Goal: Task Accomplishment & Management: Use online tool/utility

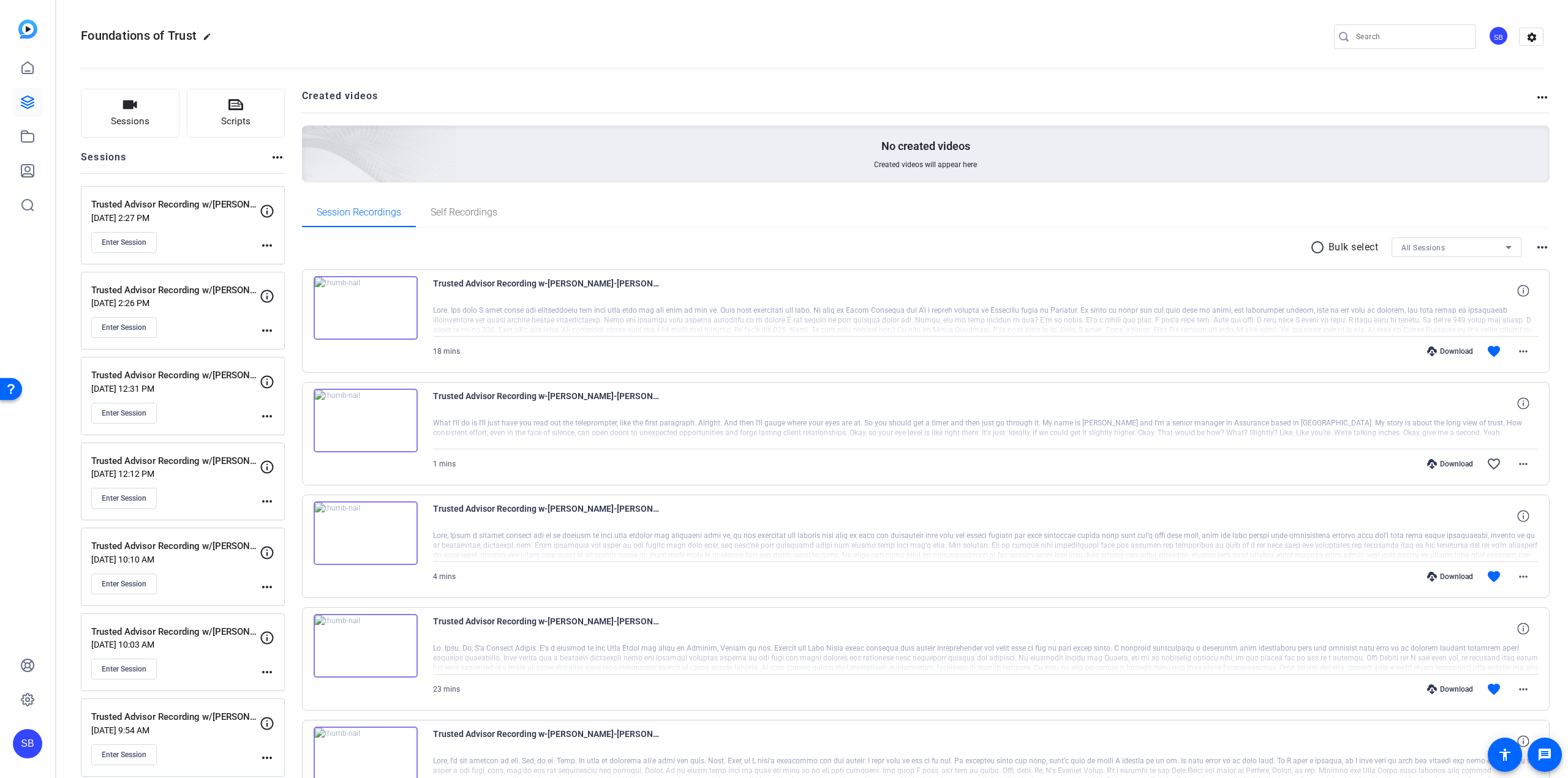
click at [266, 415] on mat-icon "more_horiz" at bounding box center [267, 415] width 14 height 14
click at [276, 427] on span "Edit Session" at bounding box center [297, 434] width 56 height 14
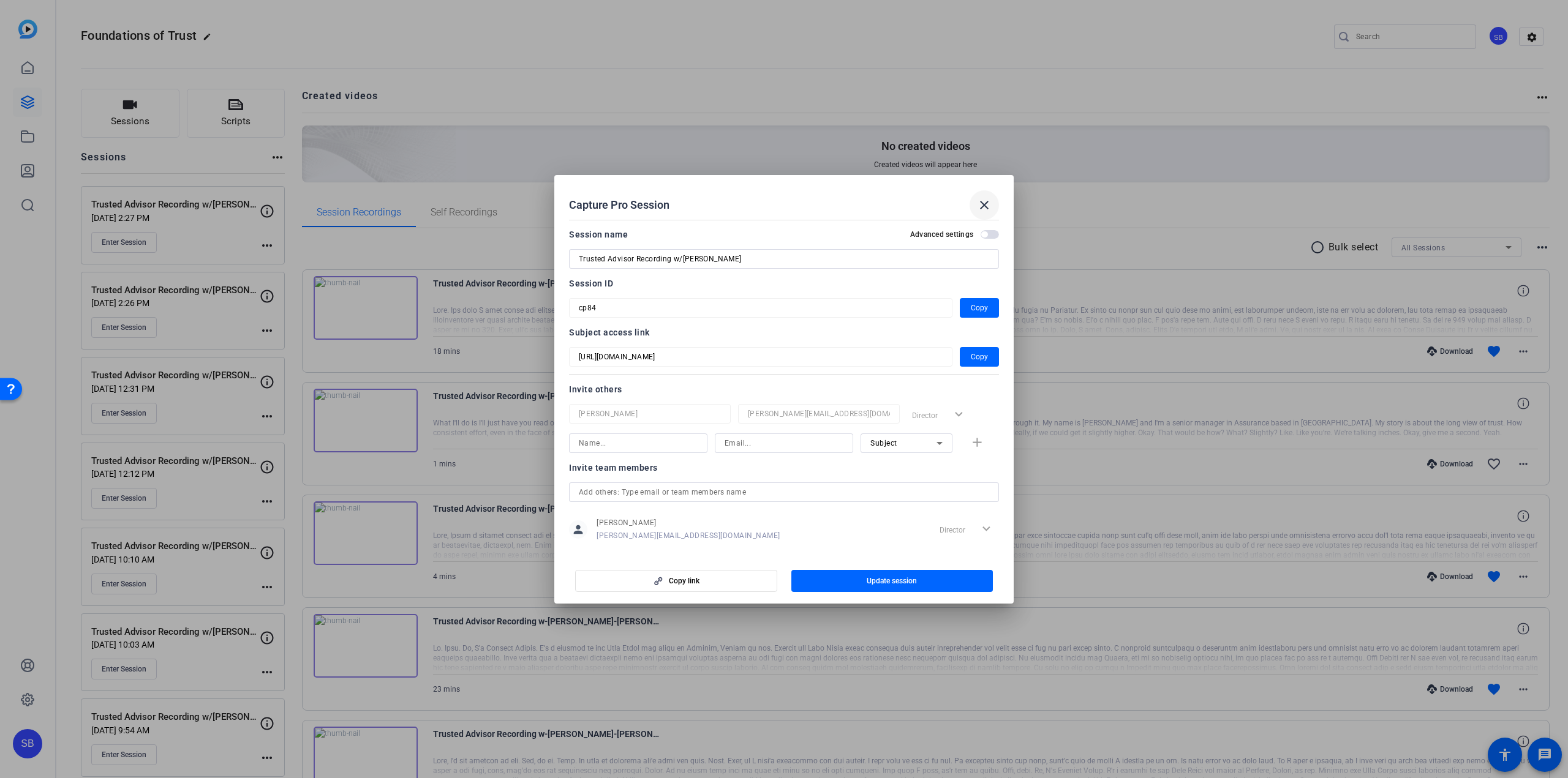
click at [983, 204] on mat-icon "close" at bounding box center [984, 204] width 14 height 14
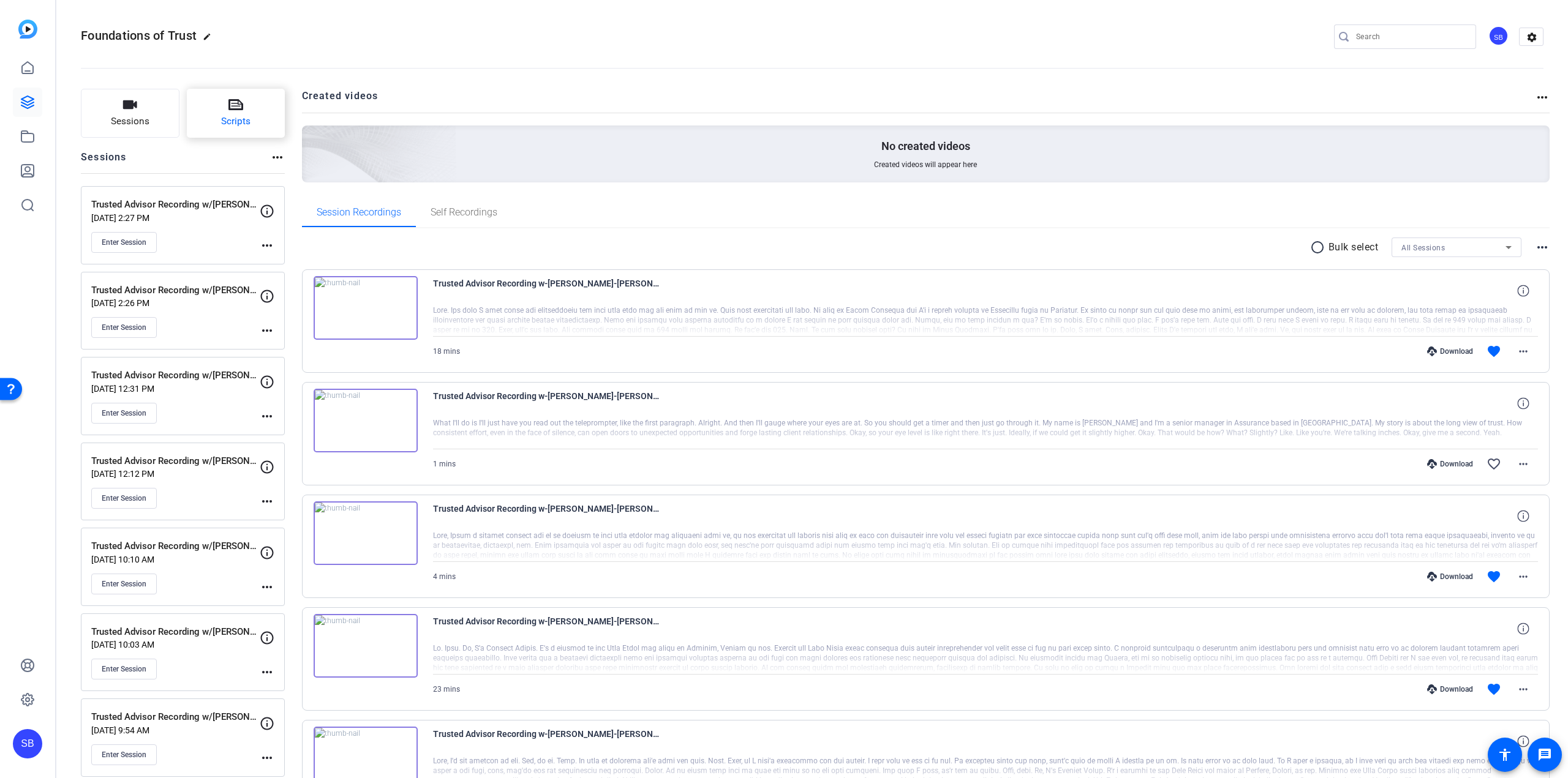
click at [254, 119] on button "Scripts" at bounding box center [236, 113] width 99 height 49
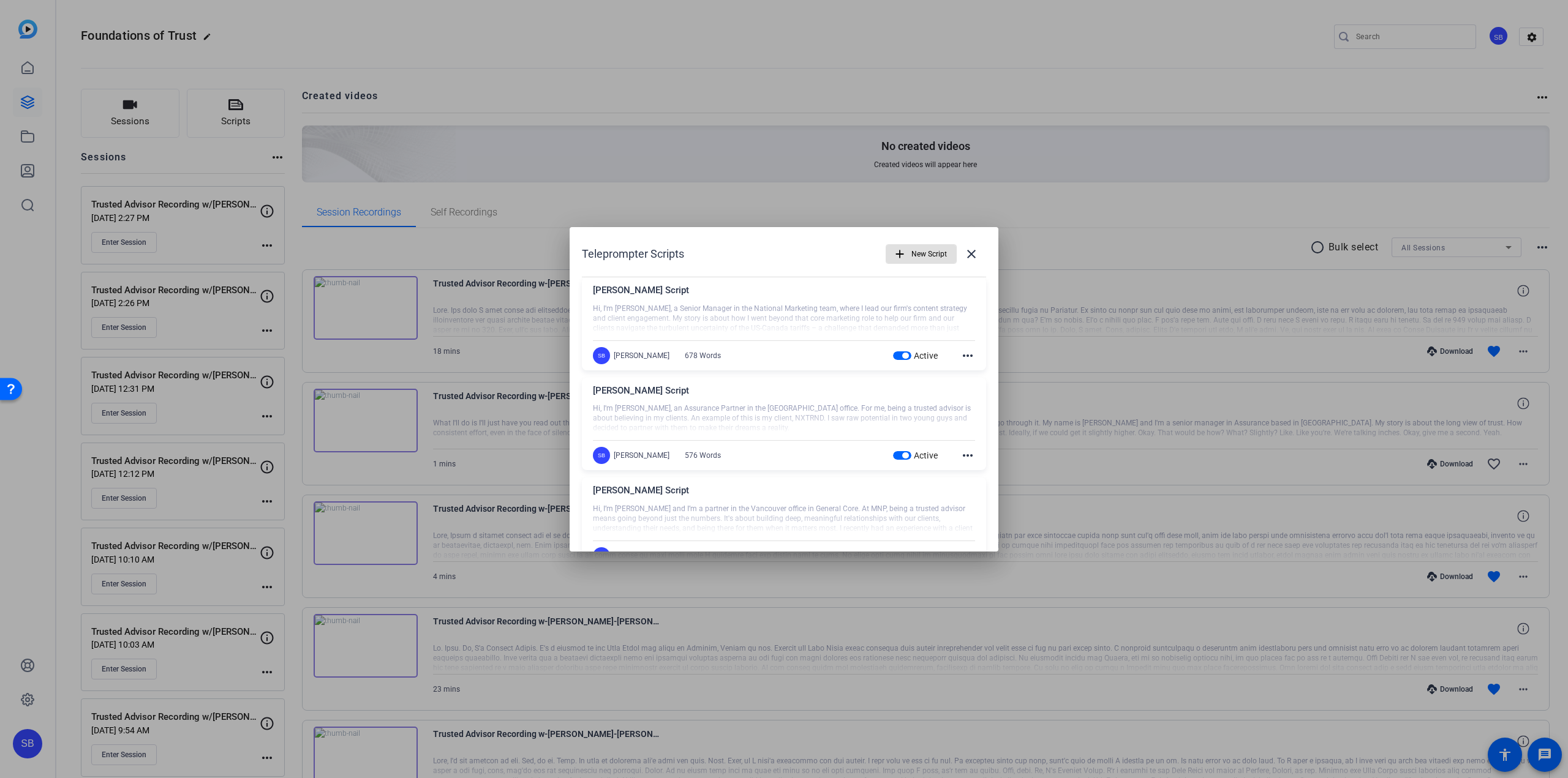
scroll to position [38, 0]
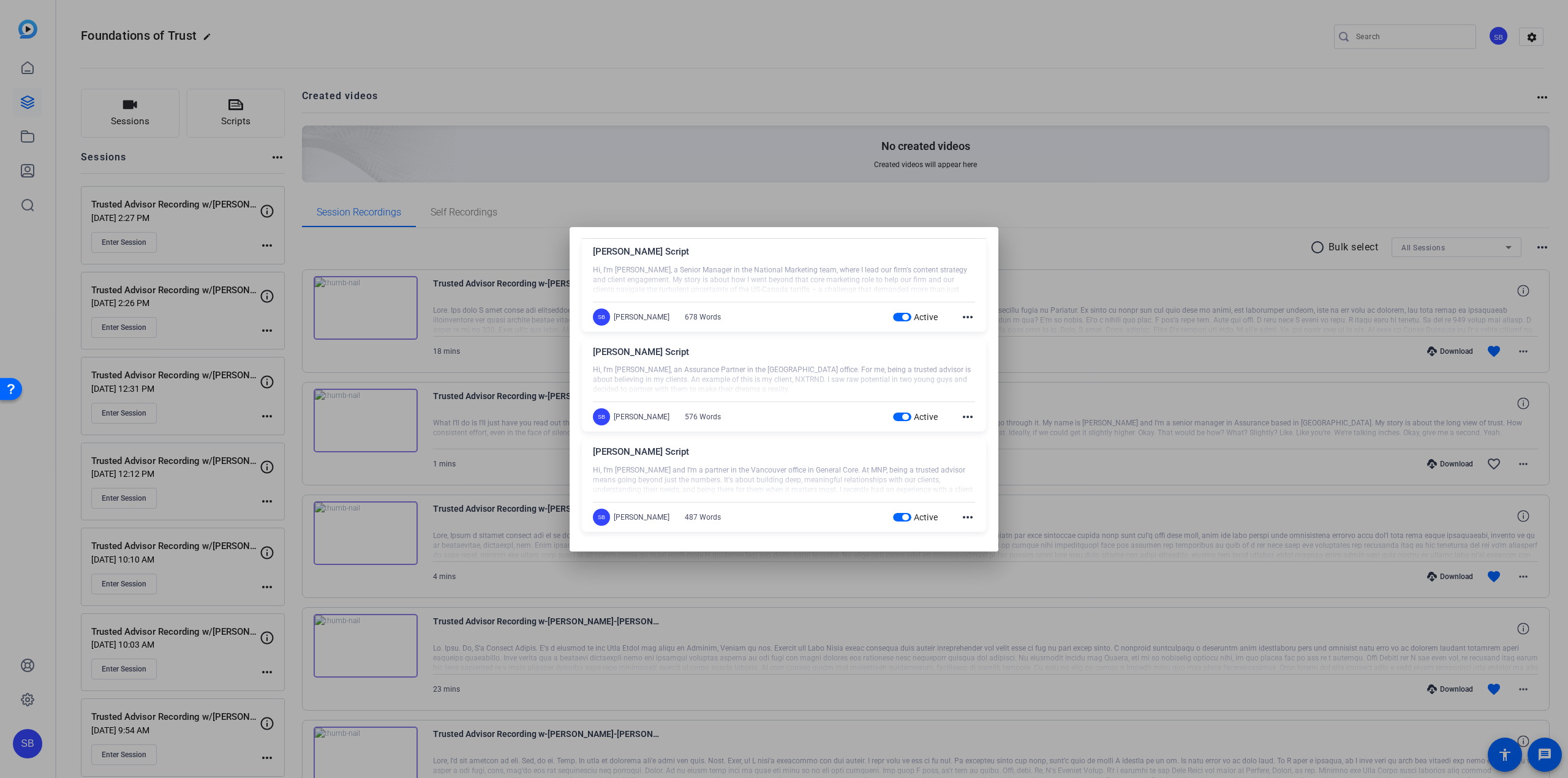
click at [961, 417] on mat-icon "more_horiz" at bounding box center [967, 416] width 14 height 14
click at [972, 431] on span "Edit" at bounding box center [987, 435] width 49 height 14
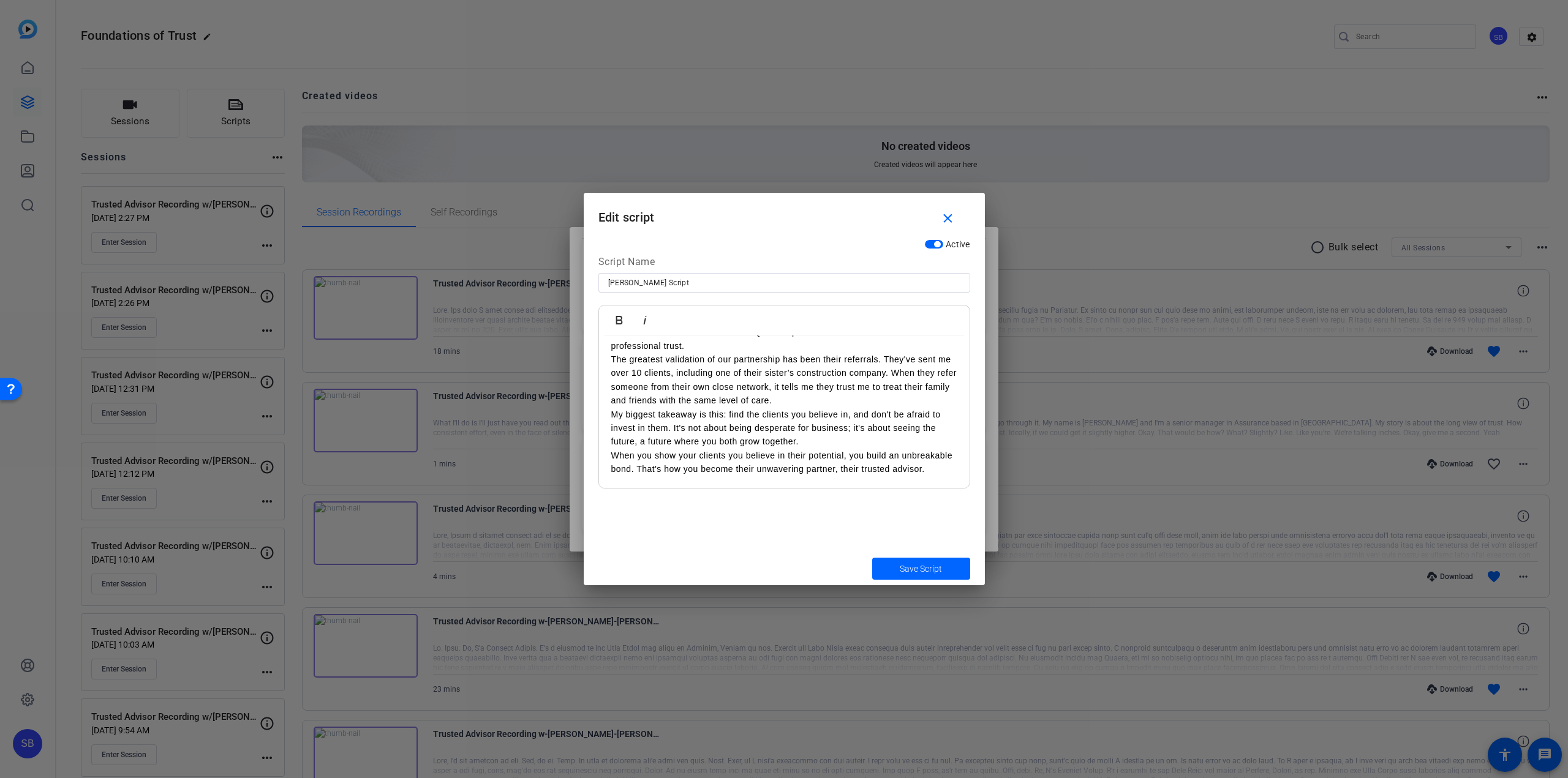
scroll to position [529, 0]
click at [940, 224] on mat-icon "close" at bounding box center [948, 219] width 15 height 15
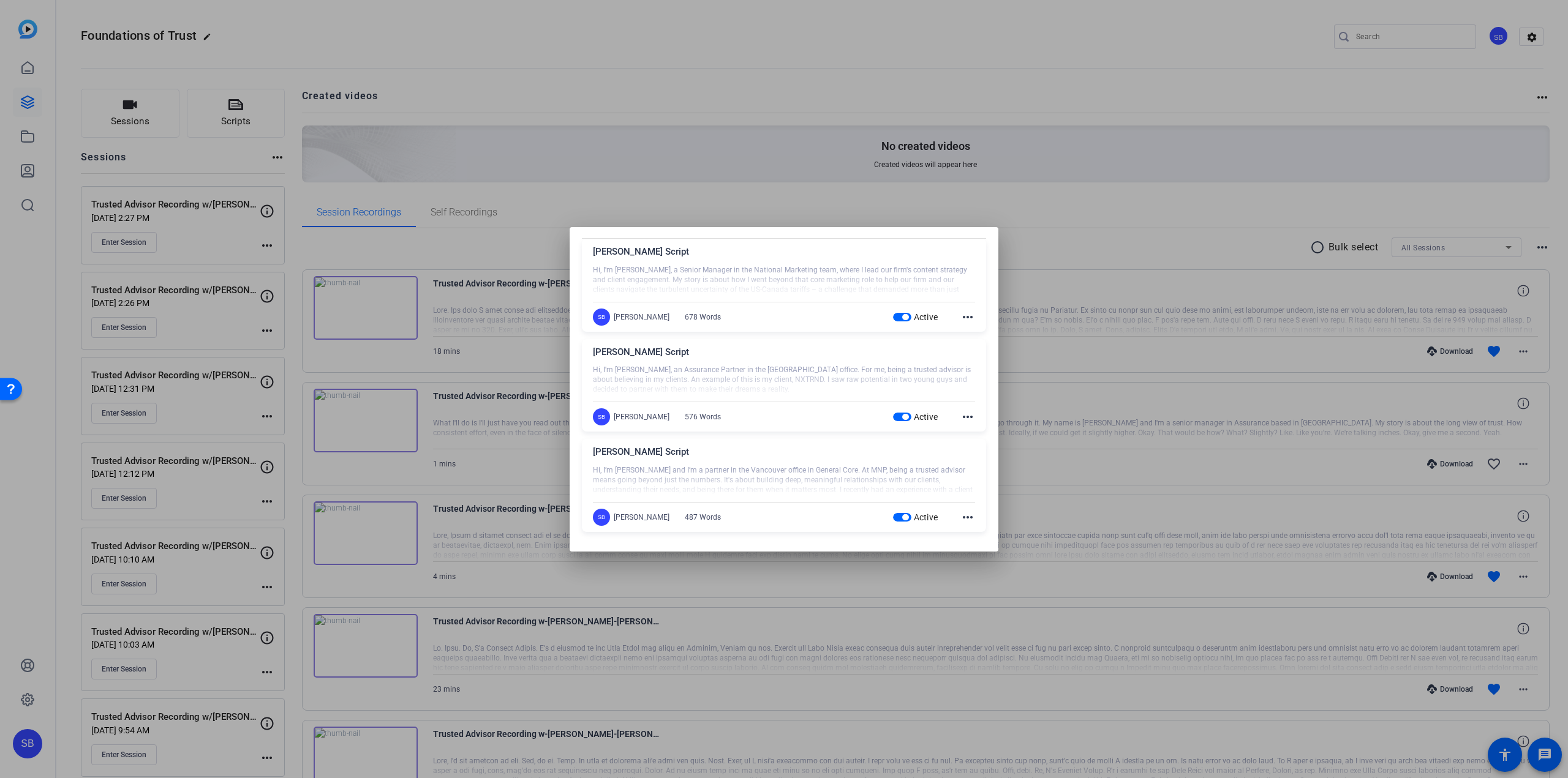
click at [943, 211] on div at bounding box center [784, 389] width 1568 height 778
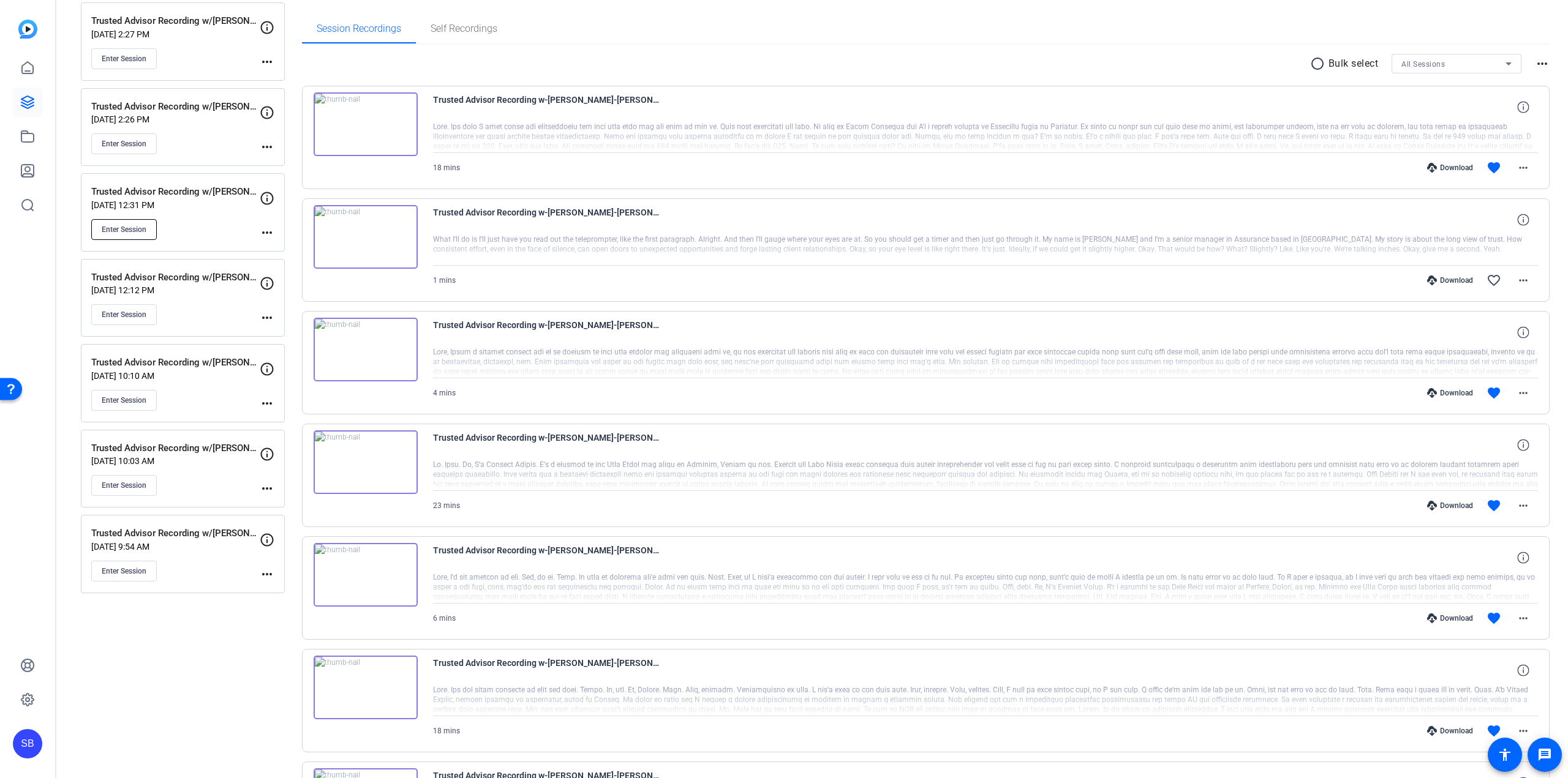
scroll to position [19, 0]
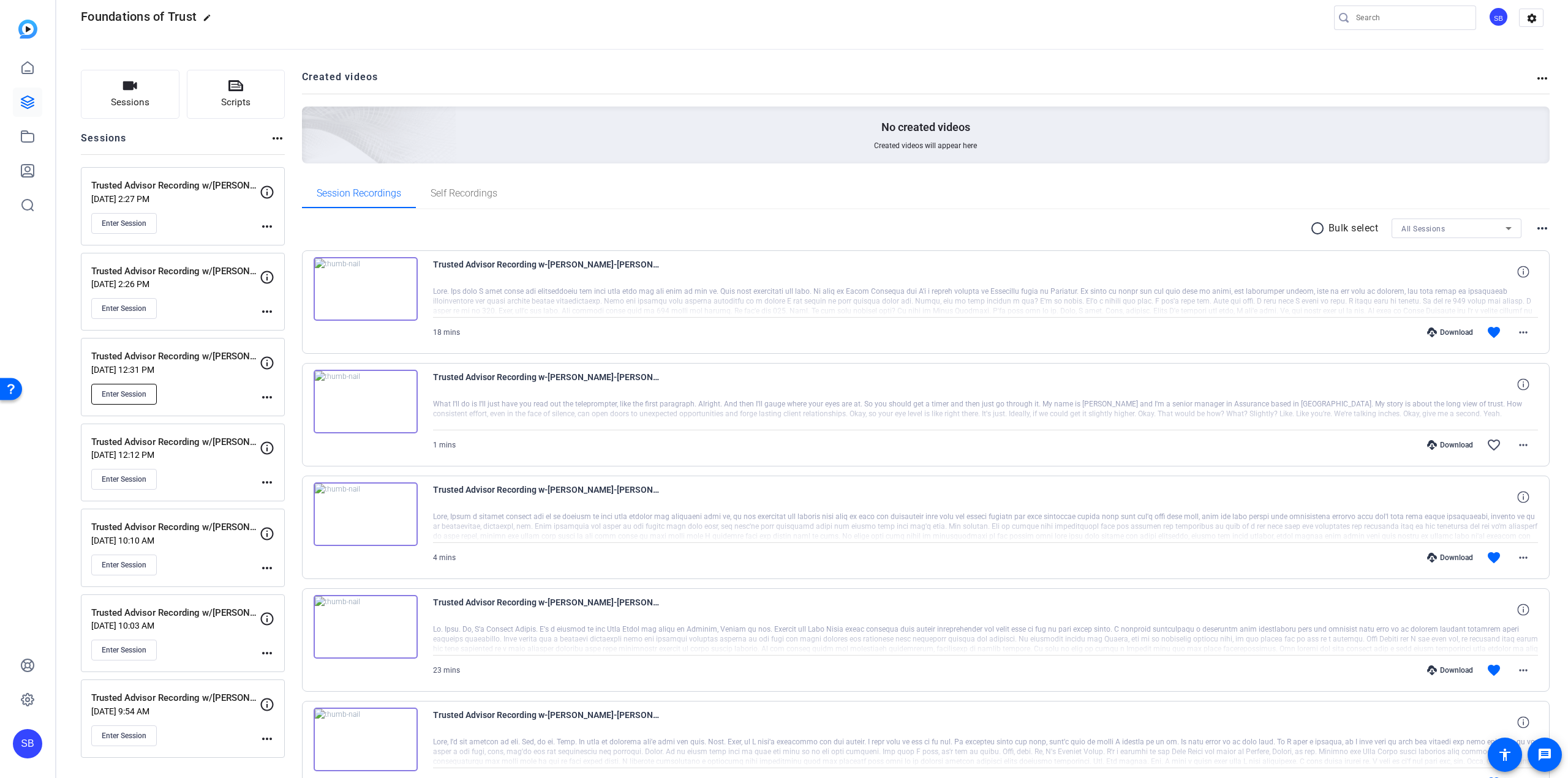
click at [141, 395] on span "Enter Session" at bounding box center [124, 394] width 45 height 10
click at [215, 369] on p "[DATE] 12:31 PM" at bounding box center [175, 369] width 168 height 10
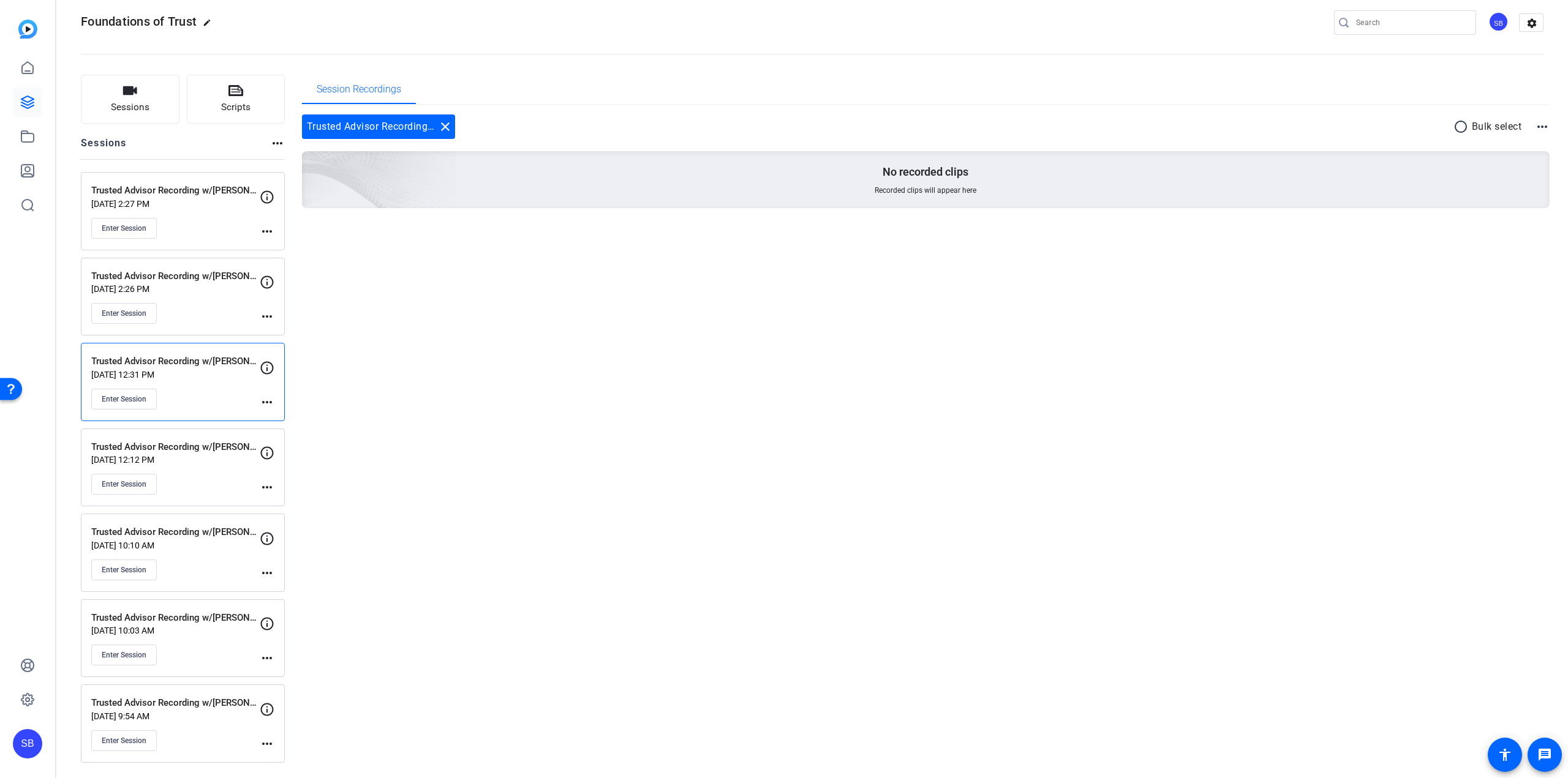
scroll to position [14, 0]
click at [260, 404] on mat-icon "more_horiz" at bounding box center [267, 402] width 14 height 14
click at [295, 417] on span "Edit Session" at bounding box center [297, 419] width 56 height 14
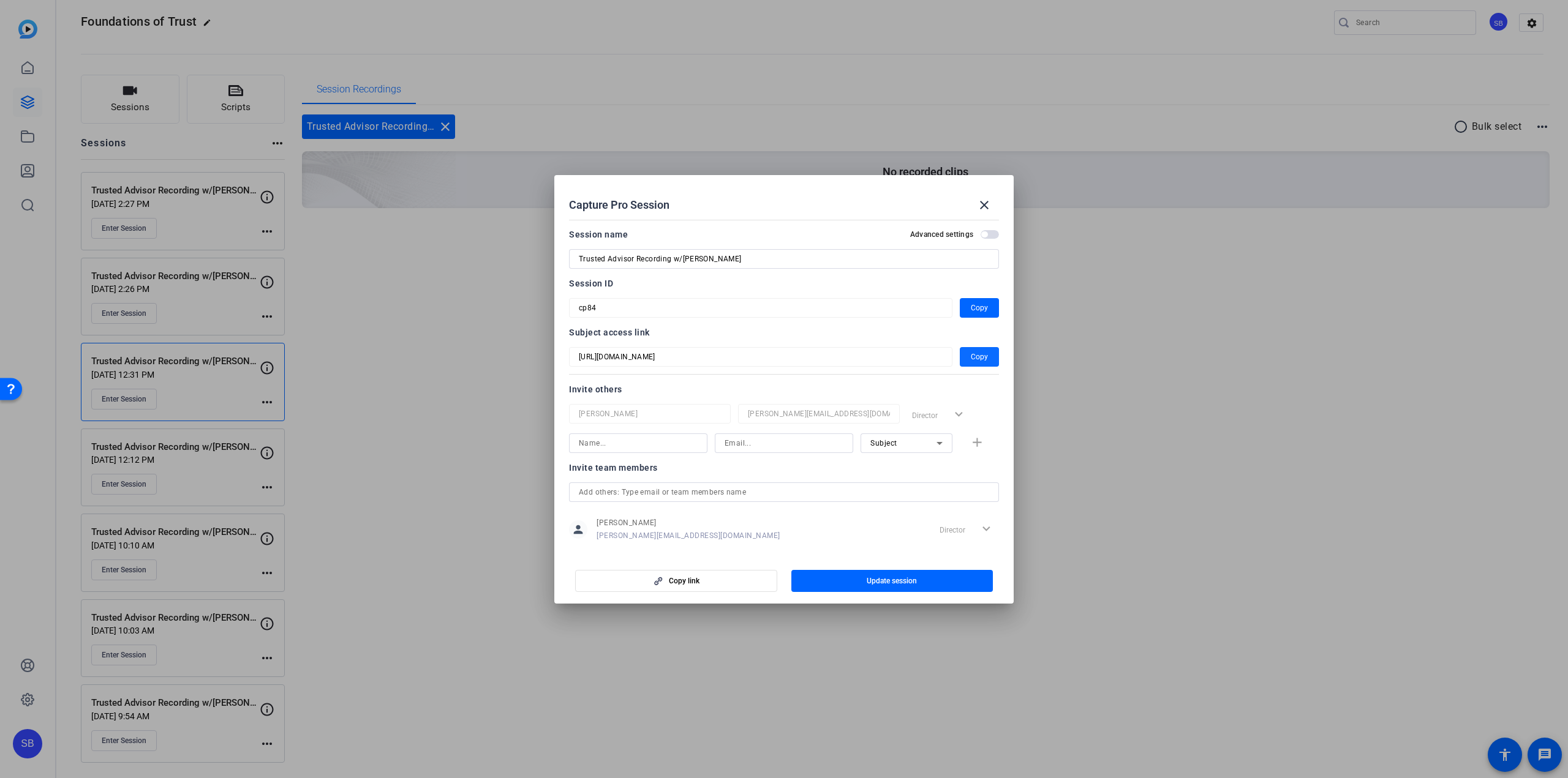
click at [972, 357] on span "Copy" at bounding box center [979, 356] width 17 height 14
click at [978, 209] on mat-icon "close" at bounding box center [984, 204] width 14 height 14
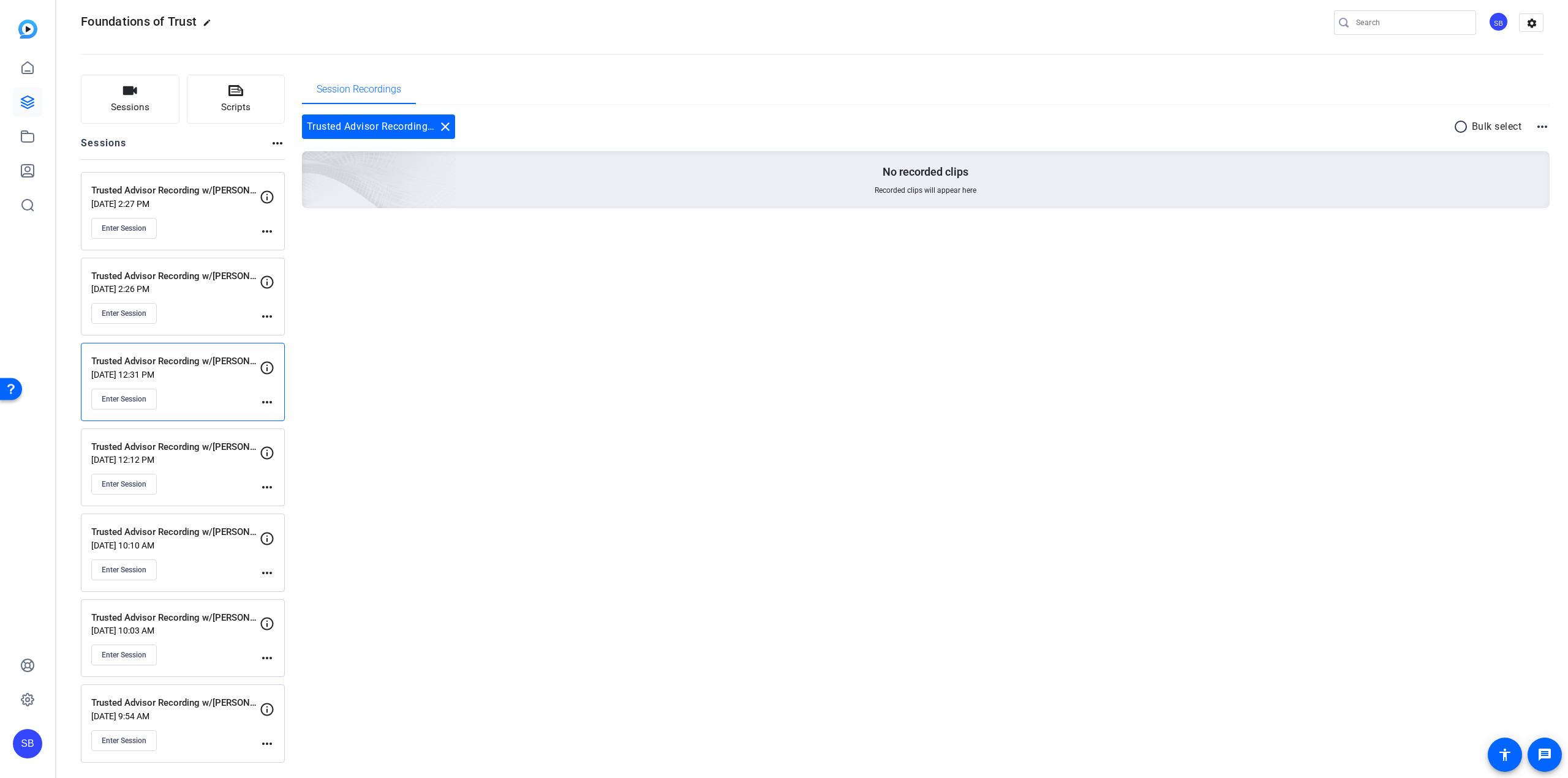
scroll to position [8, 0]
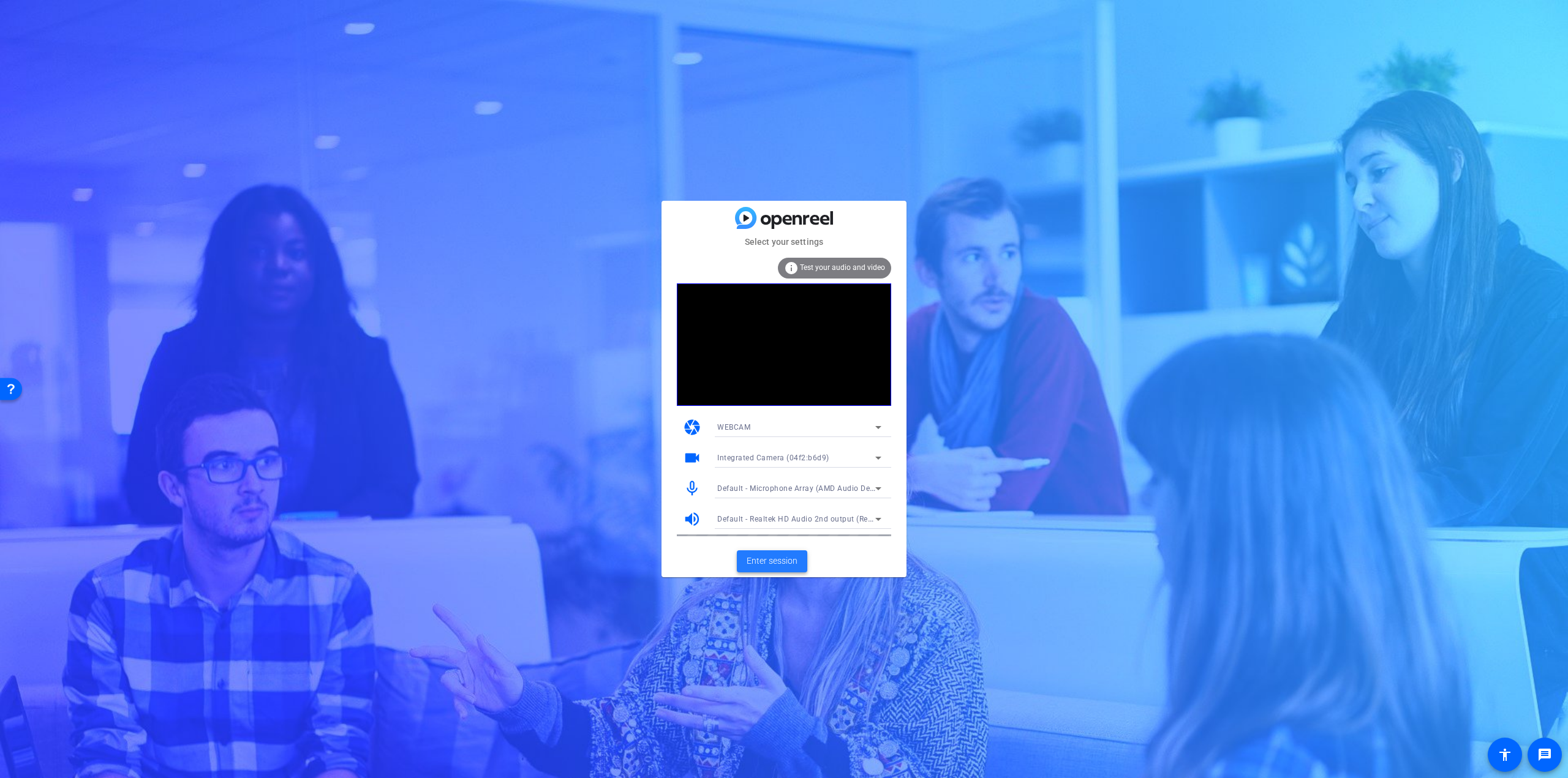
click at [776, 558] on span "Enter session" at bounding box center [772, 560] width 51 height 12
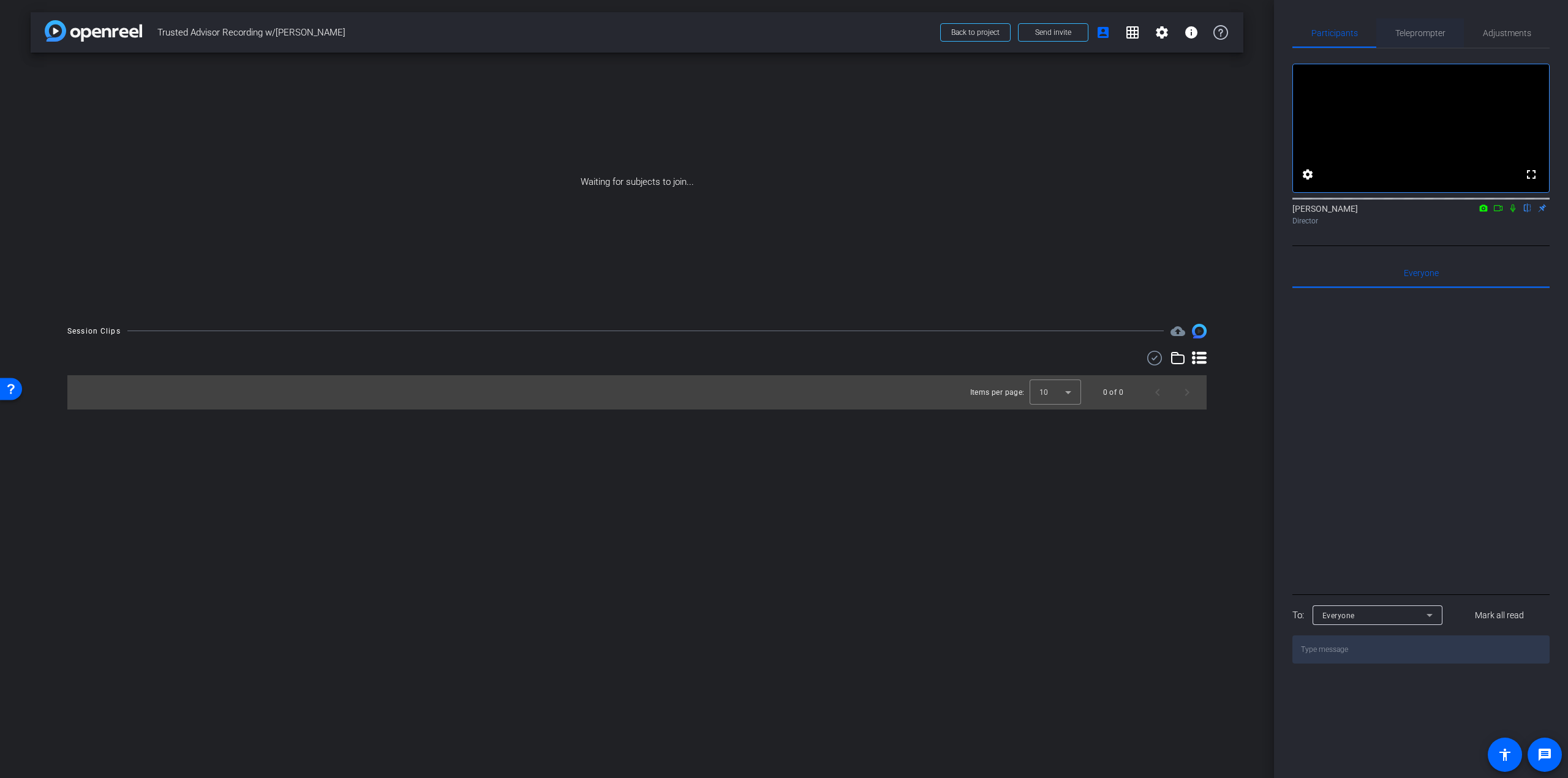
click at [1444, 37] on span "Teleprompter" at bounding box center [1420, 33] width 50 height 9
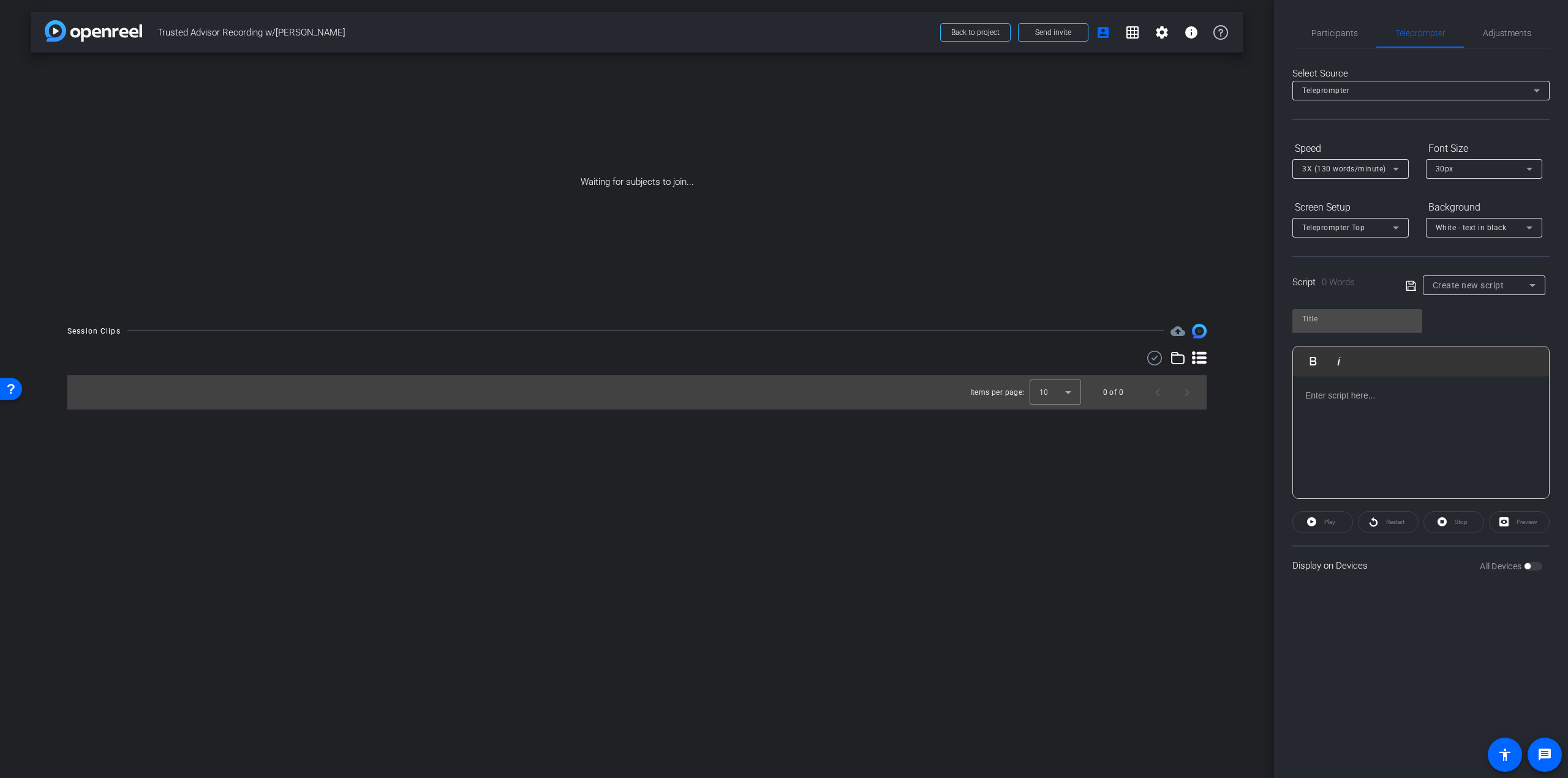
click at [1483, 279] on div "Create new script" at bounding box center [1481, 285] width 97 height 14
click at [1484, 346] on span "Robbie Weitzman Script" at bounding box center [1475, 348] width 85 height 14
type input "Robbie Weitzman Script"
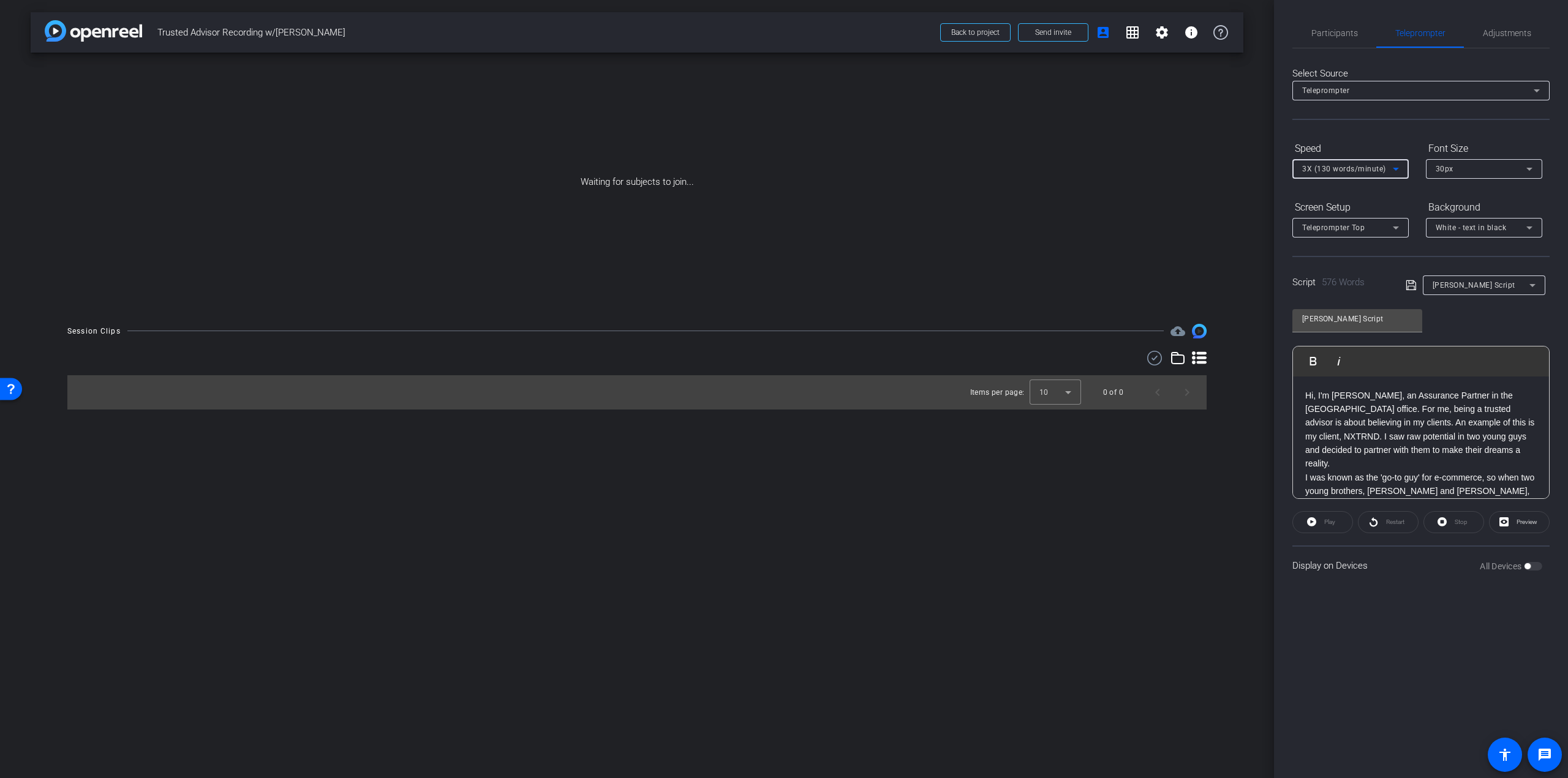
click at [1385, 168] on div "3X (130 words/minute)" at bounding box center [1347, 169] width 90 height 15
click at [1371, 267] on span "5X (150 words/minute)" at bounding box center [1344, 271] width 84 height 14
click at [1548, 526] on span at bounding box center [1519, 522] width 59 height 30
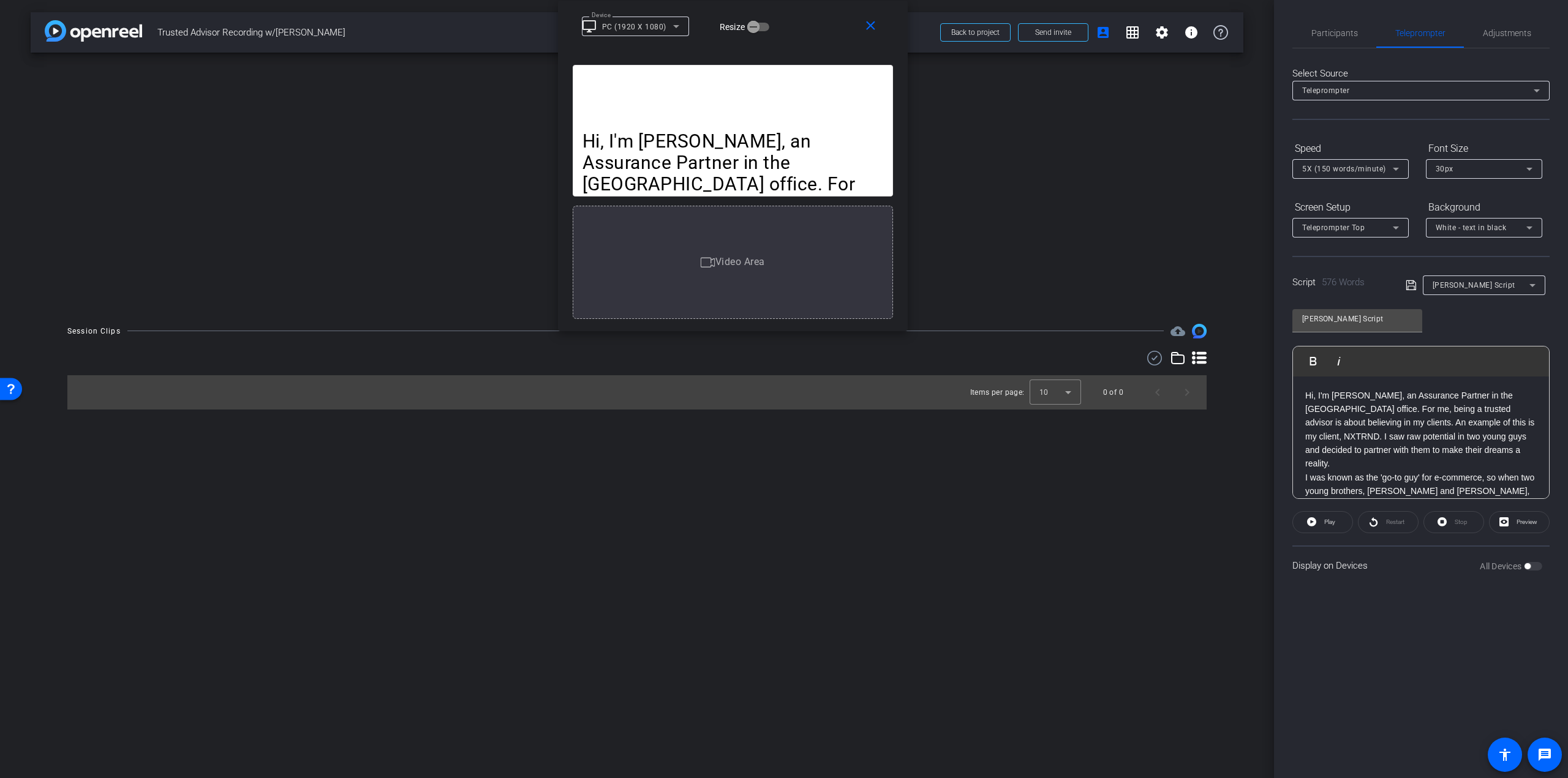
drag, startPoint x: 860, startPoint y: 247, endPoint x: 808, endPoint y: -25, distance: 276.9
click at [808, 0] on html "Accessibility Screen-Reader Guide, Feedback, and Issue Reporting | New window m…" at bounding box center [784, 389] width 1568 height 778
click at [1510, 515] on span at bounding box center [1519, 522] width 59 height 30
click at [1407, 285] on icon at bounding box center [1411, 285] width 11 height 14
click at [873, 30] on mat-icon "close" at bounding box center [870, 26] width 15 height 15
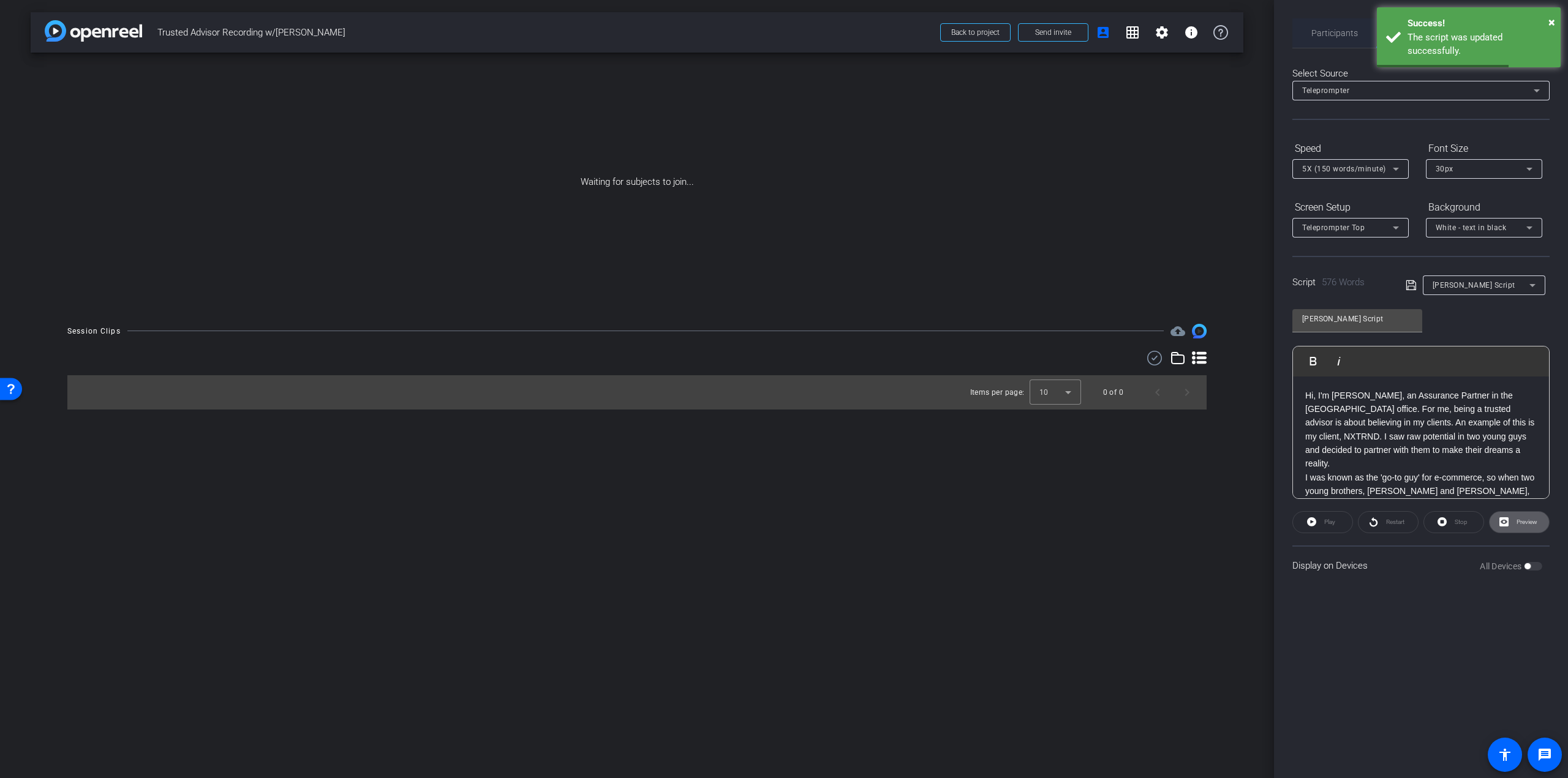
click at [1308, 30] on div "Participants" at bounding box center [1333, 33] width 83 height 30
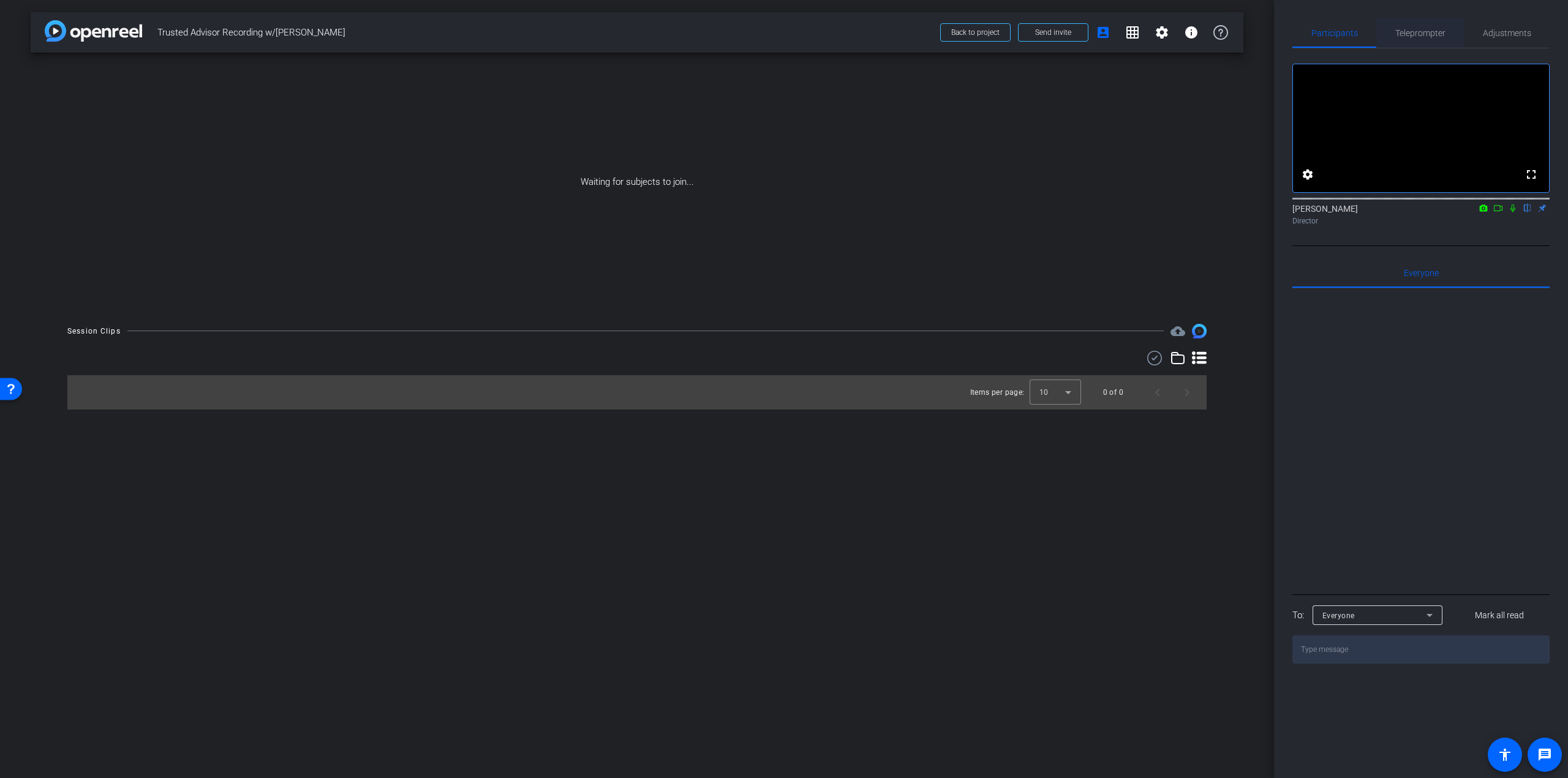
click at [1444, 29] on div "Teleprompter" at bounding box center [1419, 33] width 87 height 30
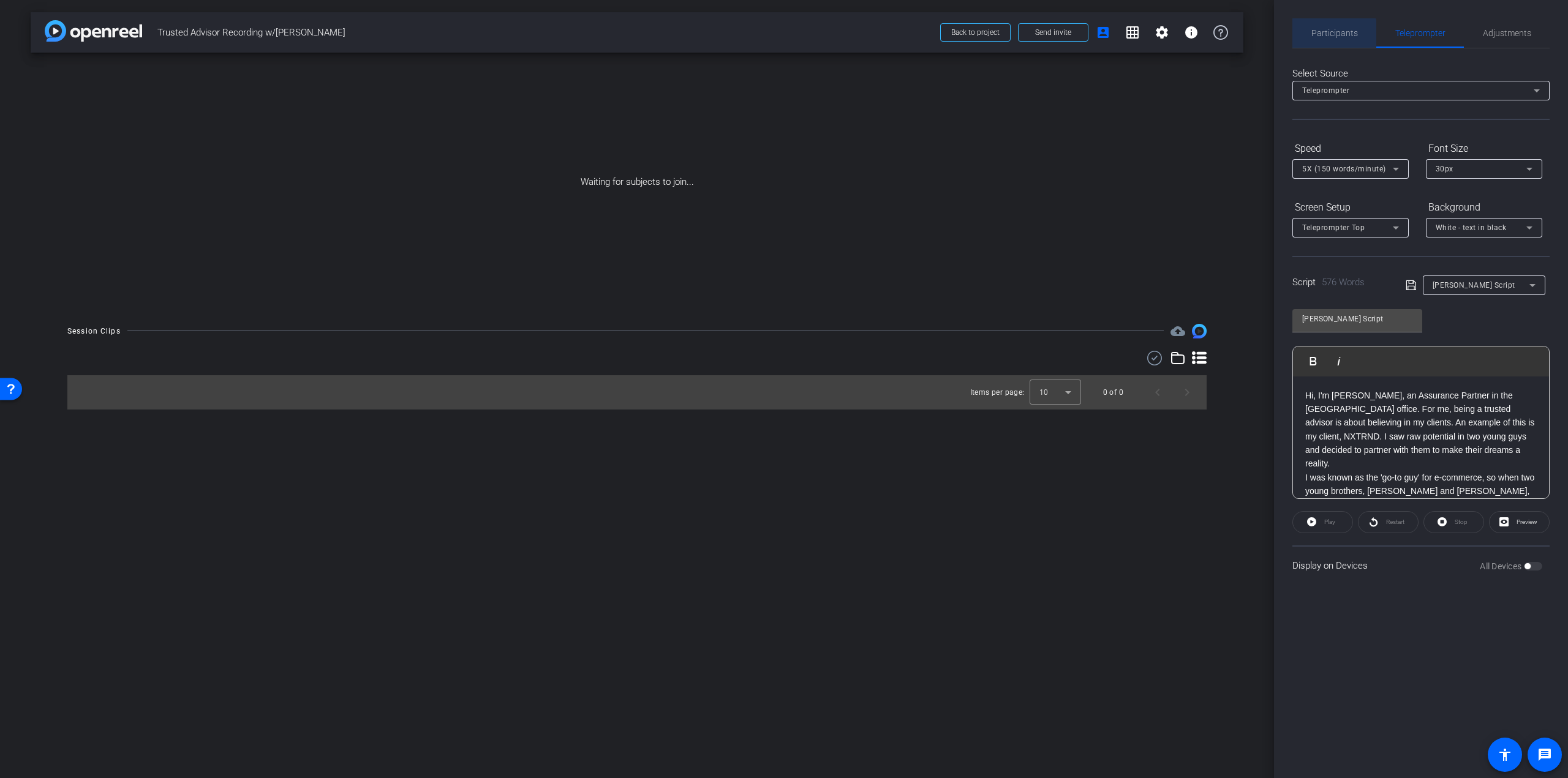
click at [1323, 36] on span "Participants" at bounding box center [1334, 33] width 46 height 9
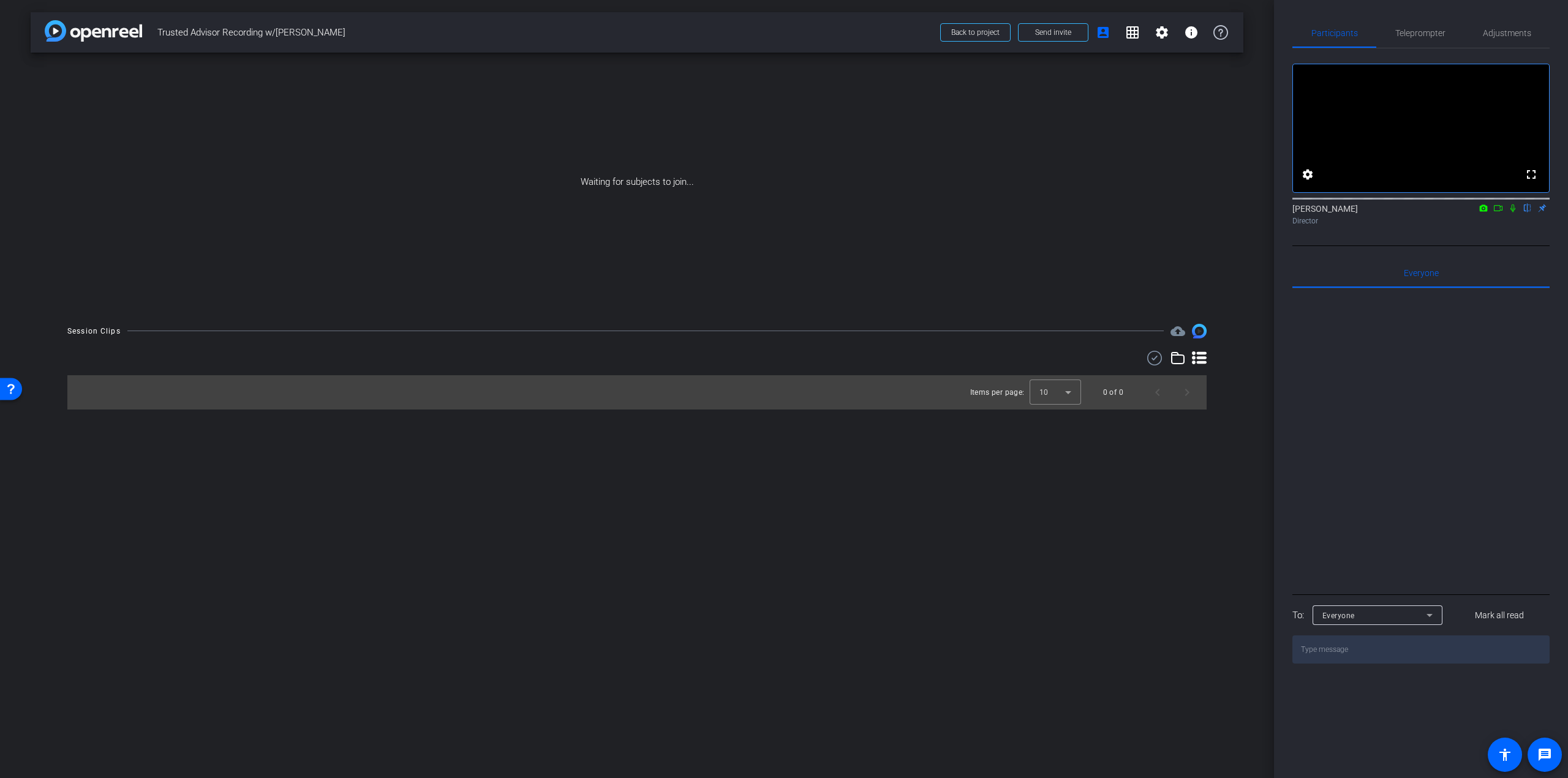
drag, startPoint x: 1324, startPoint y: 151, endPoint x: 1403, endPoint y: 180, distance: 84.2
click at [1323, 151] on video at bounding box center [1420, 128] width 256 height 128
click at [1534, 182] on mat-icon "fullscreen" at bounding box center [1531, 174] width 14 height 14
click at [1433, 30] on span "Teleprompter" at bounding box center [1420, 33] width 50 height 9
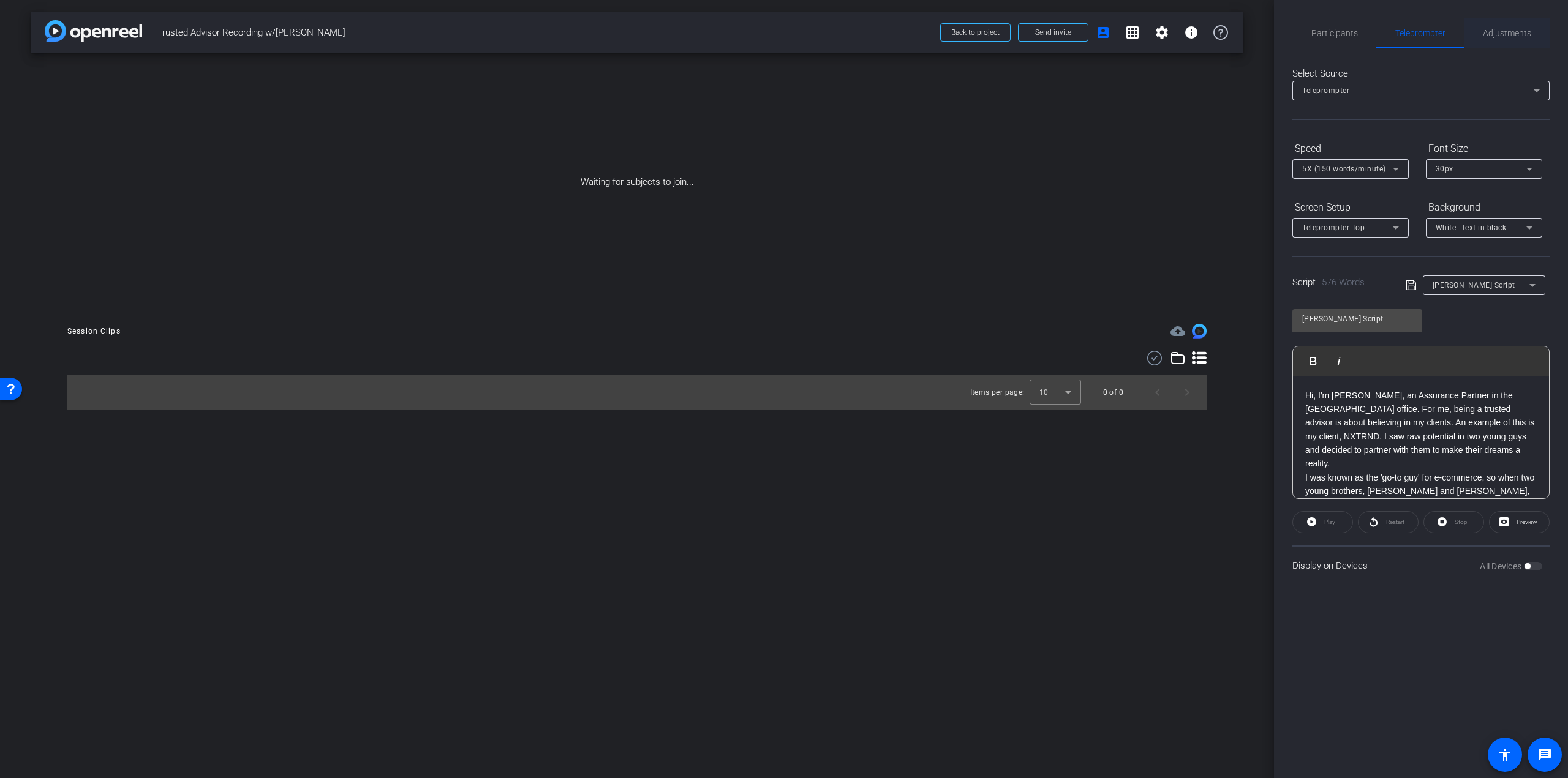
click at [1528, 30] on span "Adjustments" at bounding box center [1507, 33] width 48 height 9
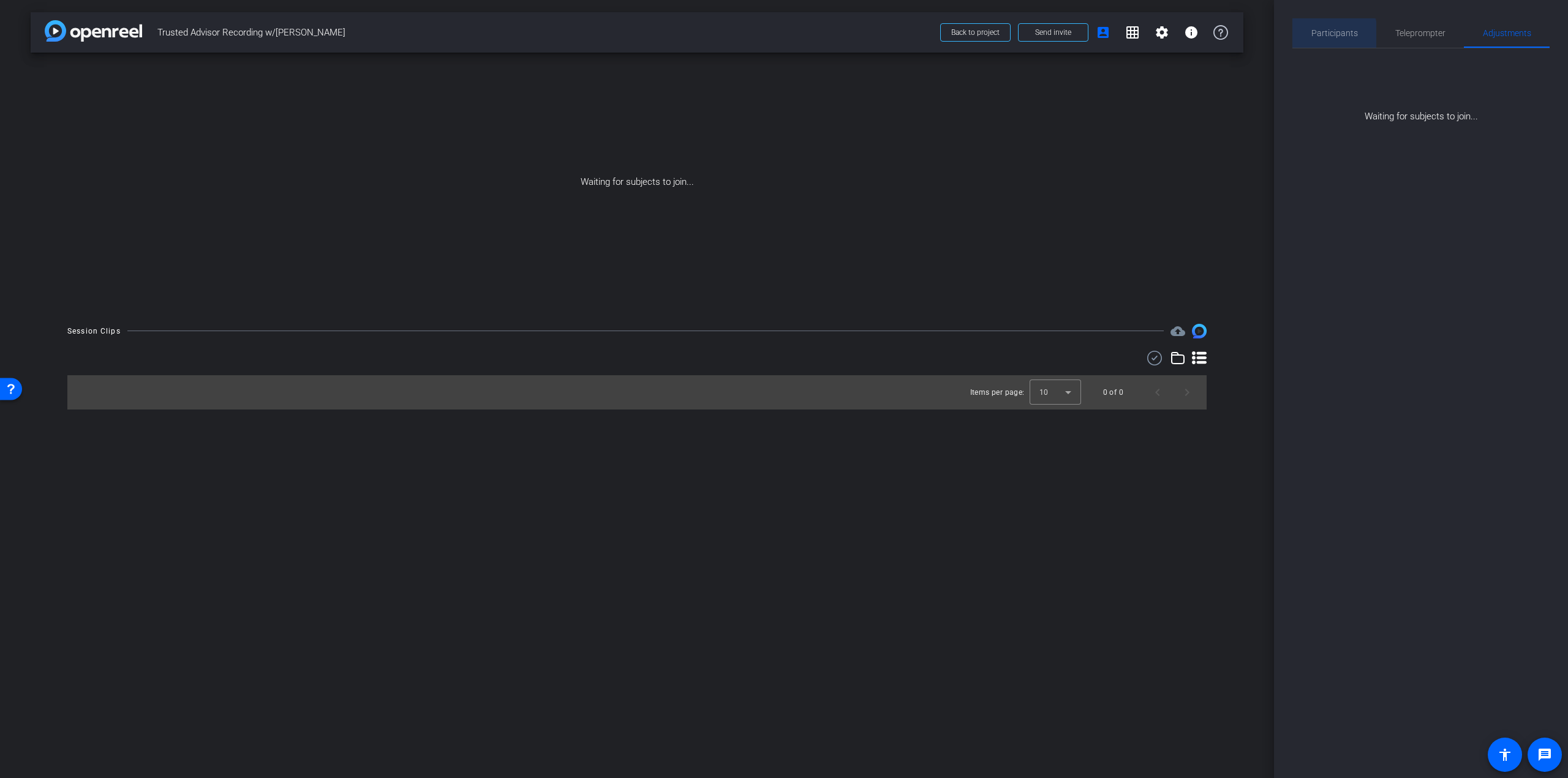
click at [1332, 35] on span "Participants" at bounding box center [1334, 33] width 46 height 9
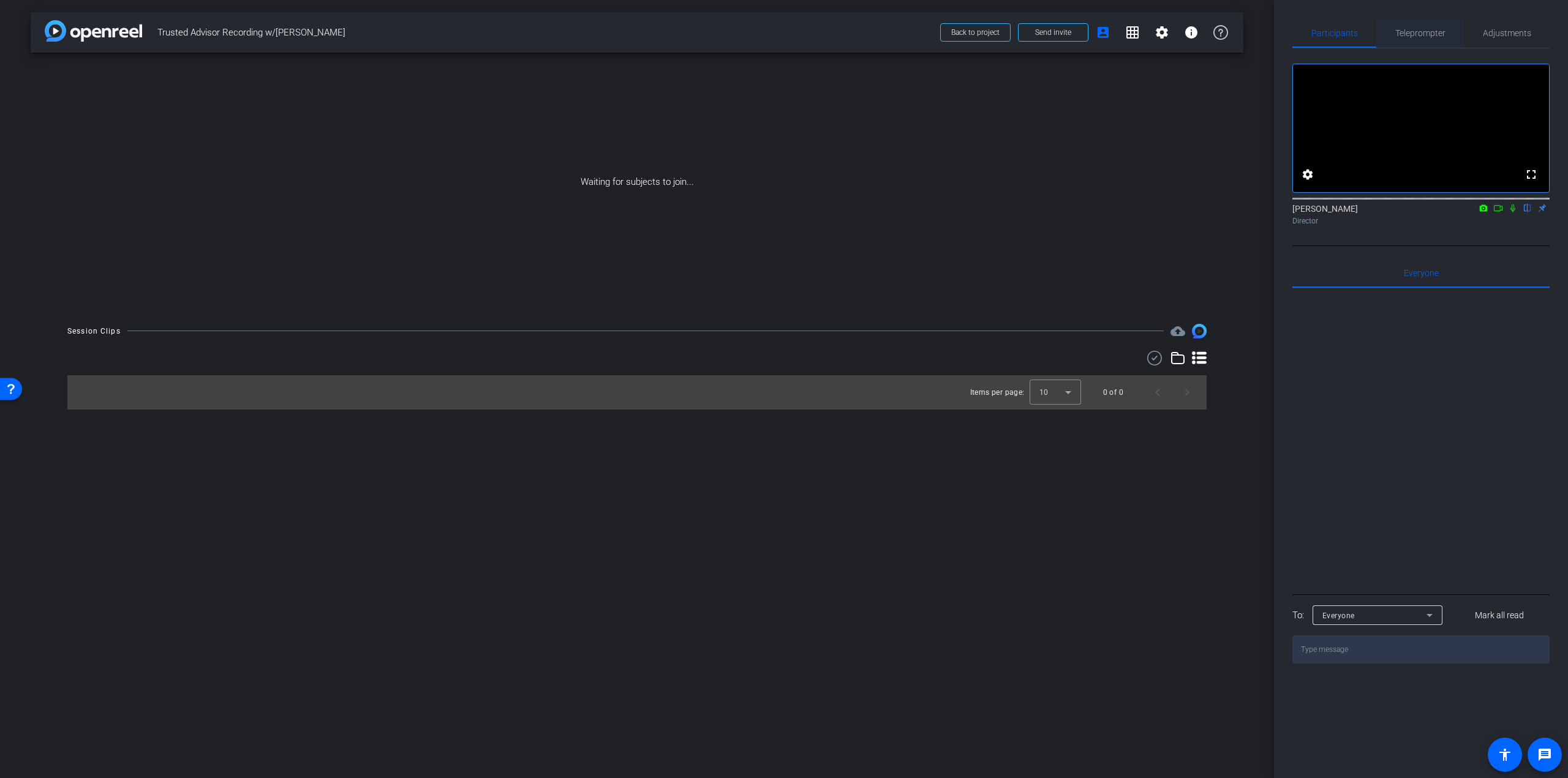
click at [1430, 42] on span "Teleprompter" at bounding box center [1420, 33] width 50 height 30
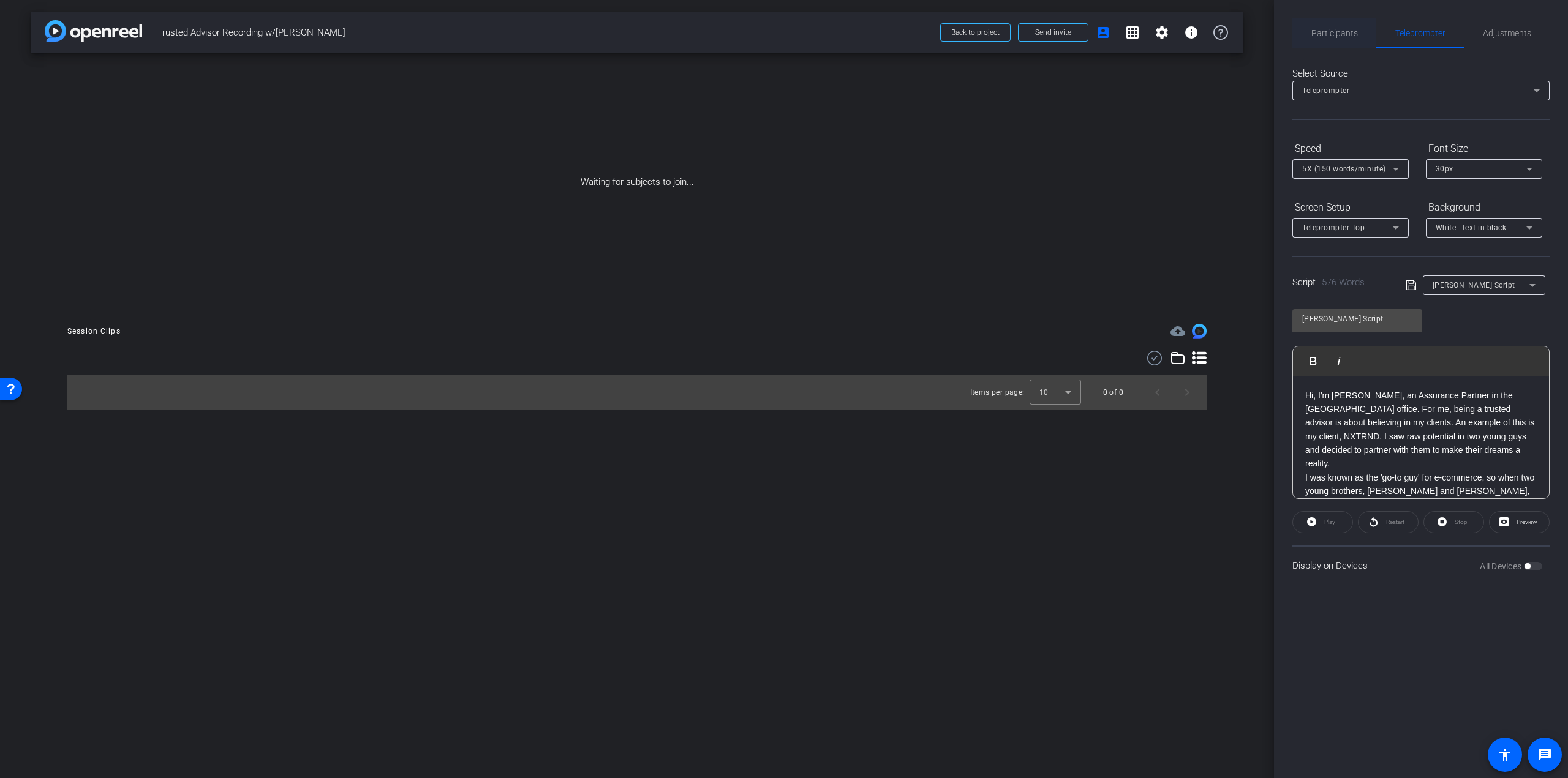
click at [1337, 39] on span "Participants" at bounding box center [1334, 33] width 46 height 30
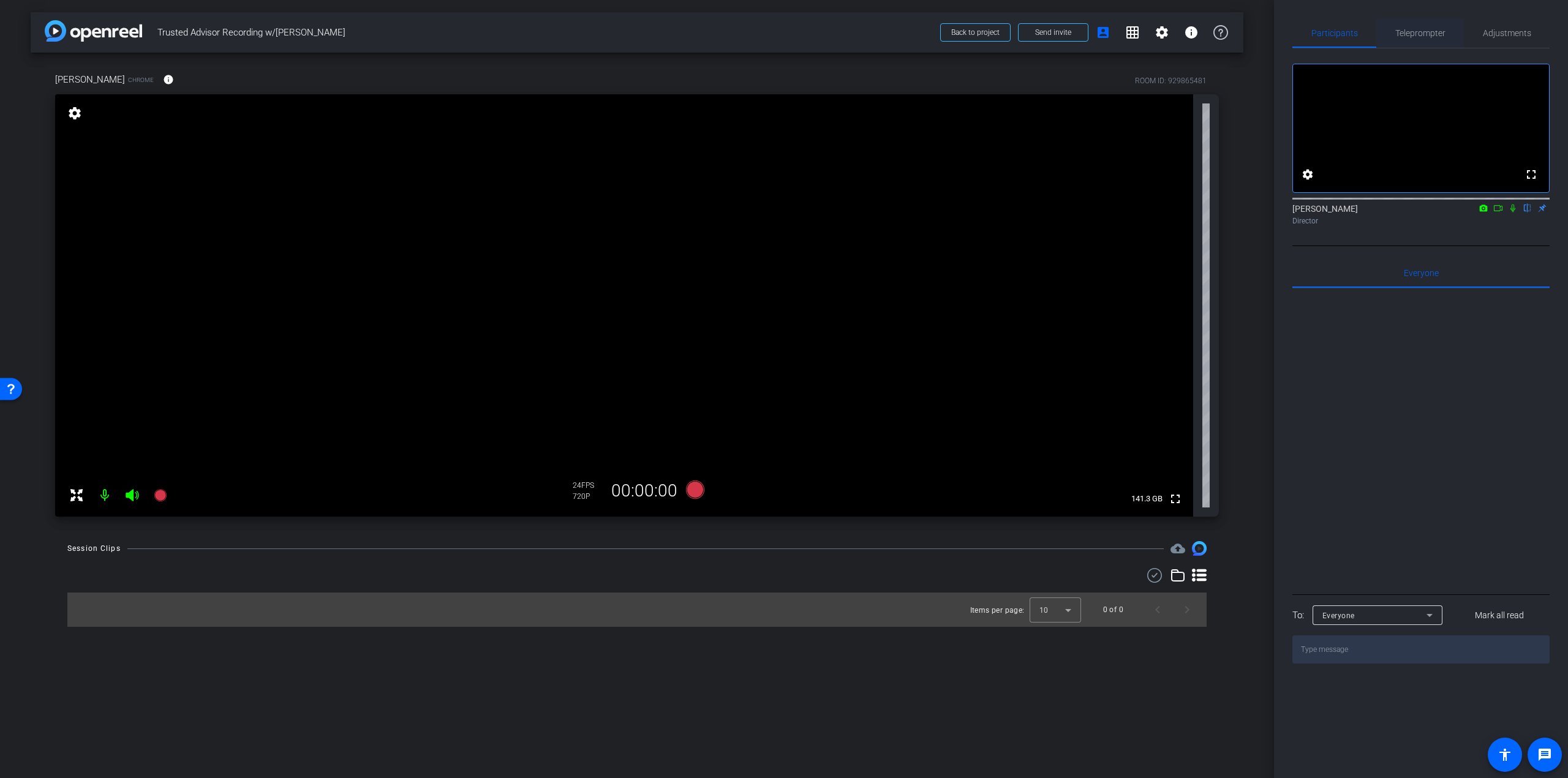
click at [1432, 33] on span "Teleprompter" at bounding box center [1420, 33] width 50 height 9
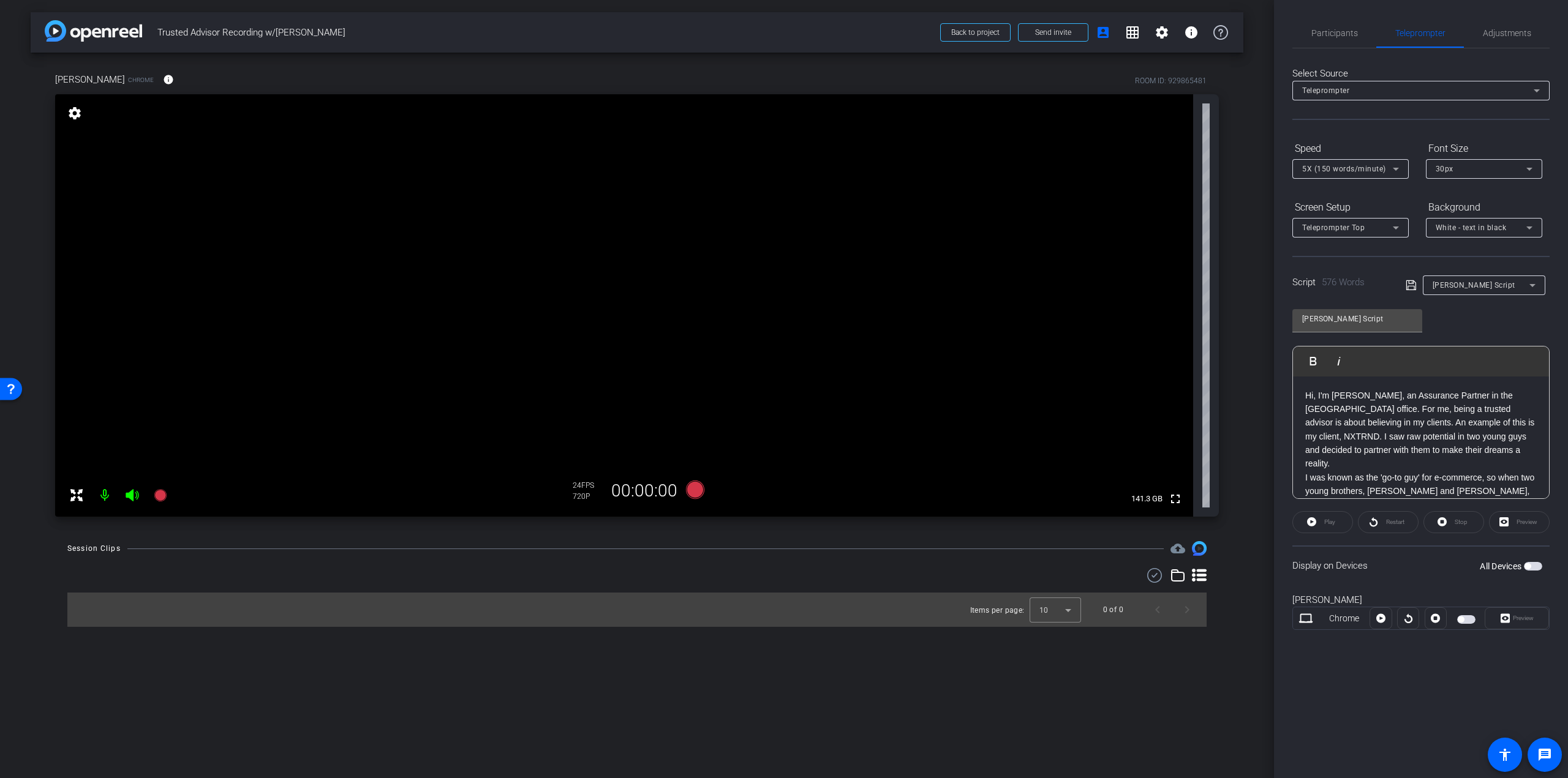
click at [1461, 619] on span "button" at bounding box center [1461, 620] width 6 height 6
click at [1506, 622] on icon at bounding box center [1505, 619] width 10 height 10
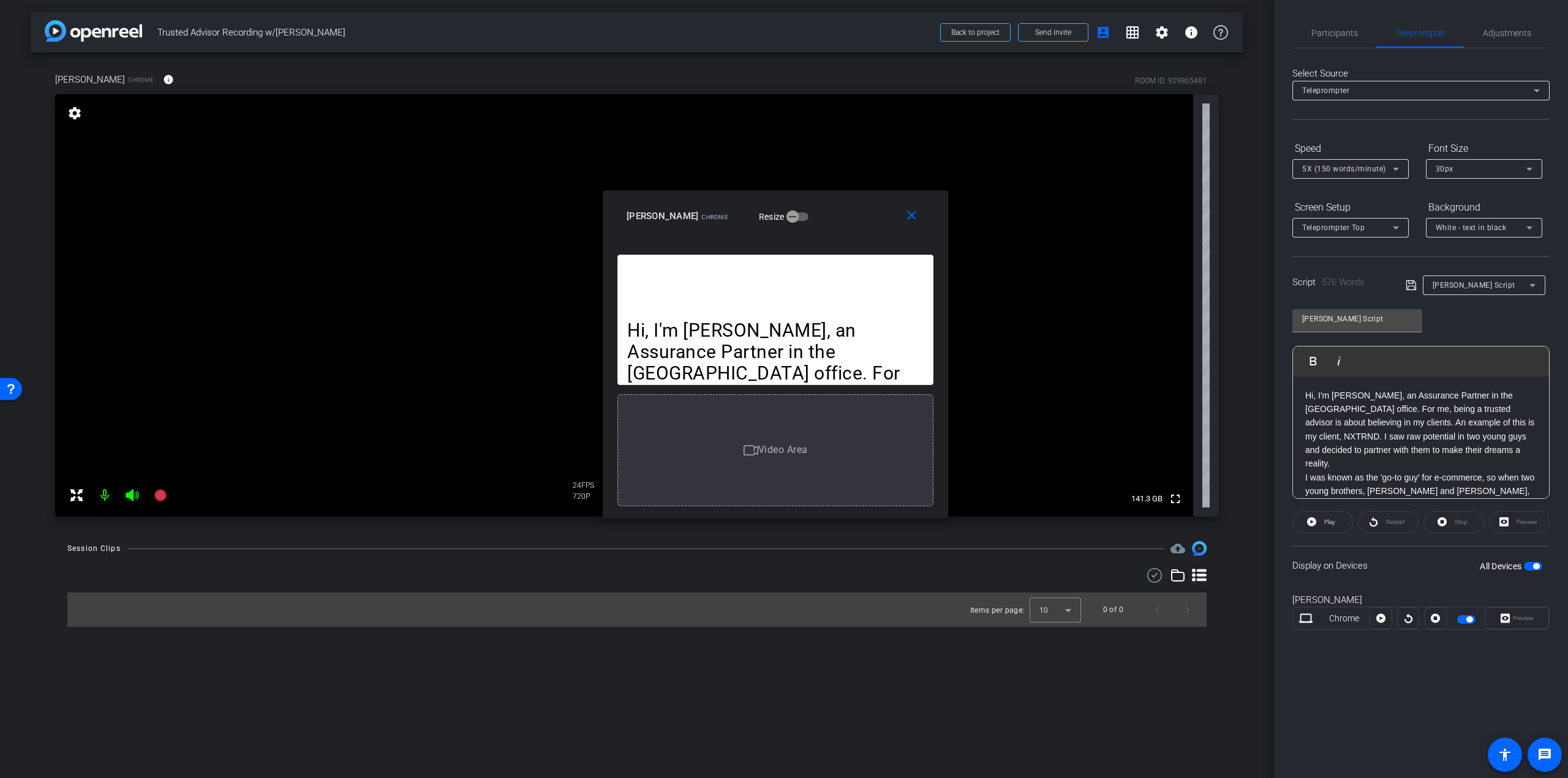
drag, startPoint x: 874, startPoint y: 249, endPoint x: 866, endPoint y: 214, distance: 35.9
click at [866, 214] on div "Robbie Weitzman Chrome Resize" at bounding box center [780, 216] width 307 height 22
click at [921, 214] on span at bounding box center [914, 216] width 39 height 30
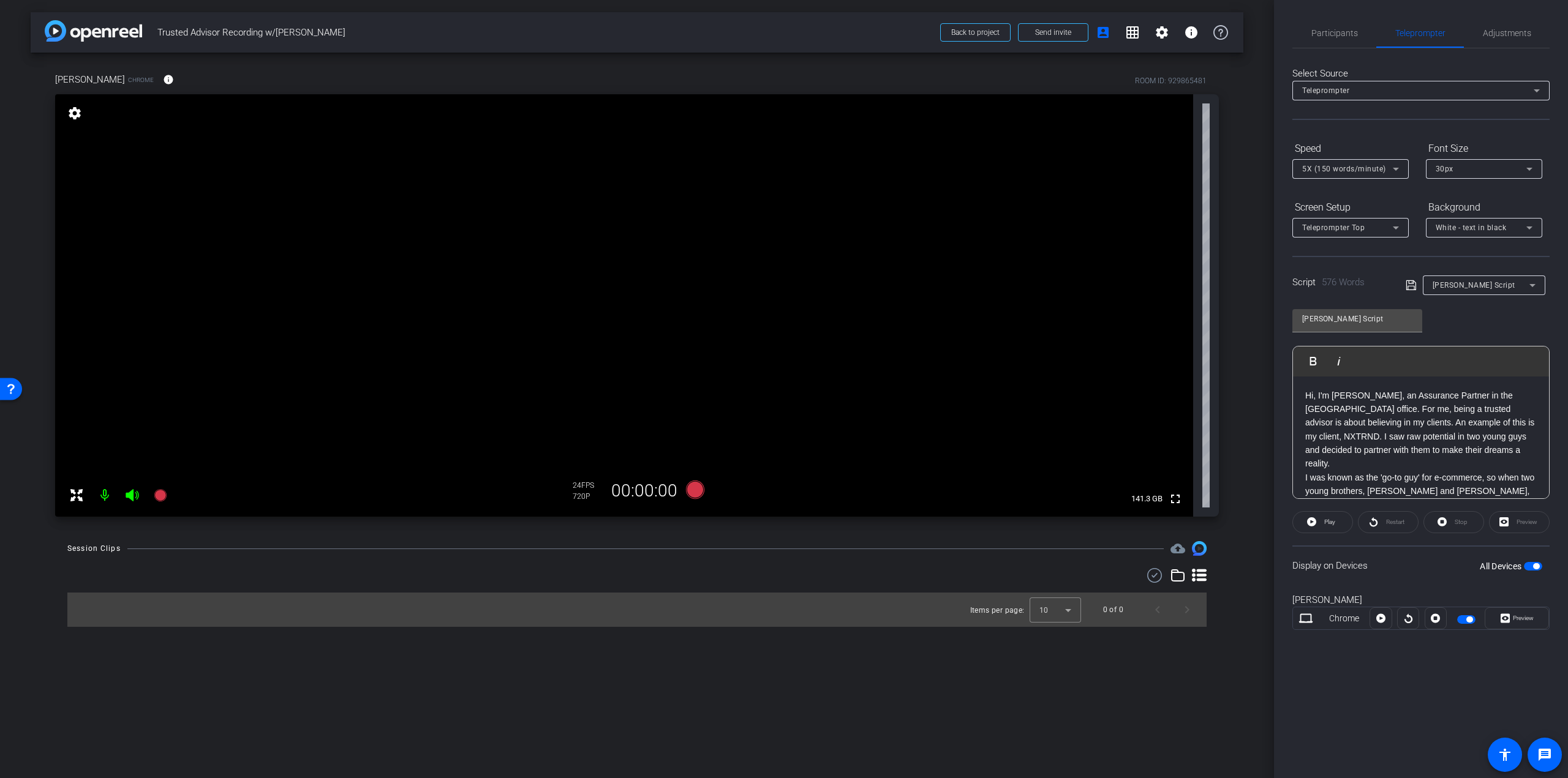
click at [163, 500] on icon at bounding box center [160, 495] width 14 height 14
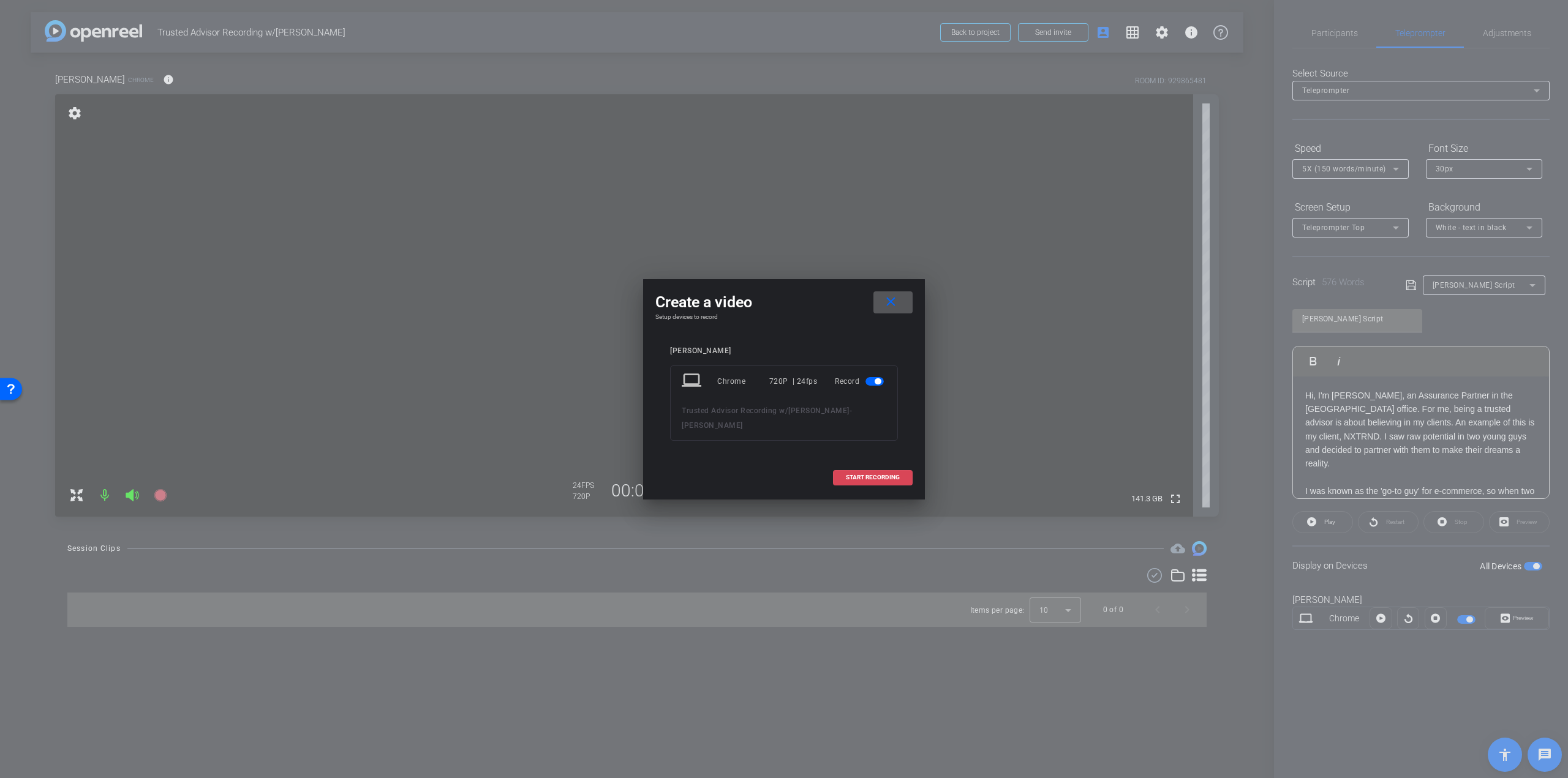
click at [855, 471] on span at bounding box center [873, 477] width 79 height 30
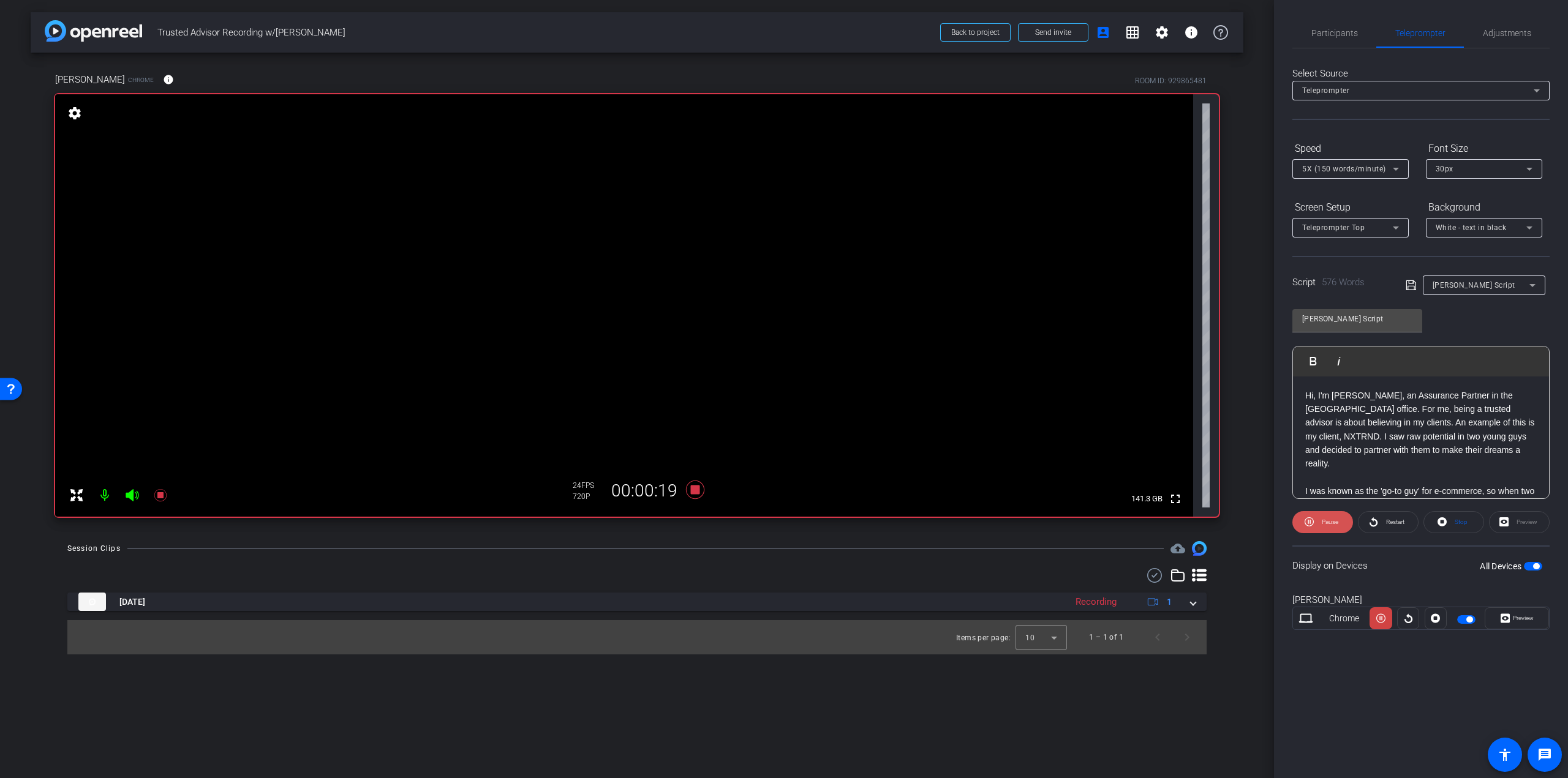
click at [1331, 519] on span "Pause" at bounding box center [1329, 522] width 16 height 7
click at [1349, 36] on span "Participants" at bounding box center [1334, 33] width 46 height 9
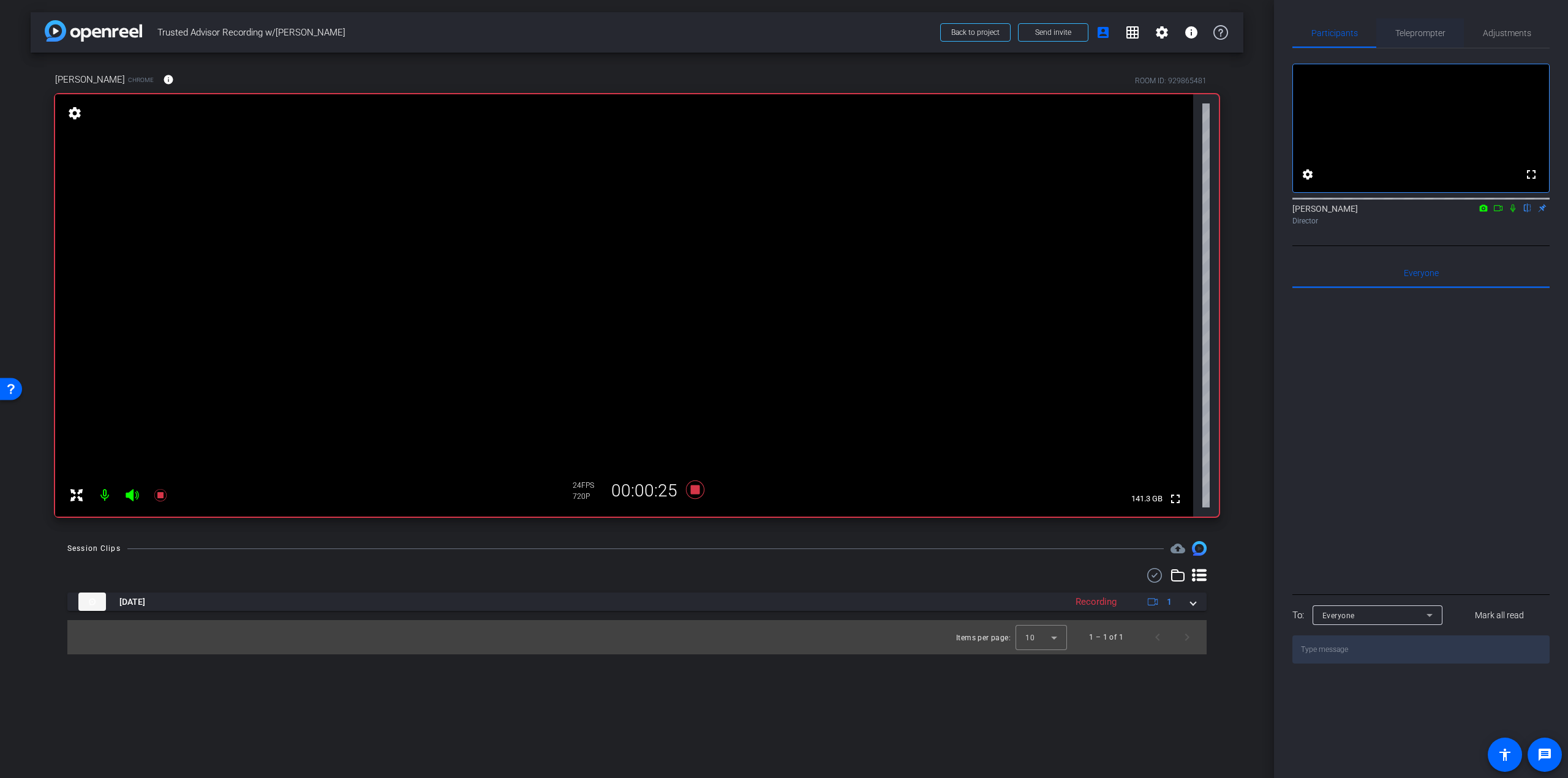
click at [1390, 30] on div "Teleprompter" at bounding box center [1419, 33] width 87 height 30
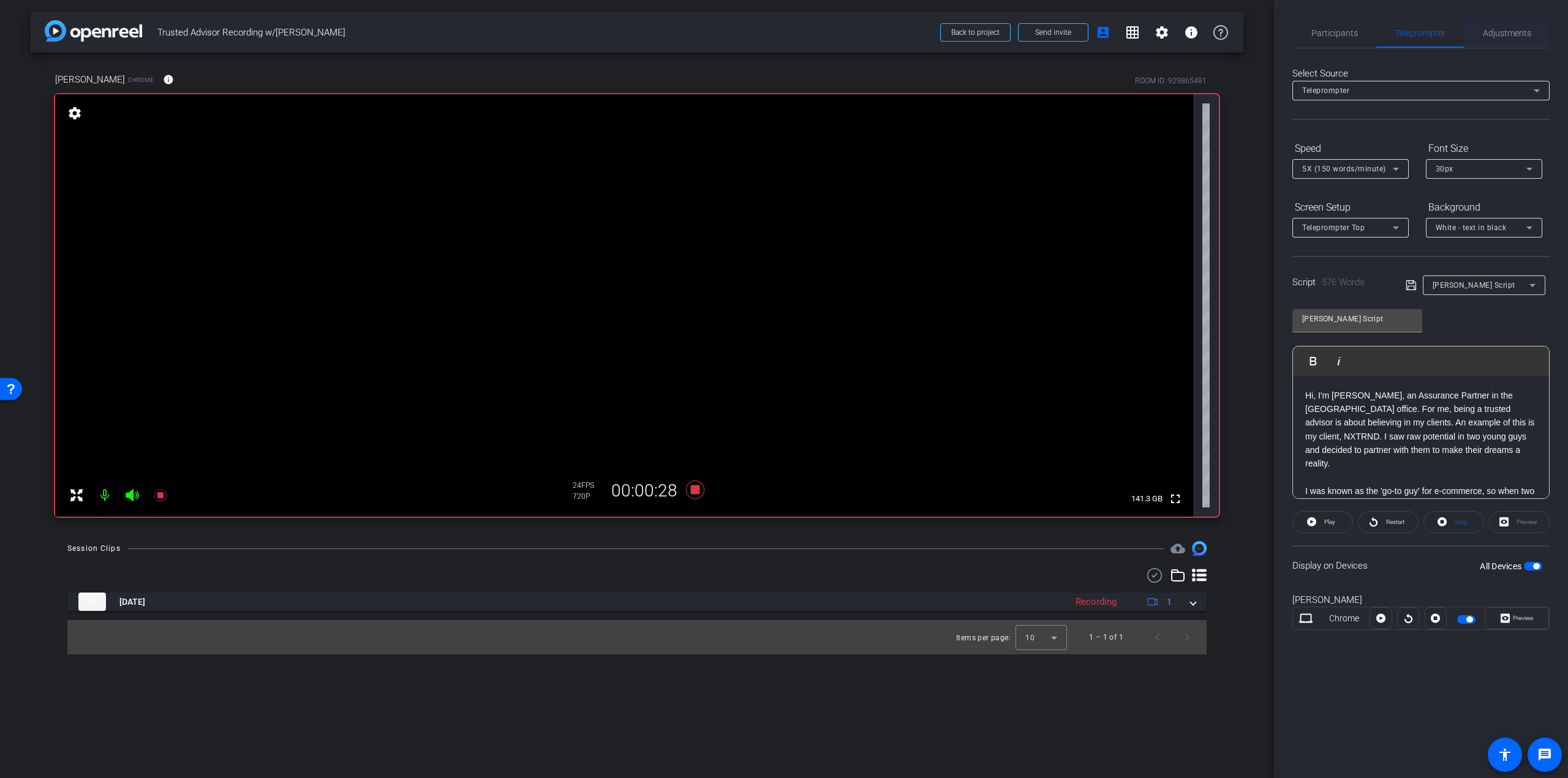
click at [1484, 32] on span "Adjustments" at bounding box center [1507, 33] width 48 height 9
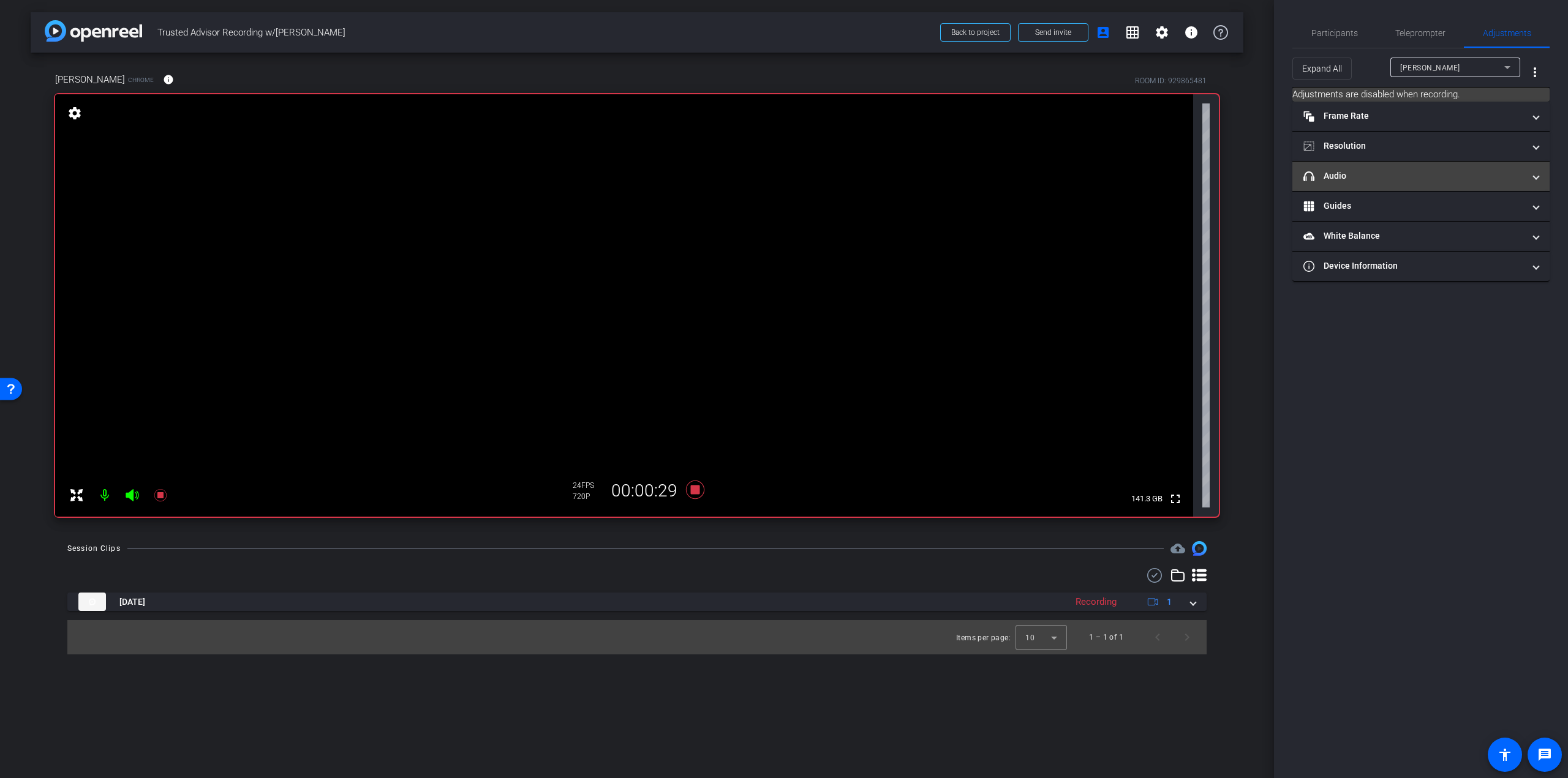
click at [1365, 182] on mat-expansion-panel-header "headphone icon Audio" at bounding box center [1420, 176] width 257 height 30
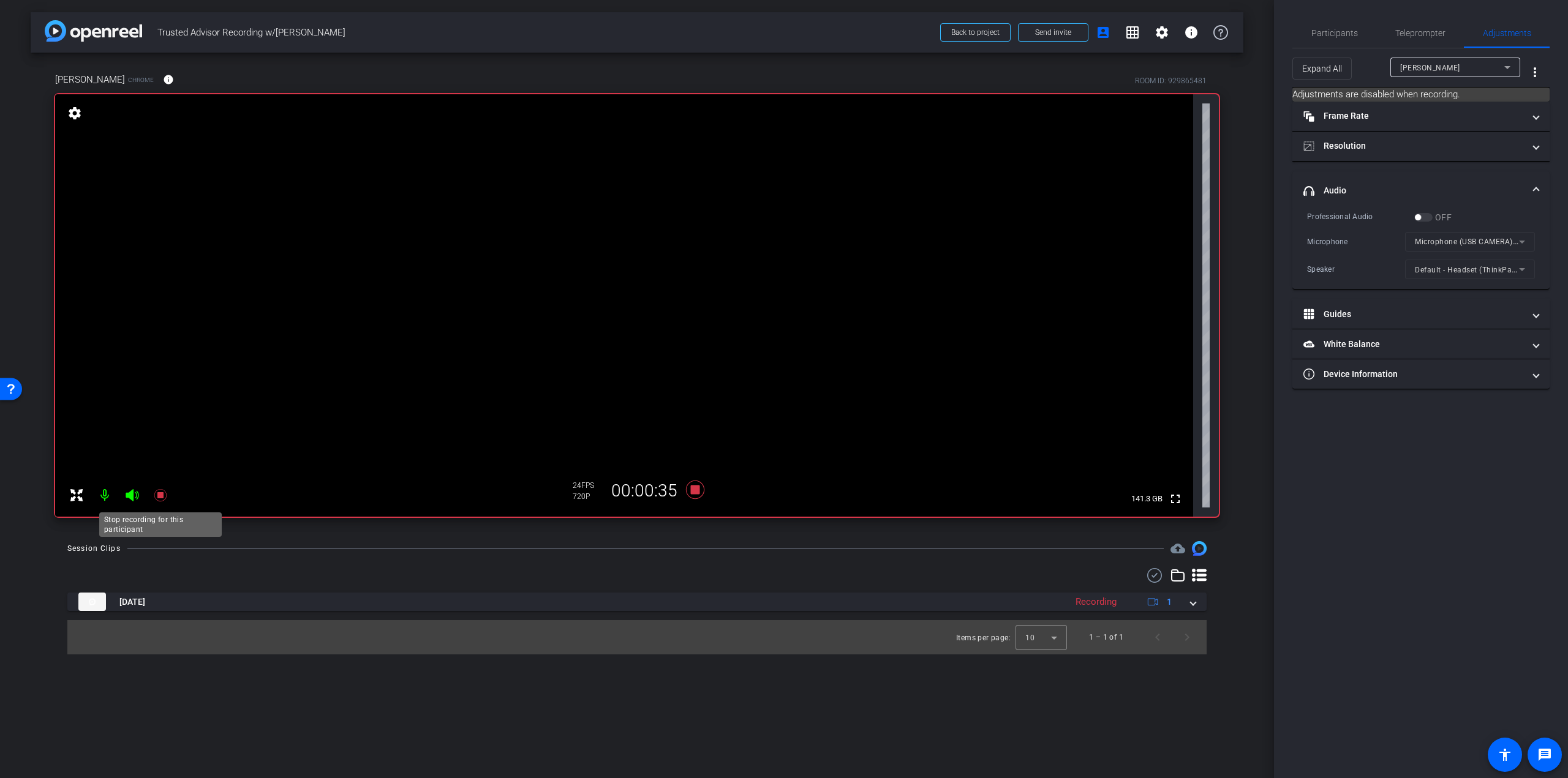
click at [160, 498] on icon at bounding box center [159, 495] width 12 height 12
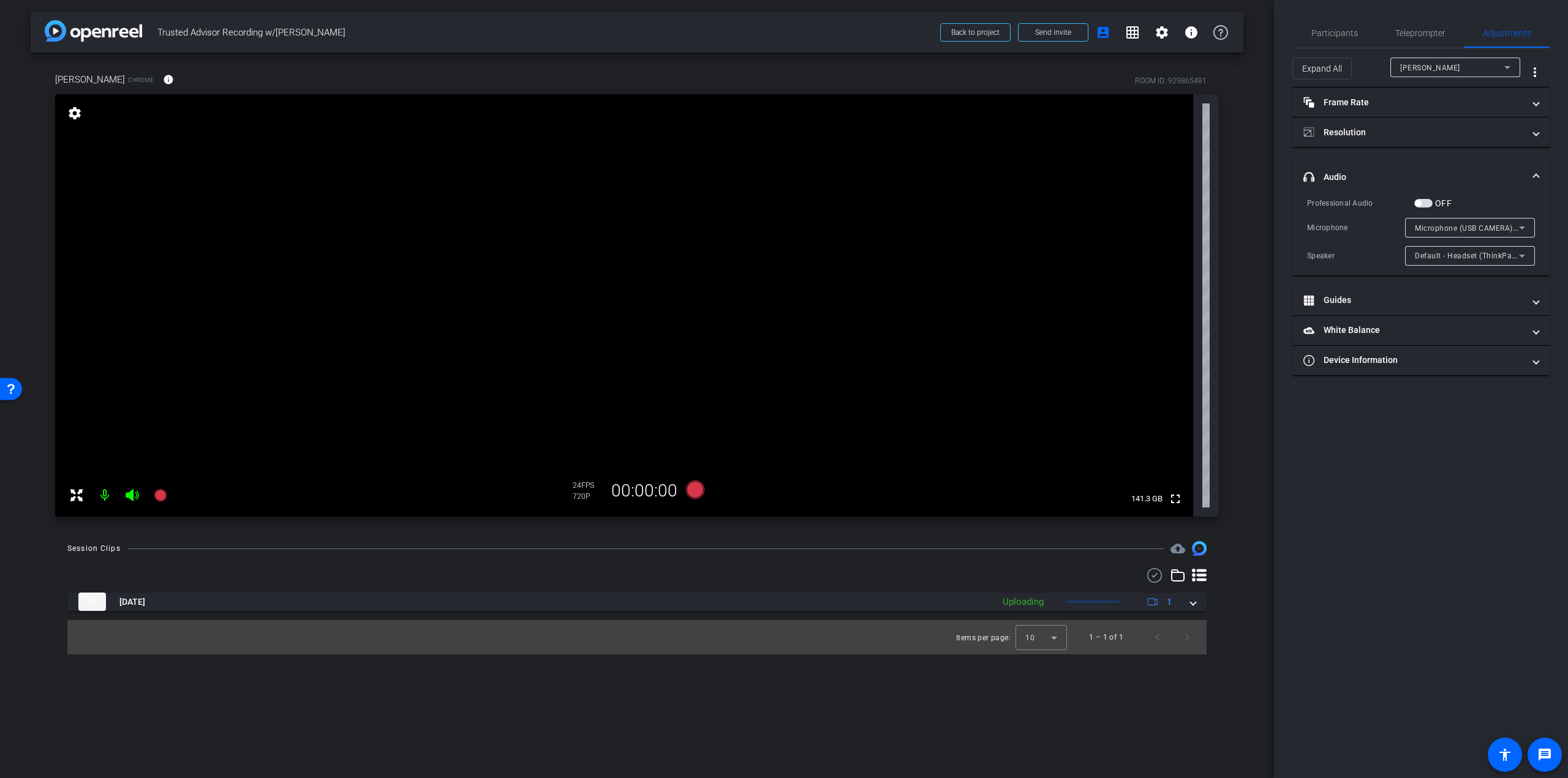
click at [1422, 201] on span "button" at bounding box center [1422, 202] width 18 height 9
click at [1342, 32] on span "Participants" at bounding box center [1334, 33] width 46 height 9
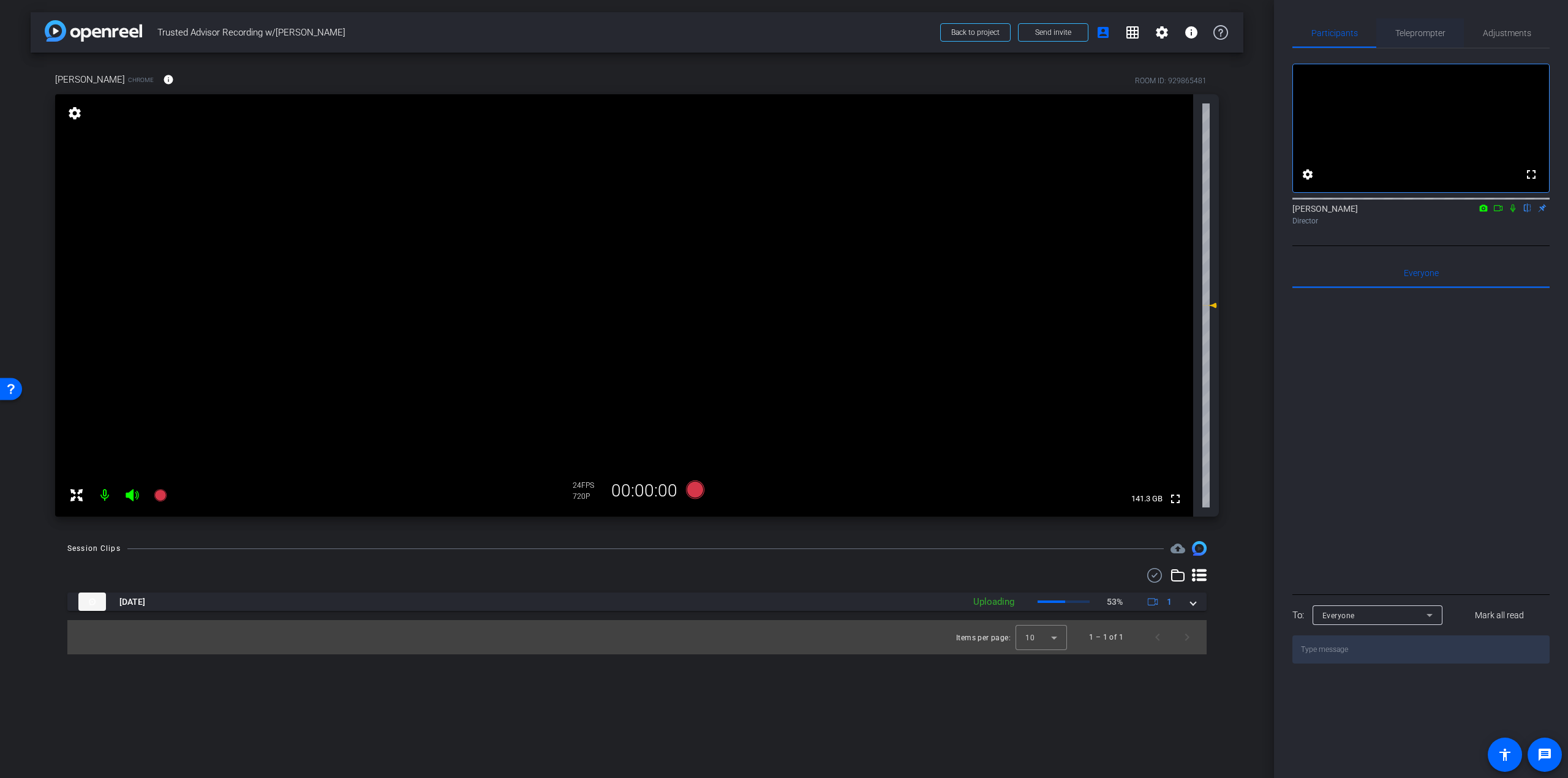
click at [1425, 30] on span "Teleprompter" at bounding box center [1420, 33] width 50 height 9
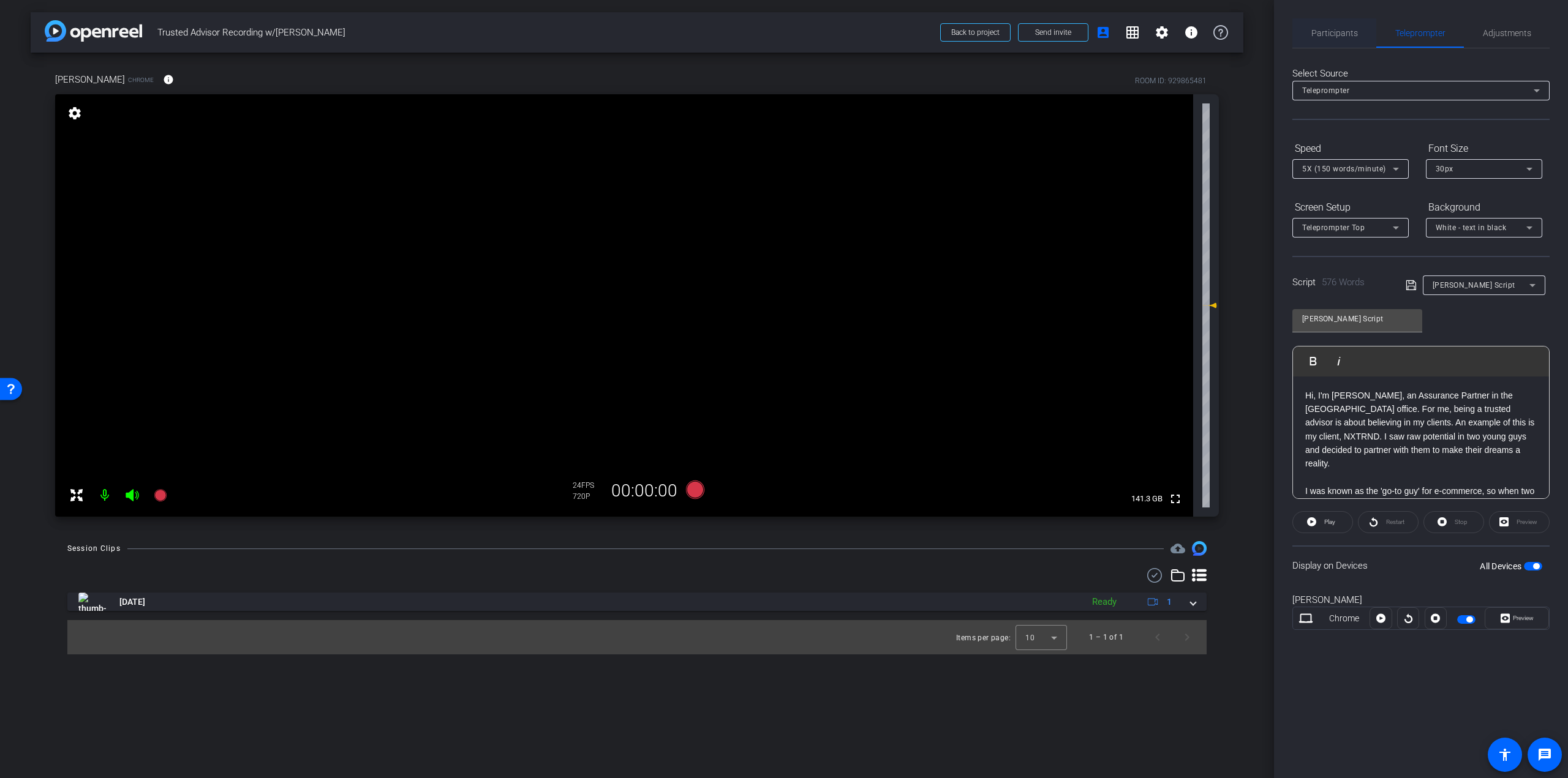
click at [1348, 39] on span "Participants" at bounding box center [1334, 33] width 46 height 30
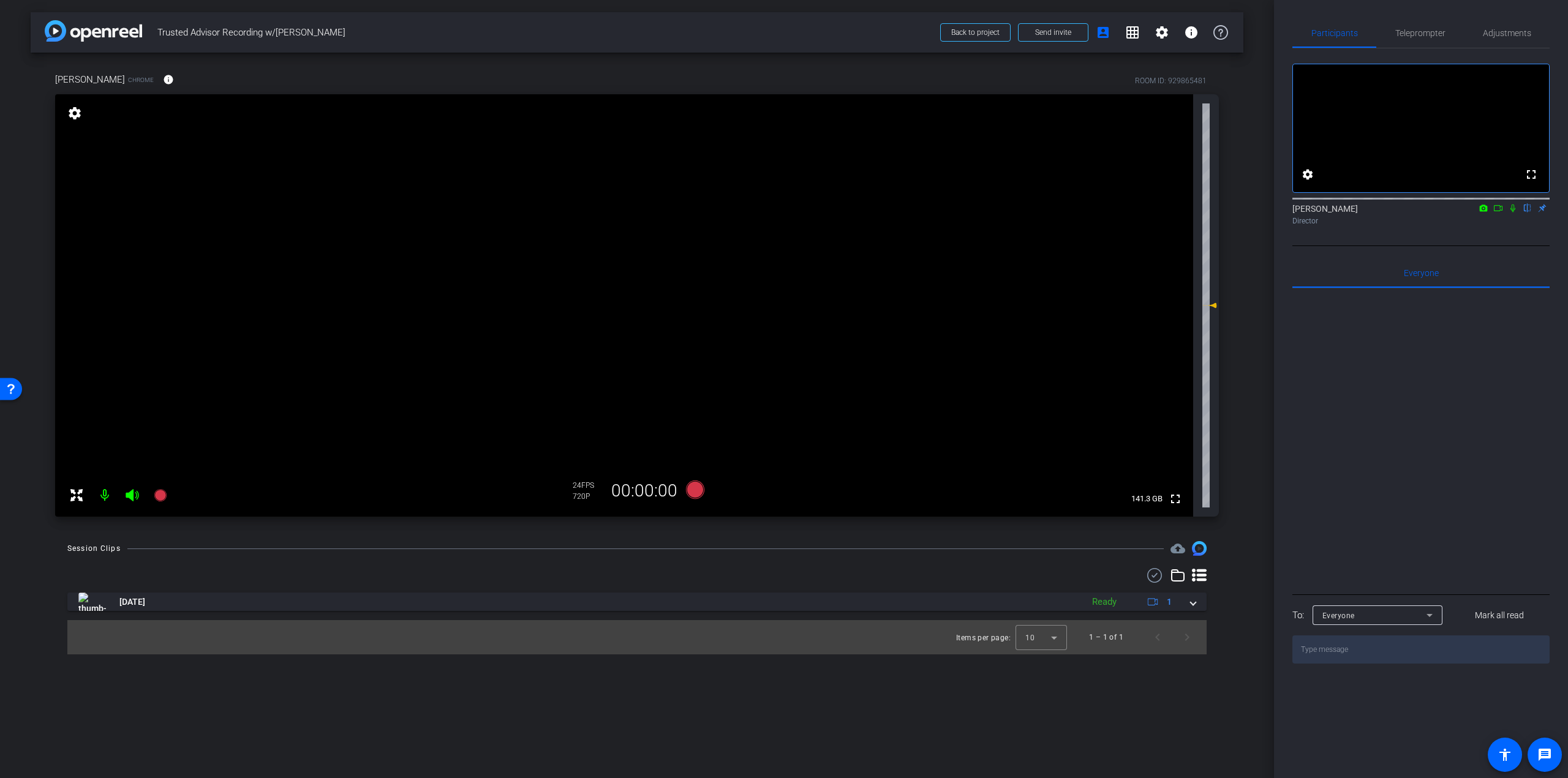
click at [1510, 212] on icon at bounding box center [1512, 208] width 10 height 9
click at [1409, 37] on span "Teleprompter" at bounding box center [1420, 33] width 50 height 9
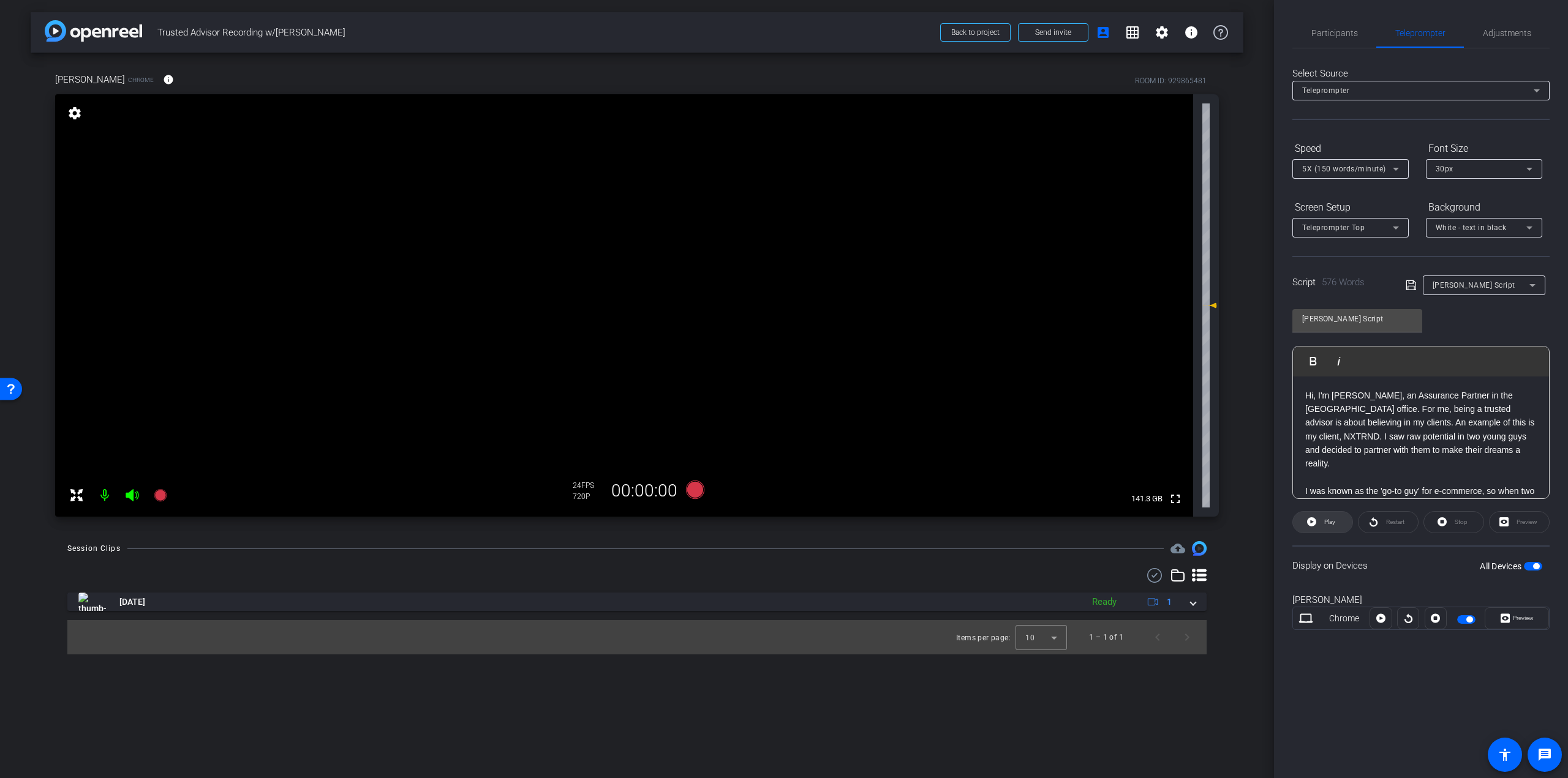
click at [1340, 527] on span at bounding box center [1322, 522] width 59 height 30
click at [1489, 34] on span "Adjustments" at bounding box center [1507, 33] width 48 height 9
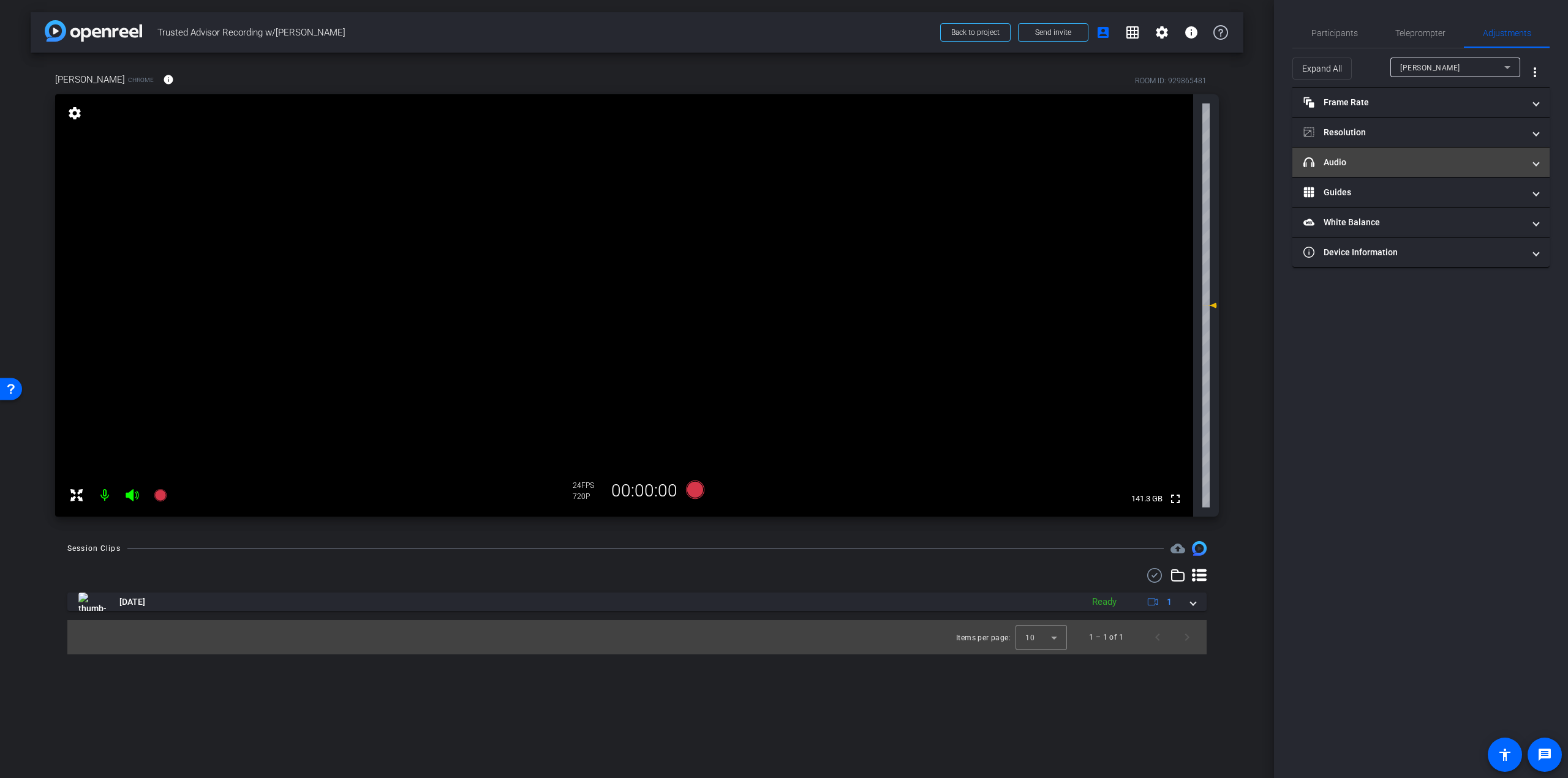
click at [1489, 165] on mat-panel-title "headphone icon Audio" at bounding box center [1414, 162] width 221 height 12
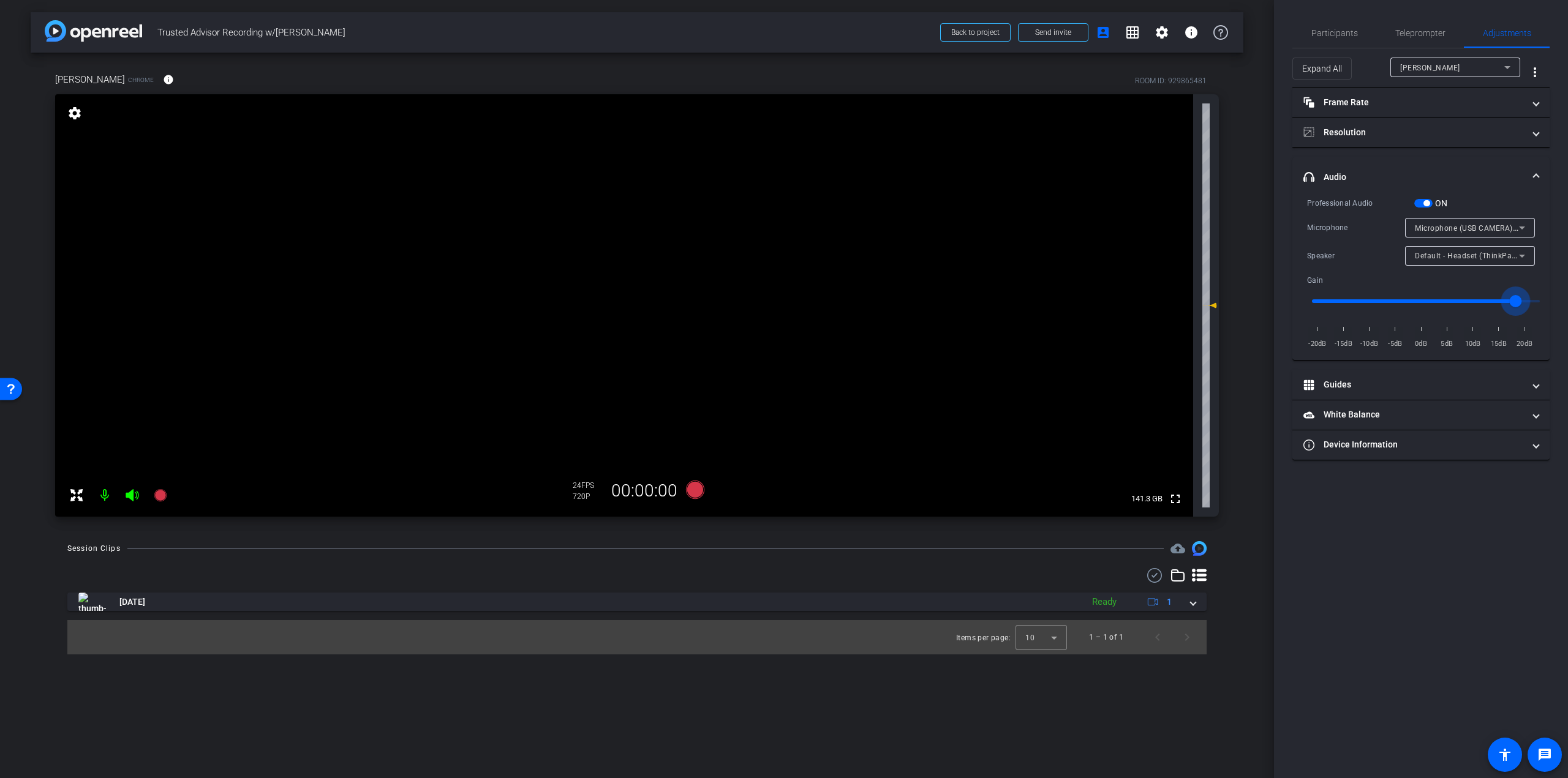
drag, startPoint x: 1428, startPoint y: 298, endPoint x: 1517, endPoint y: 302, distance: 89.1
type input "1.8"
click at [1517, 302] on input "range" at bounding box center [1426, 301] width 253 height 27
click at [1364, 33] on div "Participants" at bounding box center [1333, 33] width 83 height 30
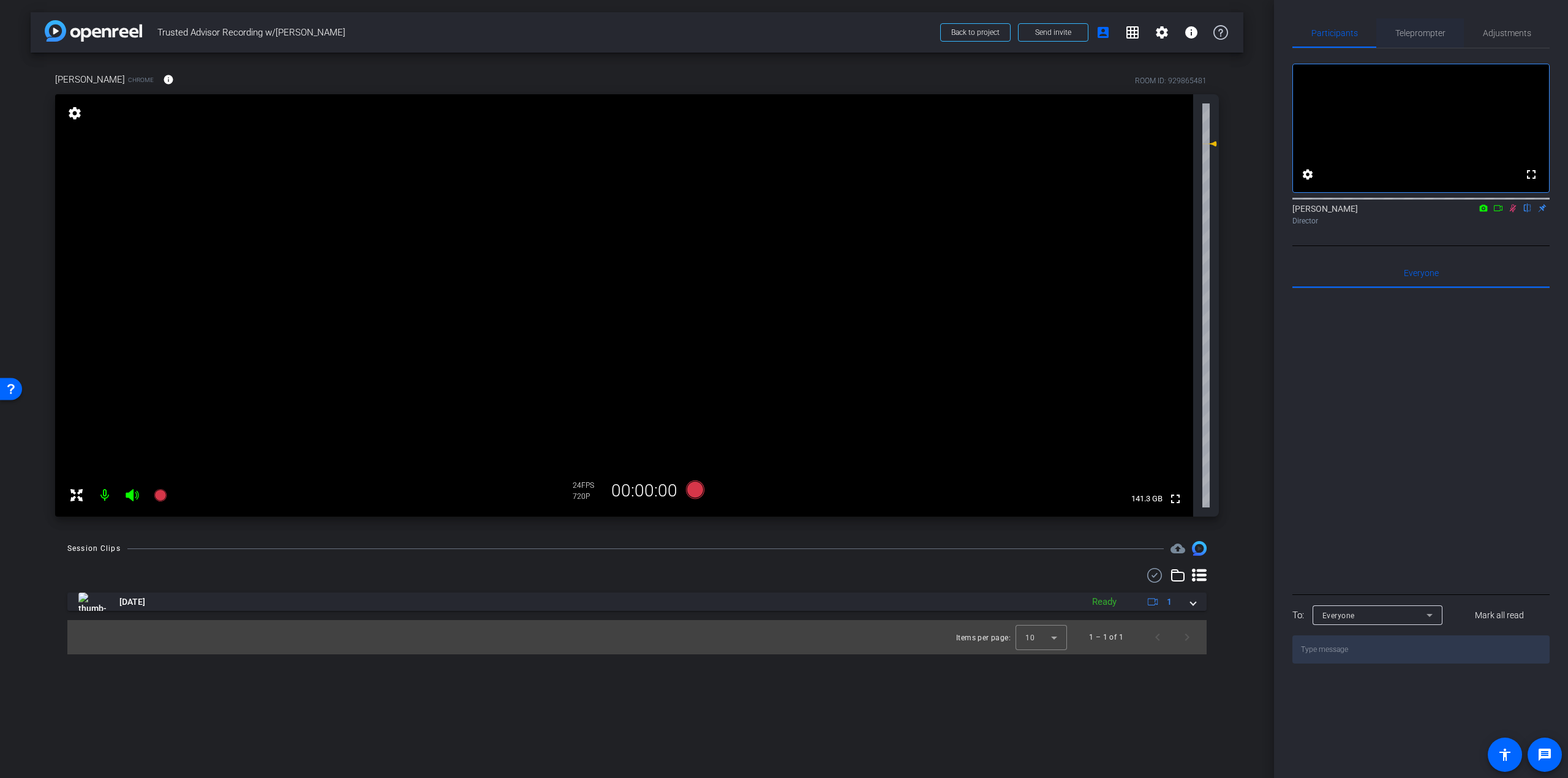
click at [1413, 30] on span "Teleprompter" at bounding box center [1420, 33] width 50 height 9
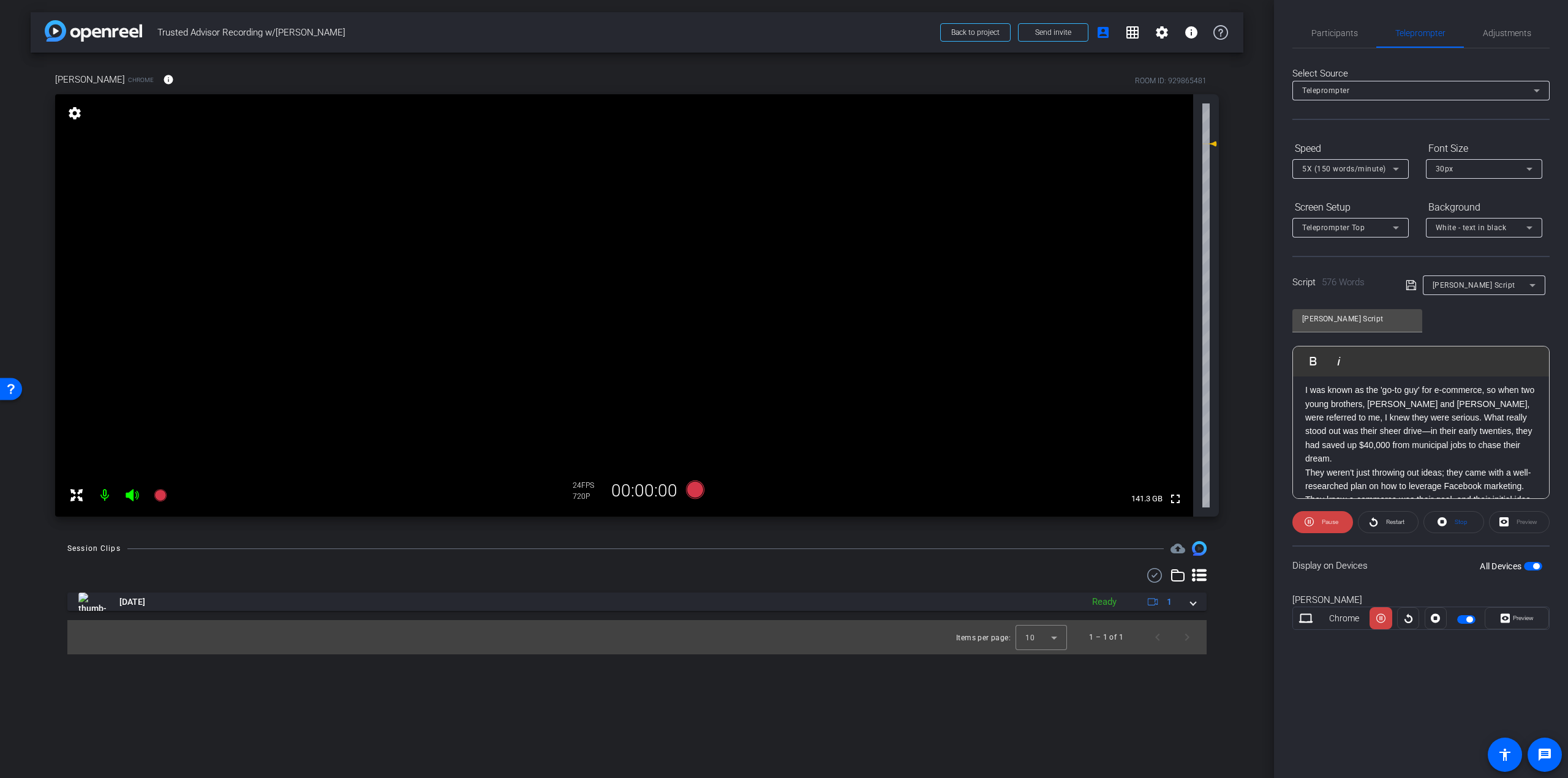
scroll to position [123, 0]
click at [1320, 524] on span "Pause" at bounding box center [1328, 522] width 19 height 17
click at [1322, 23] on span "Participants" at bounding box center [1334, 33] width 46 height 30
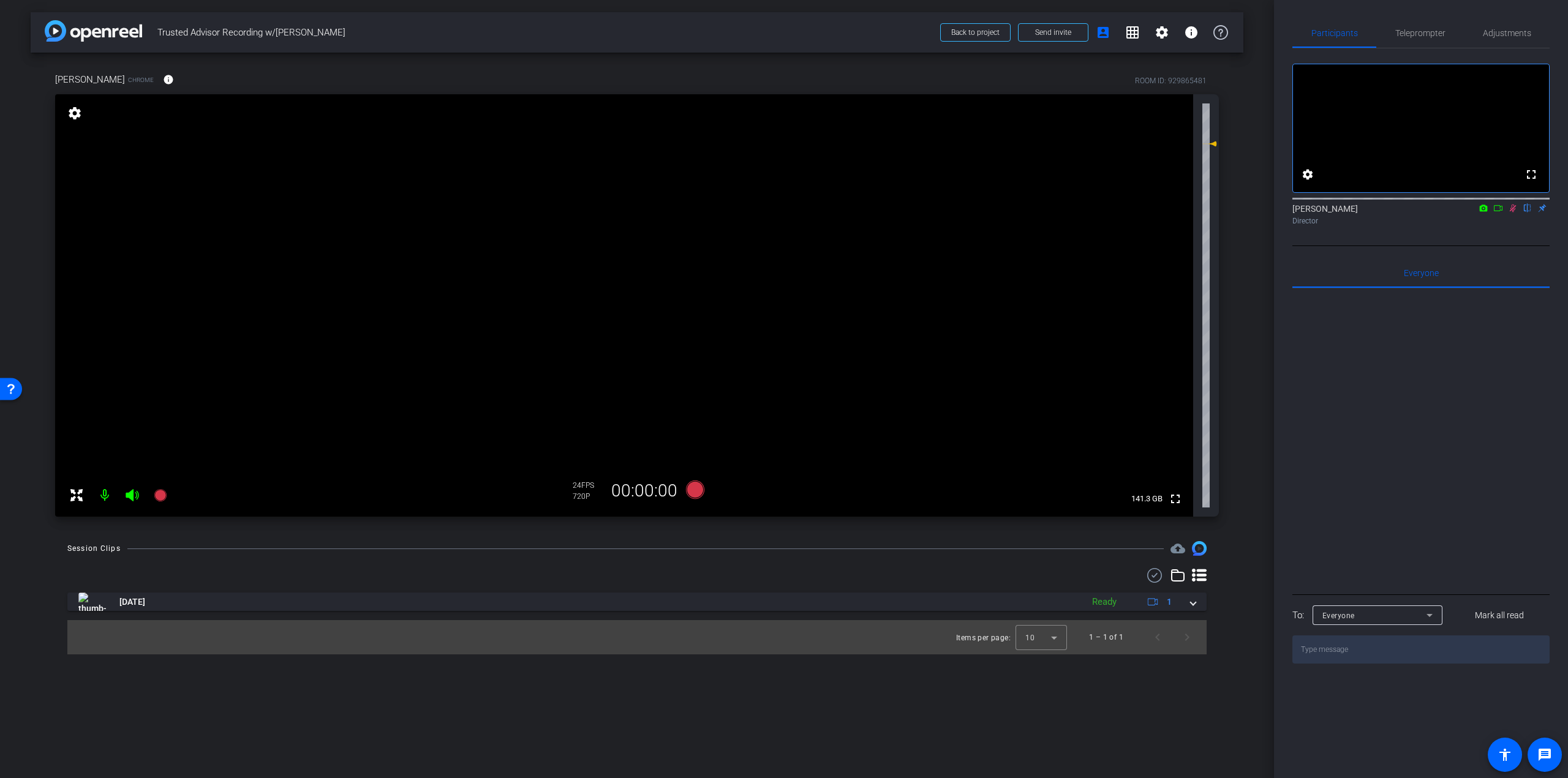
click at [1509, 212] on icon at bounding box center [1512, 208] width 10 height 9
click at [1404, 30] on span "Teleprompter" at bounding box center [1420, 33] width 50 height 9
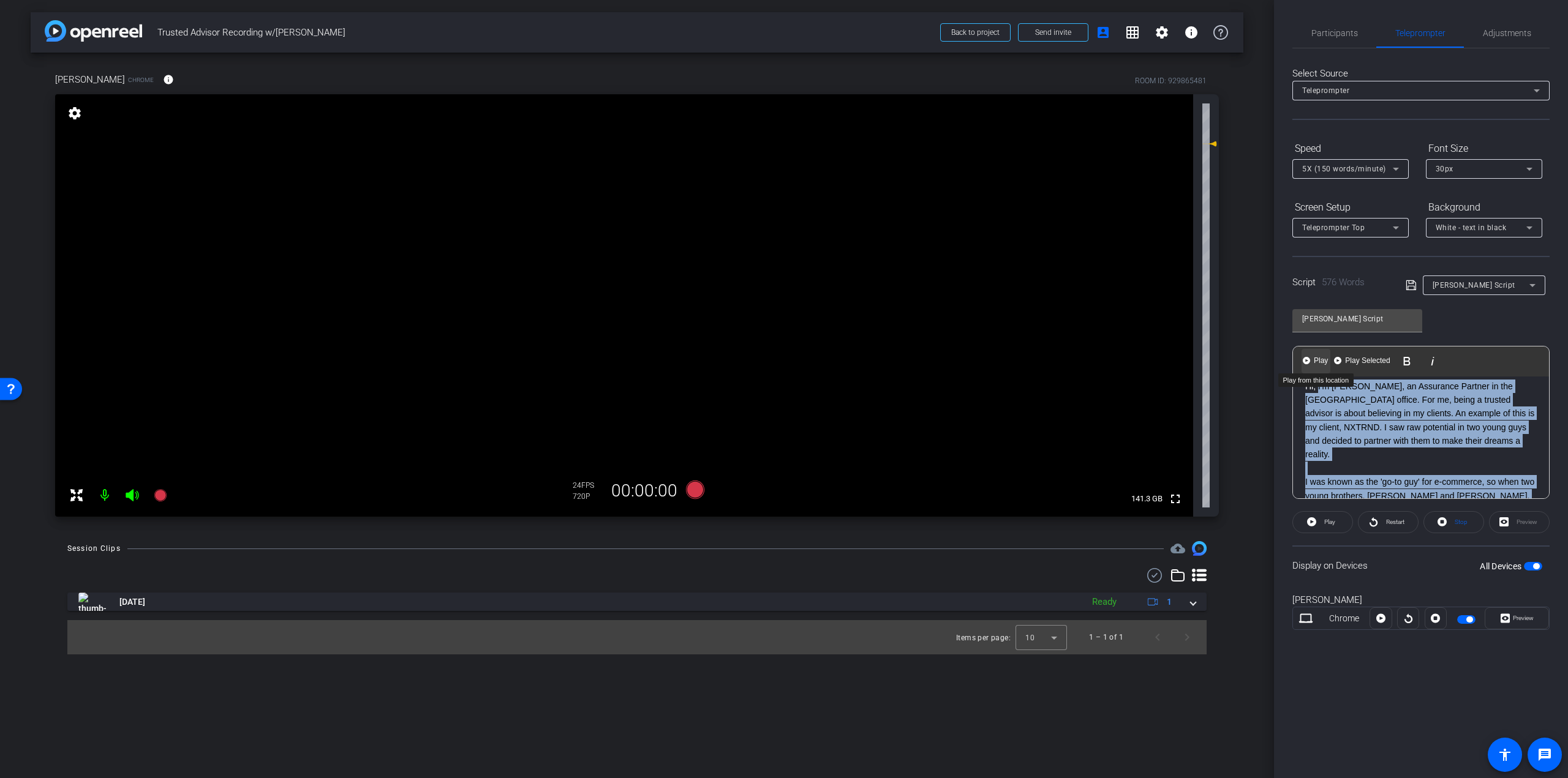
scroll to position [0, 0]
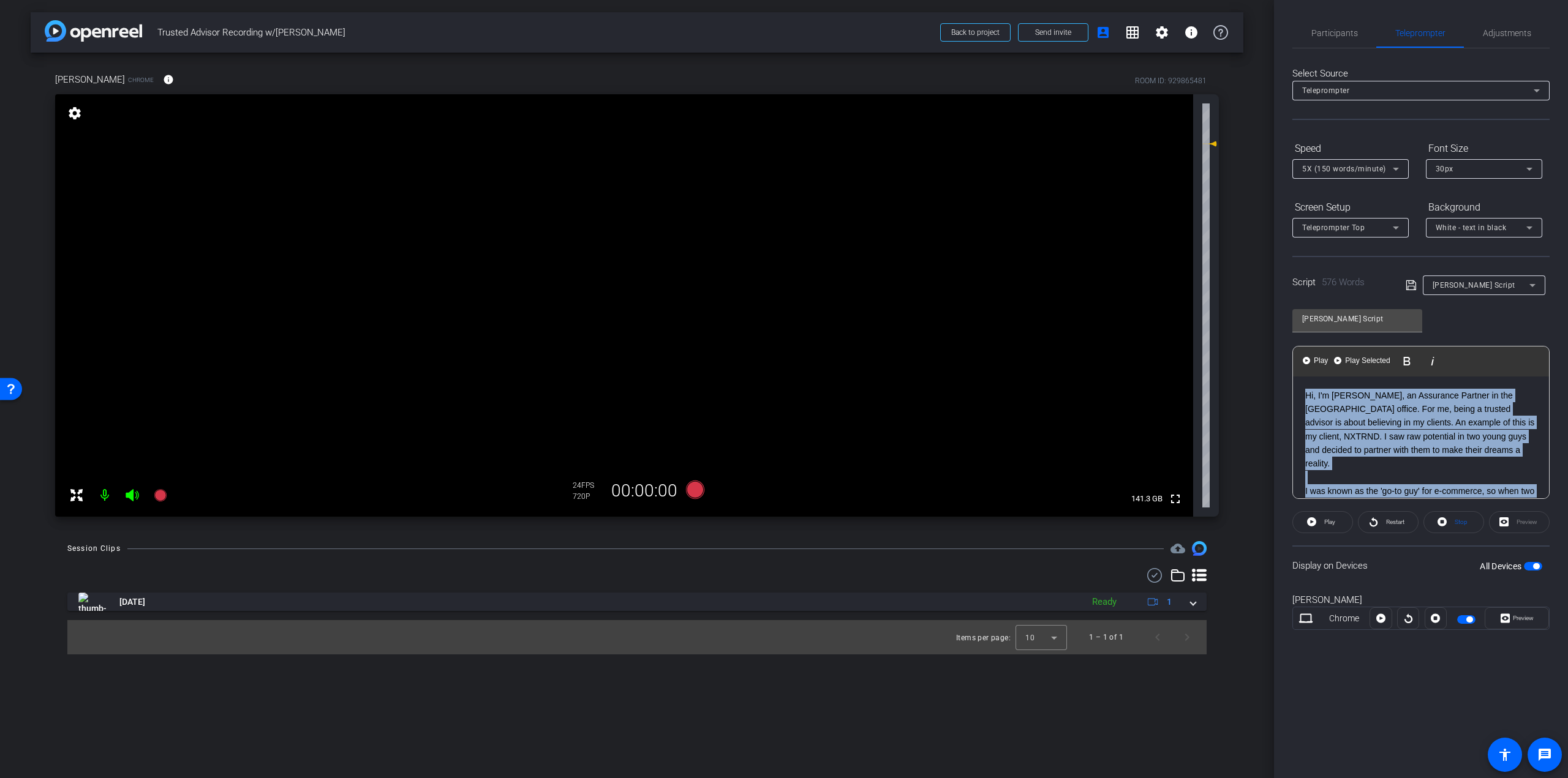
drag, startPoint x: 1504, startPoint y: 471, endPoint x: 1287, endPoint y: 371, distance: 238.9
click at [1287, 371] on div "Participants Teleprompter Adjustments settings Steven Bernucci flip Director Ev…" at bounding box center [1420, 389] width 294 height 778
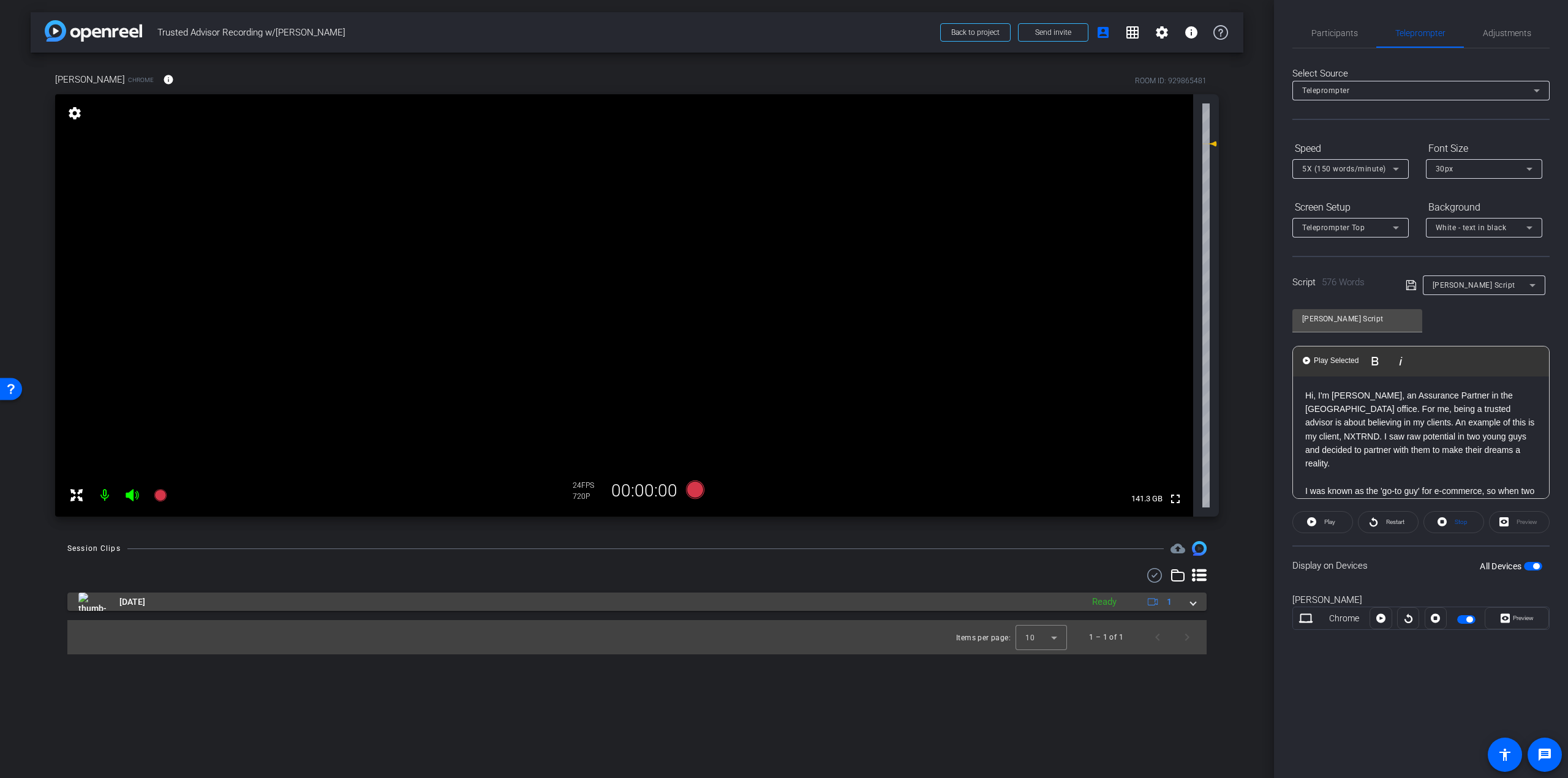
click at [1198, 601] on mat-expansion-panel-header "Aug 13, 2025 Ready 1" at bounding box center [636, 601] width 1139 height 18
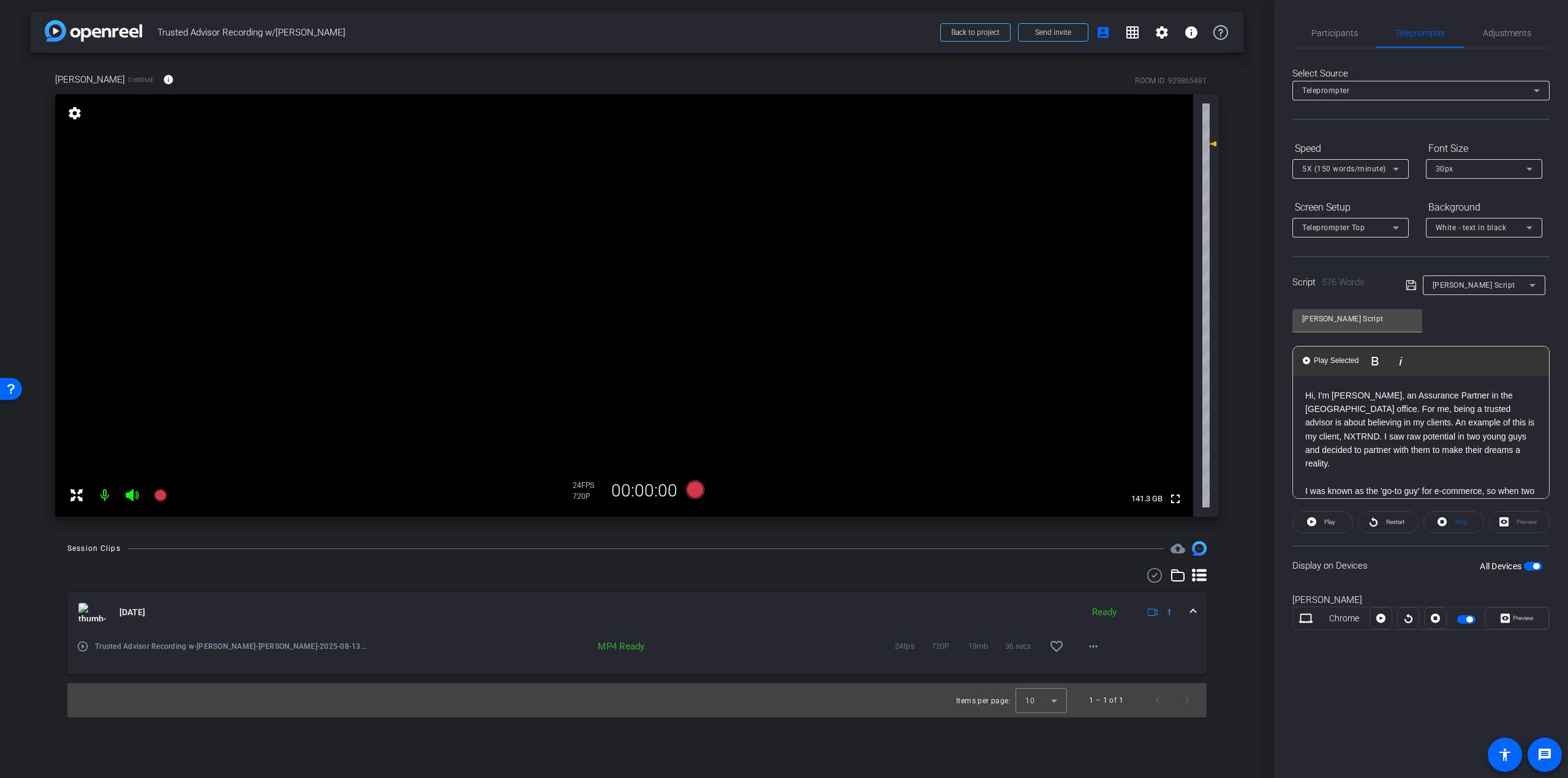
click at [1468, 622] on span "button" at bounding box center [1465, 619] width 18 height 9
click at [155, 495] on icon at bounding box center [159, 495] width 12 height 12
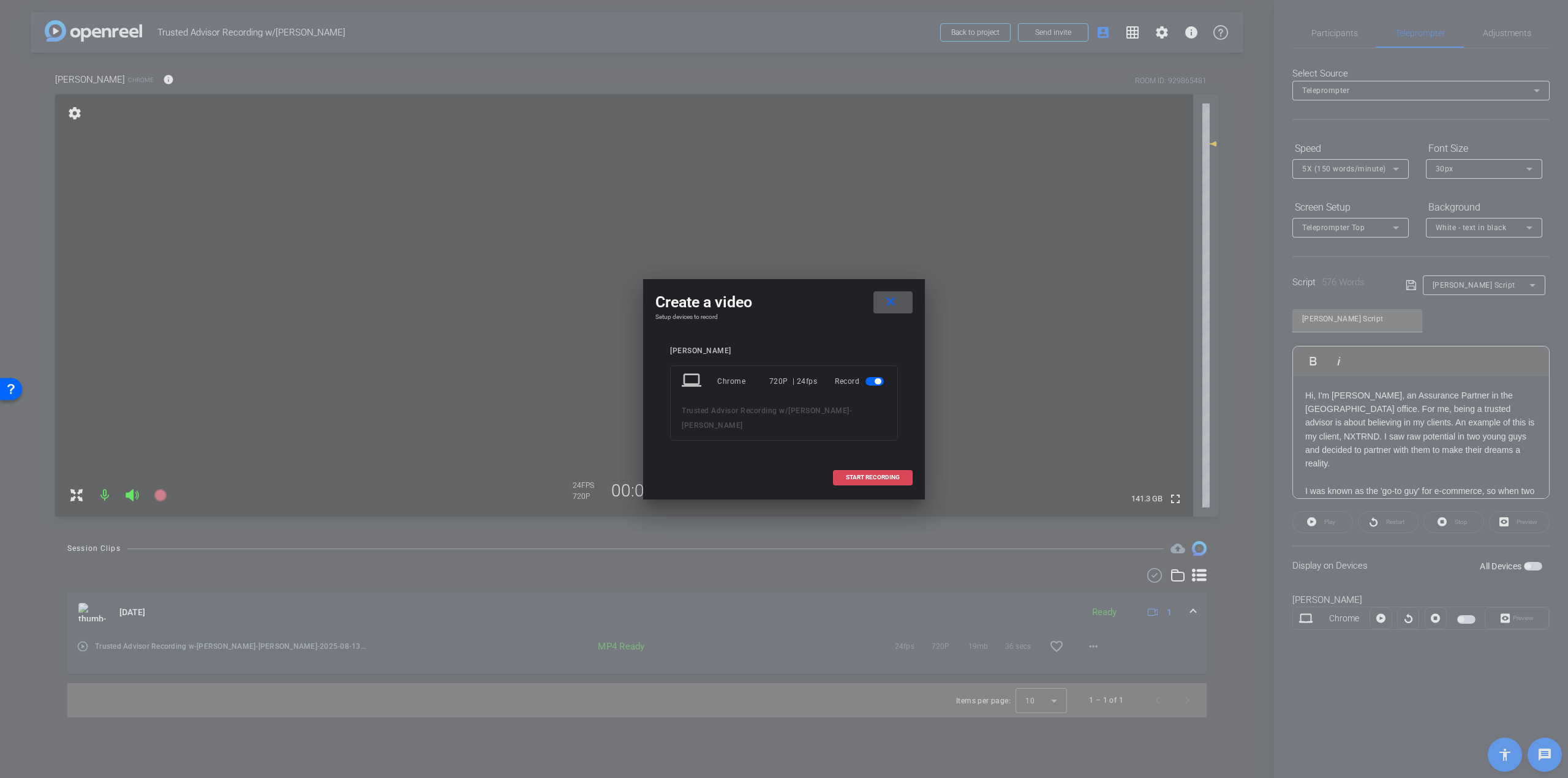
click at [840, 476] on span at bounding box center [873, 477] width 79 height 30
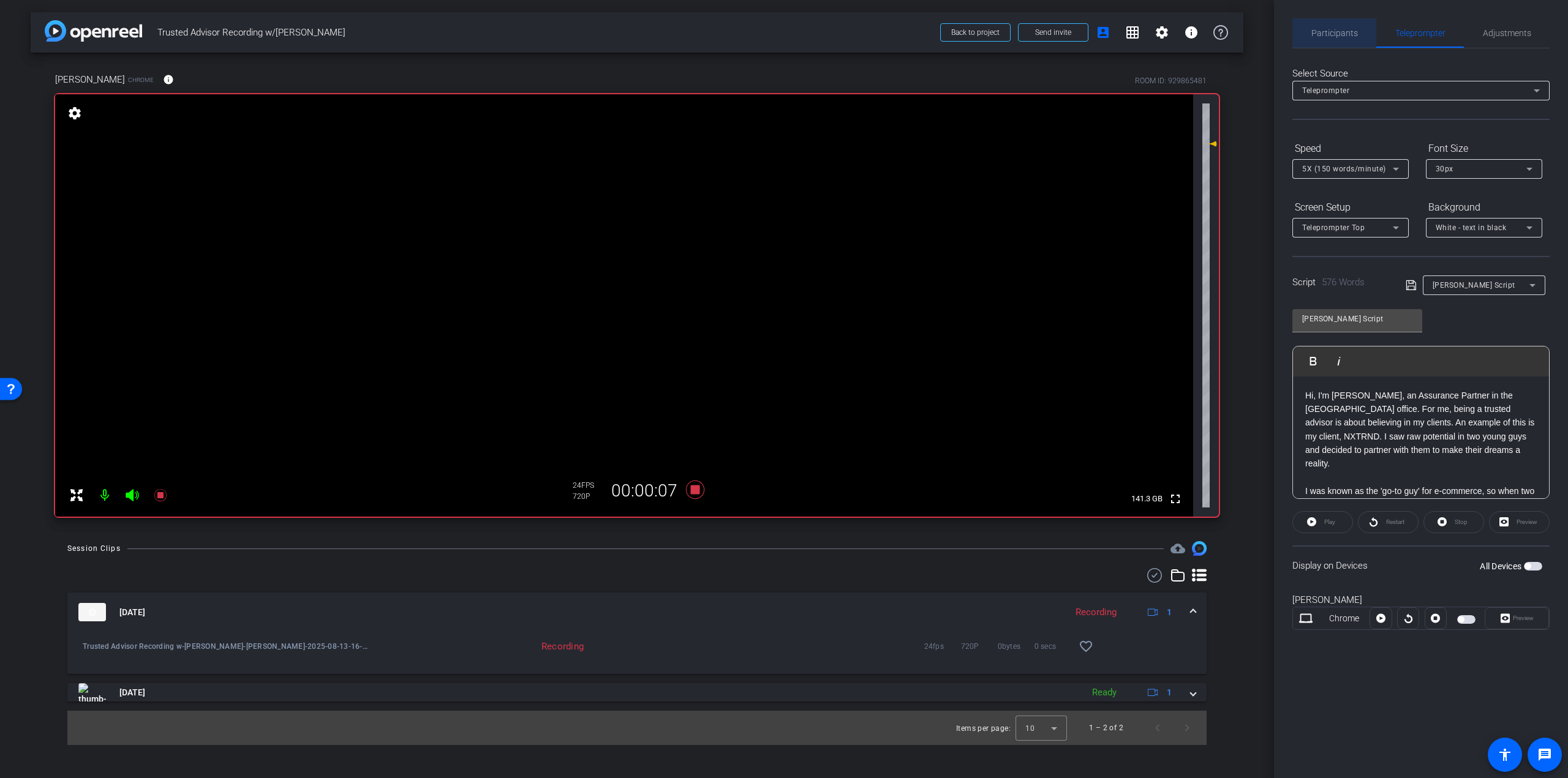
click at [1340, 45] on span "Participants" at bounding box center [1334, 33] width 46 height 30
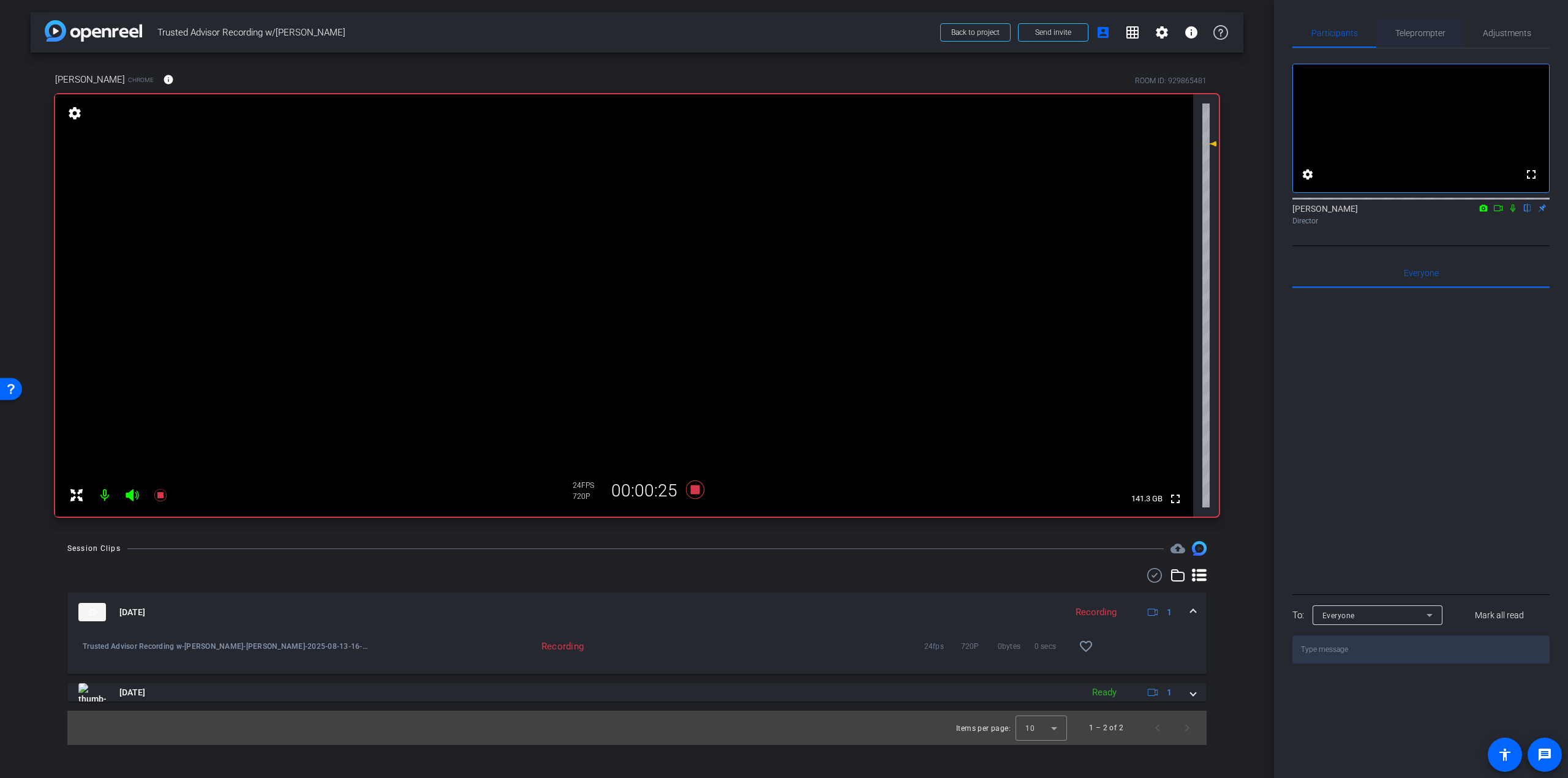
click at [1414, 30] on span "Teleprompter" at bounding box center [1420, 33] width 50 height 9
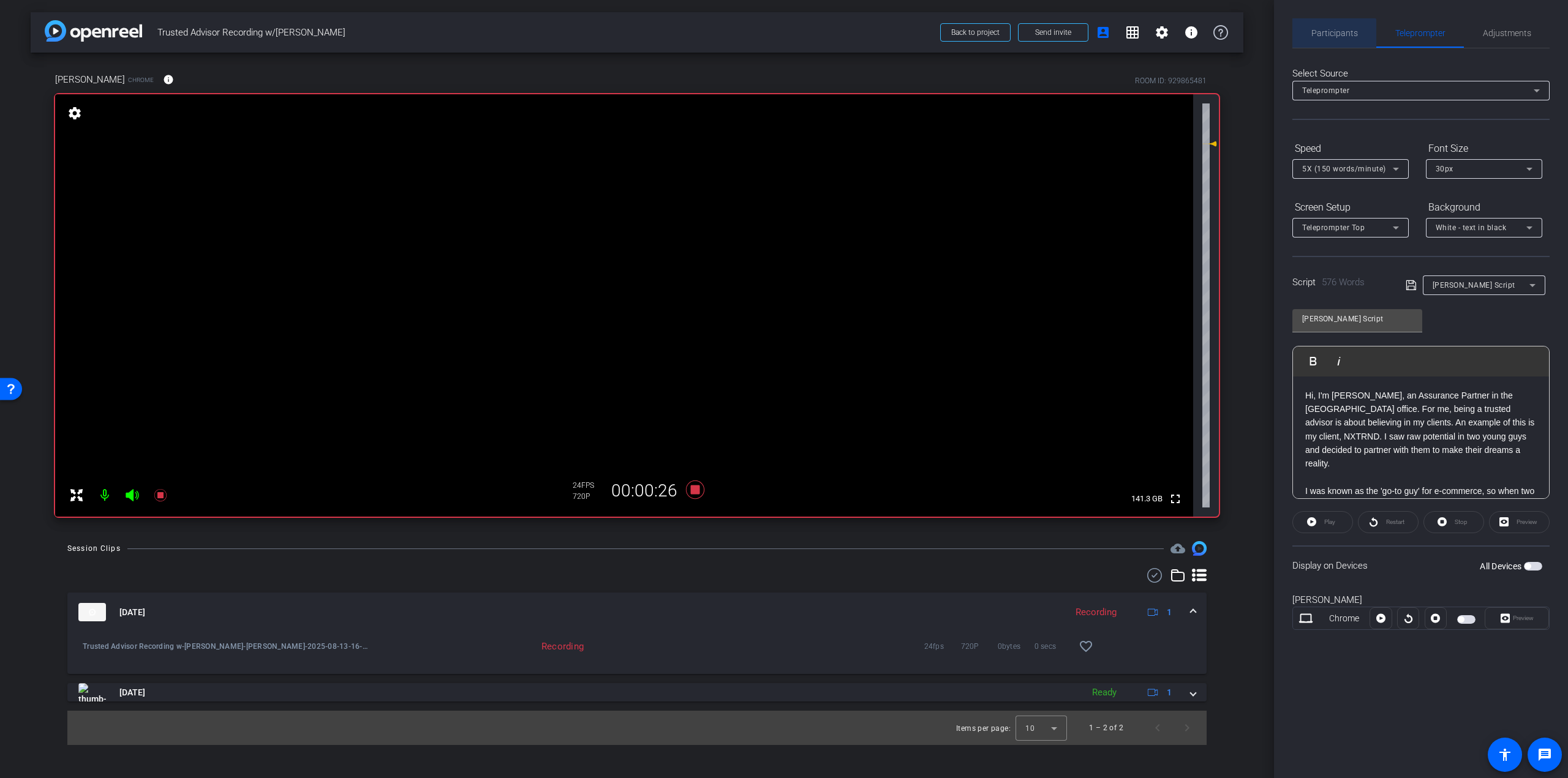
click at [1333, 38] on span "Participants" at bounding box center [1334, 33] width 46 height 30
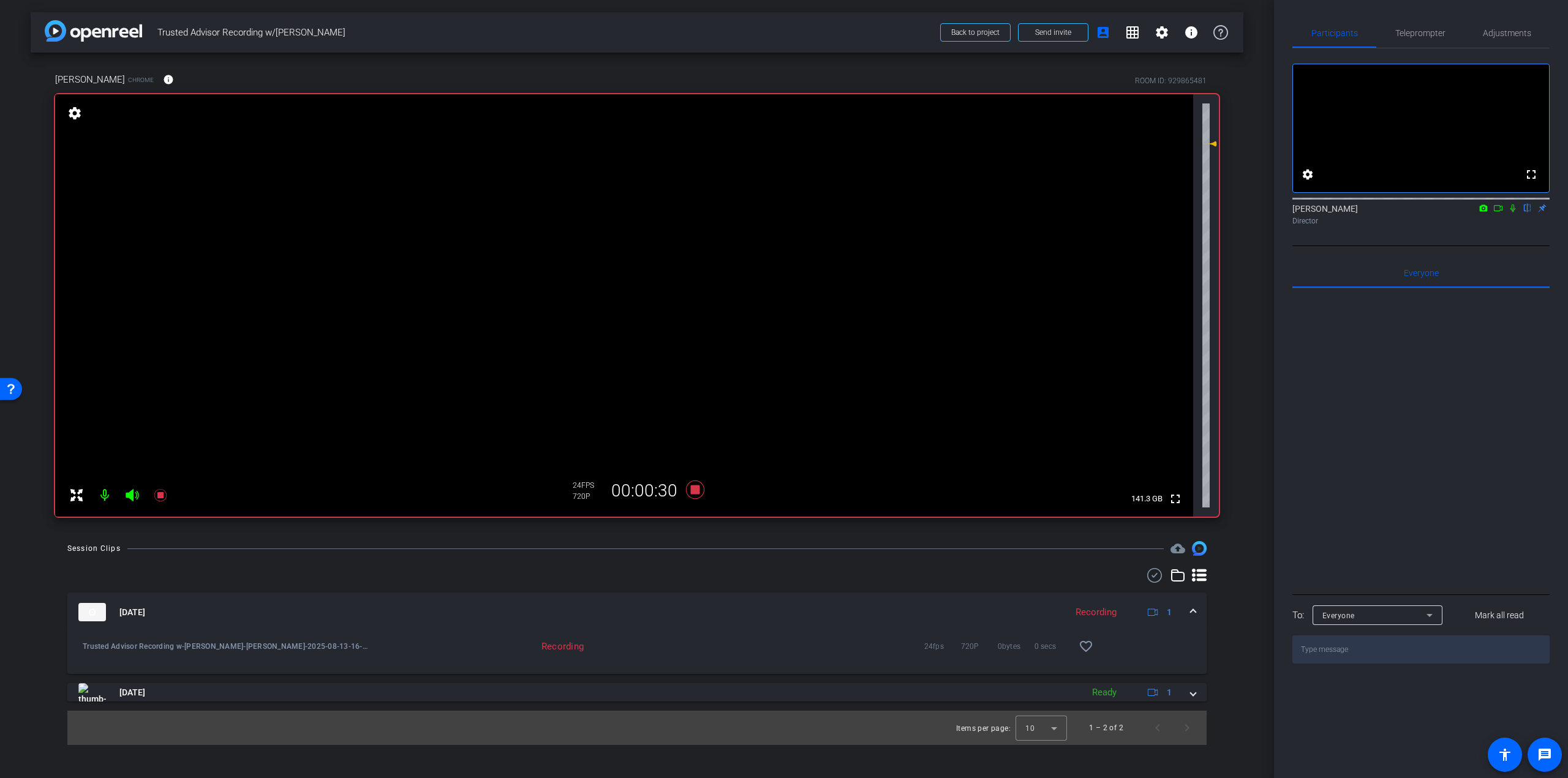
click at [1515, 212] on icon at bounding box center [1512, 208] width 10 height 9
click at [1436, 29] on span "Teleprompter" at bounding box center [1420, 33] width 50 height 9
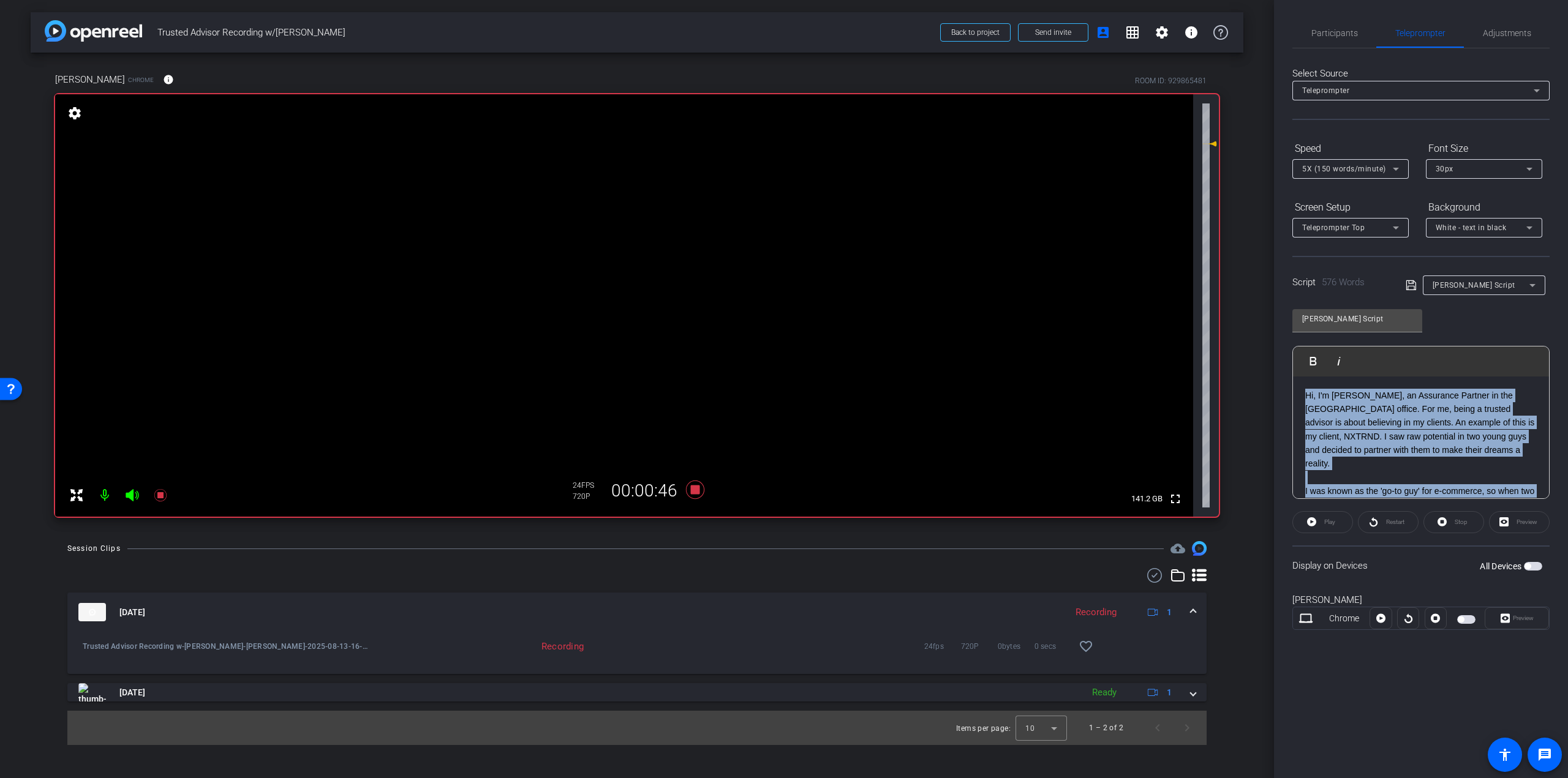
drag, startPoint x: 1406, startPoint y: 440, endPoint x: 1283, endPoint y: 375, distance: 139.1
click at [1283, 375] on div "Participants Teleprompter Adjustments settings Steven Bernucci flip Director Ev…" at bounding box center [1420, 389] width 294 height 778
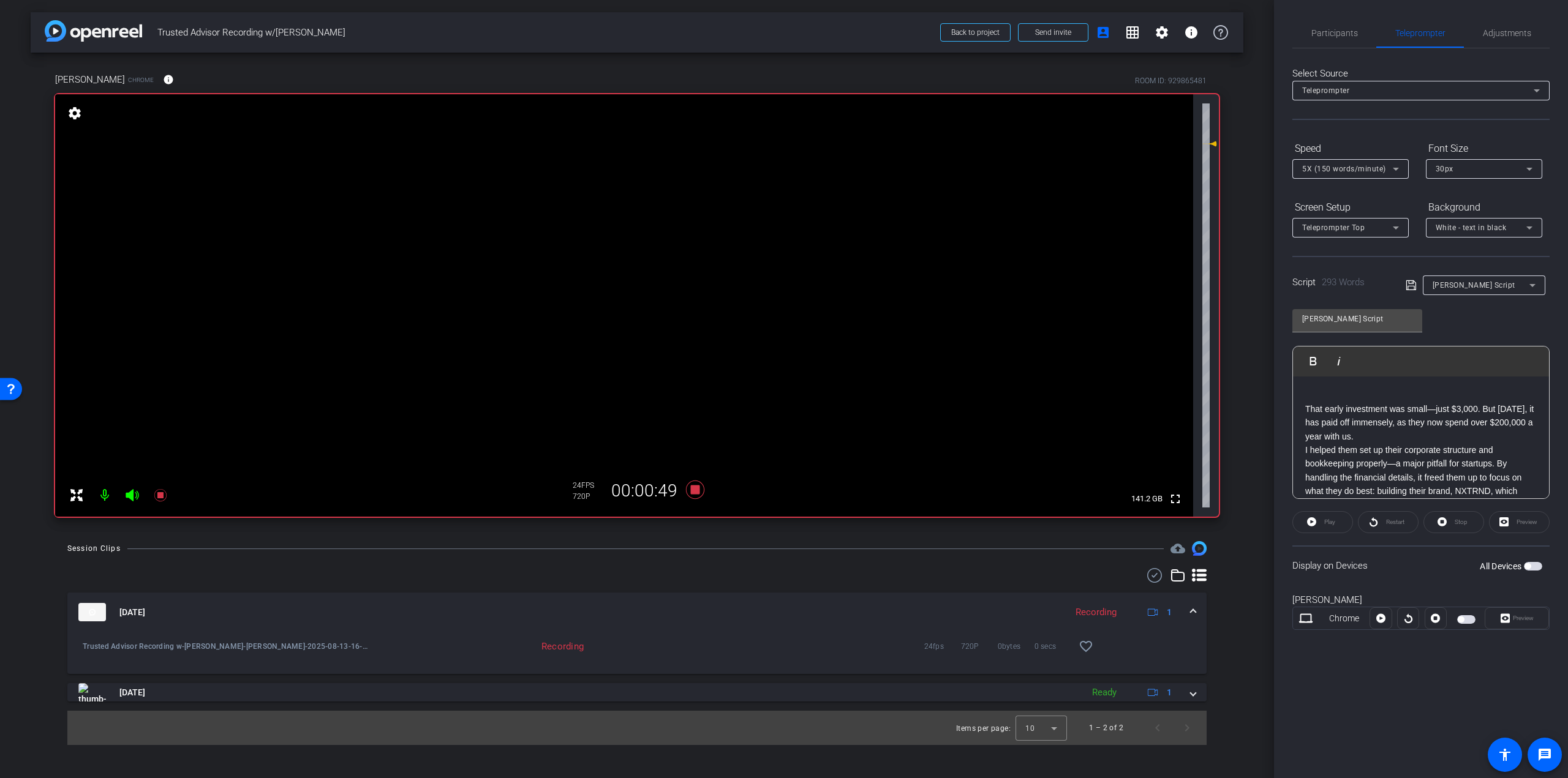
click at [1304, 405] on div "That early investment was small—just $3,000. But today, it has paid off immense…" at bounding box center [1420, 621] width 256 height 490
click at [1341, 27] on span "Participants" at bounding box center [1334, 33] width 46 height 30
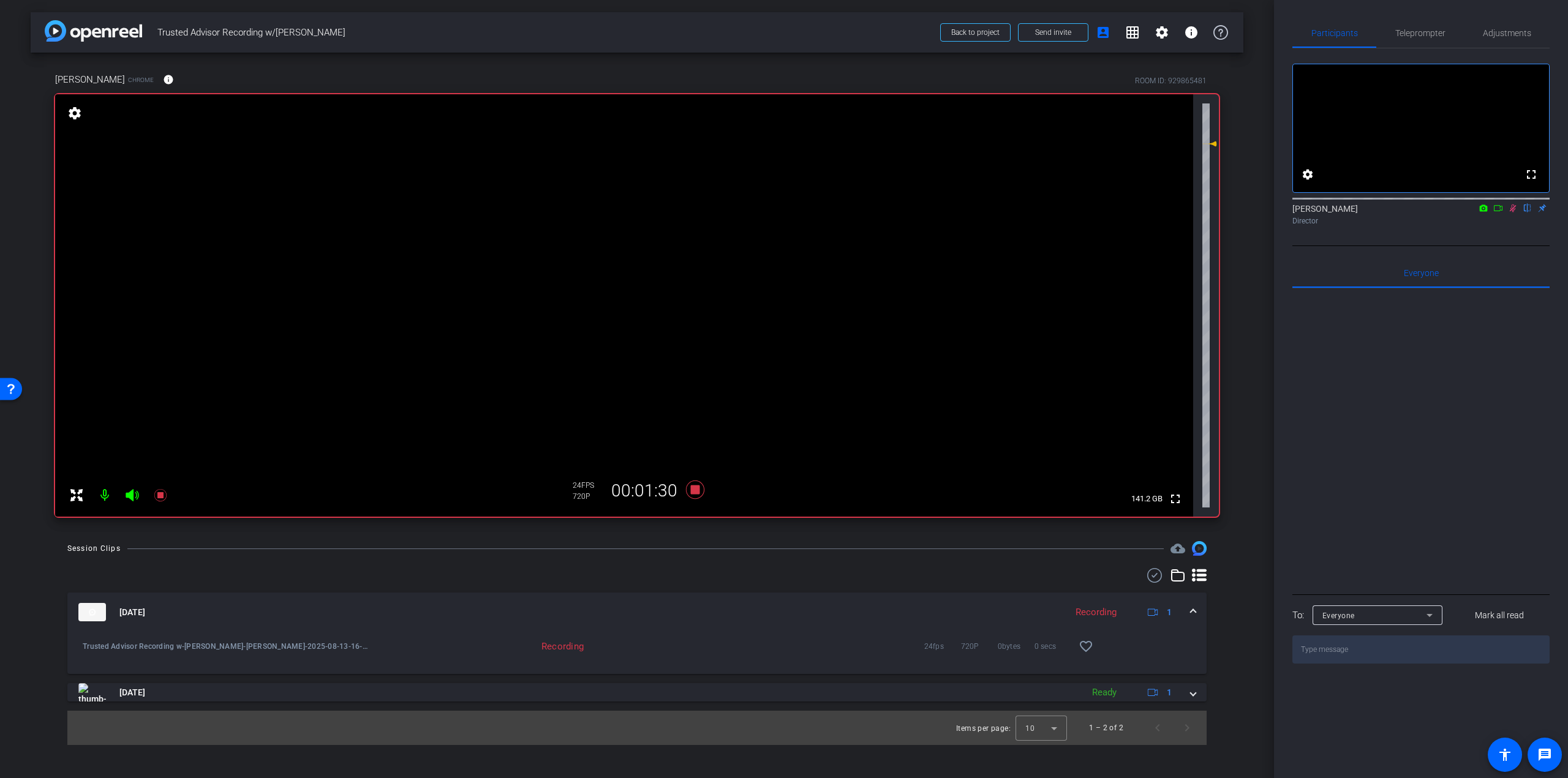
click at [1510, 212] on icon at bounding box center [1512, 208] width 10 height 9
click at [1444, 32] on span "Teleprompter" at bounding box center [1420, 33] width 50 height 9
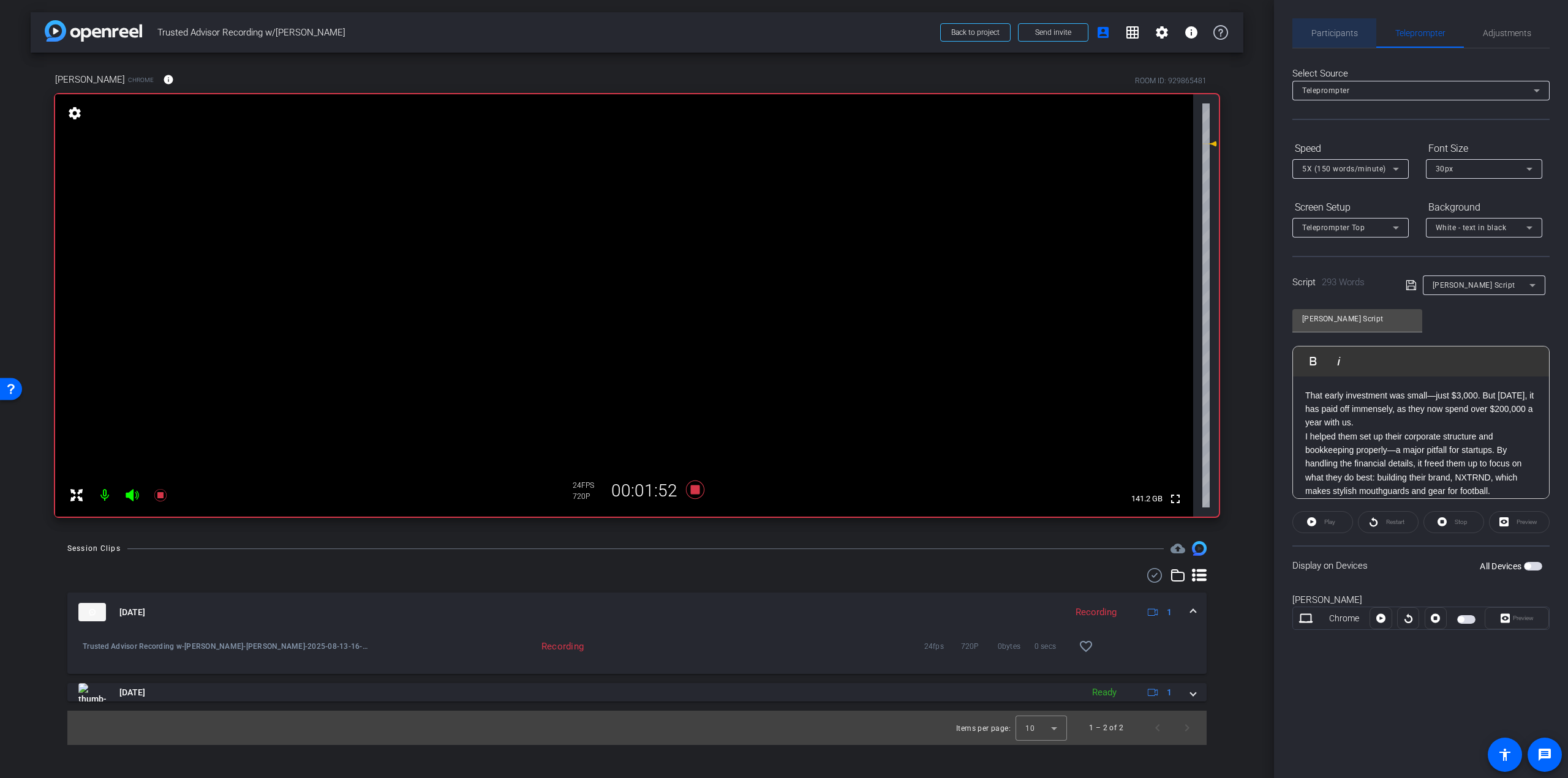
click at [1347, 33] on span "Participants" at bounding box center [1334, 33] width 46 height 9
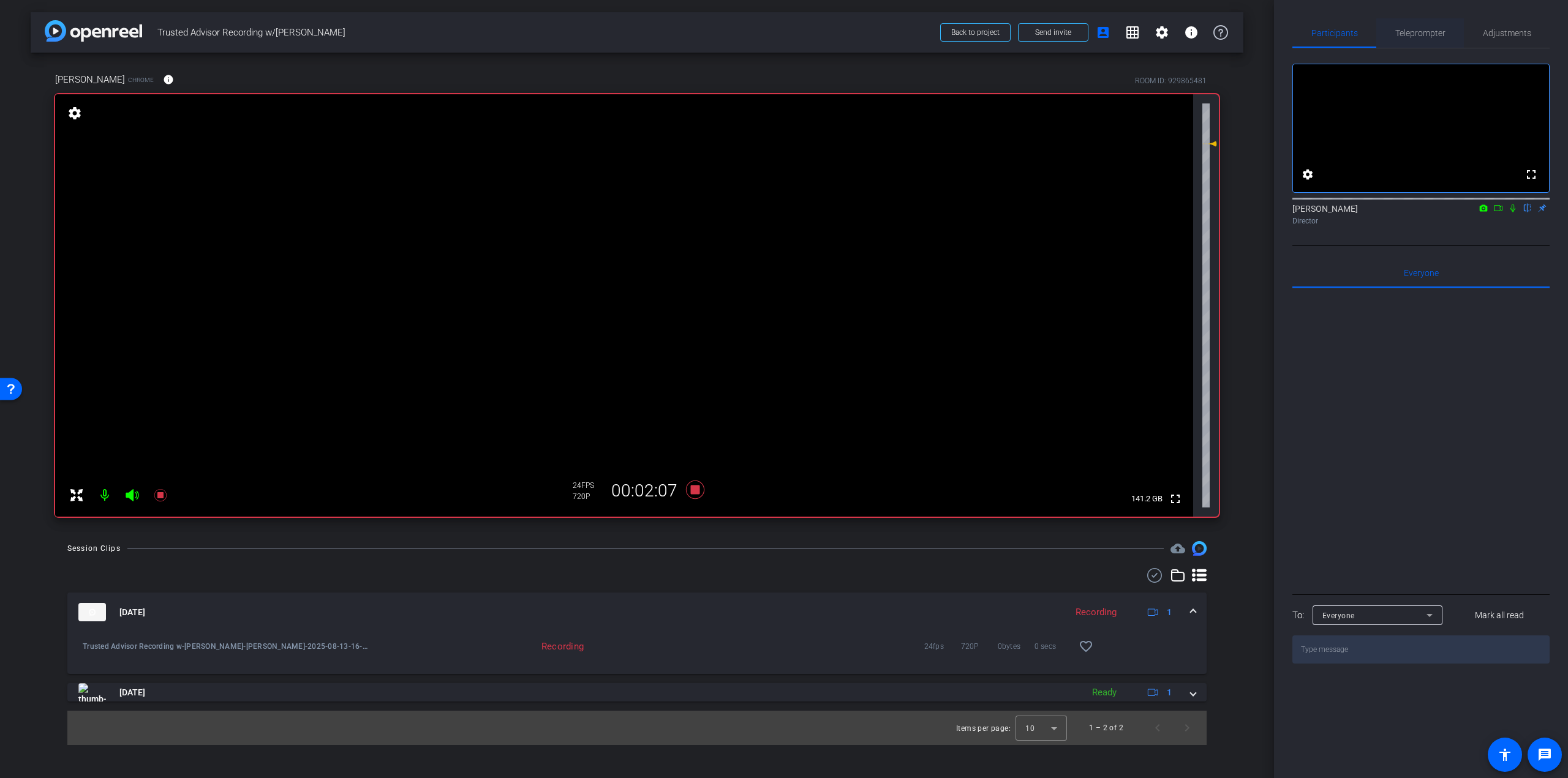
click at [1401, 40] on span "Teleprompter" at bounding box center [1420, 33] width 50 height 30
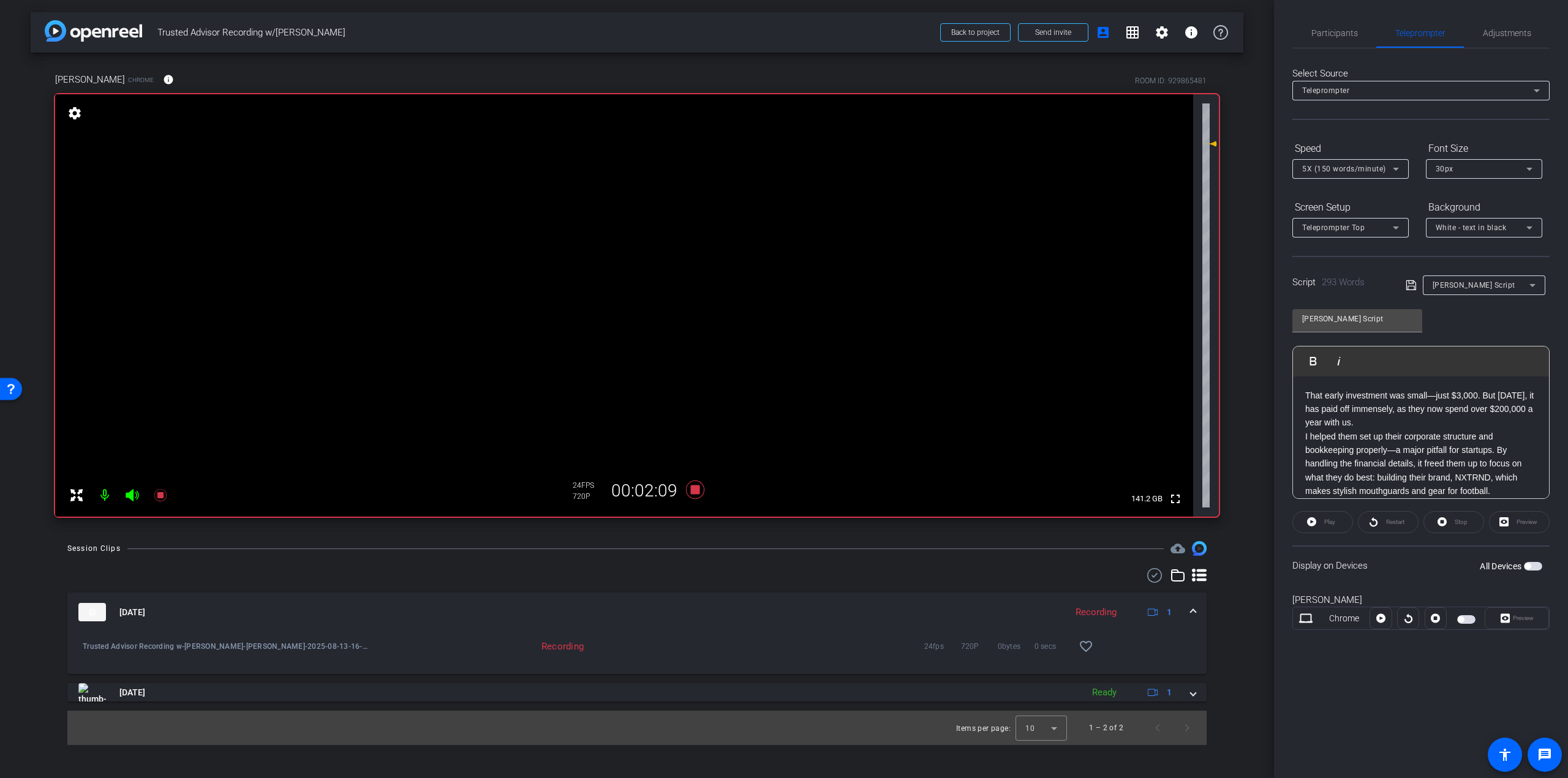
click at [1304, 394] on div "That early investment was small—just $3,000. But today, it has paid off immense…" at bounding box center [1420, 614] width 256 height 477
click at [1442, 461] on p "I was known as the 'go-to guy' for e-commerce, so when two young brothers, Liam…" at bounding box center [1420, 395] width 231 height 137
click at [1319, 31] on span "Participants" at bounding box center [1334, 33] width 46 height 9
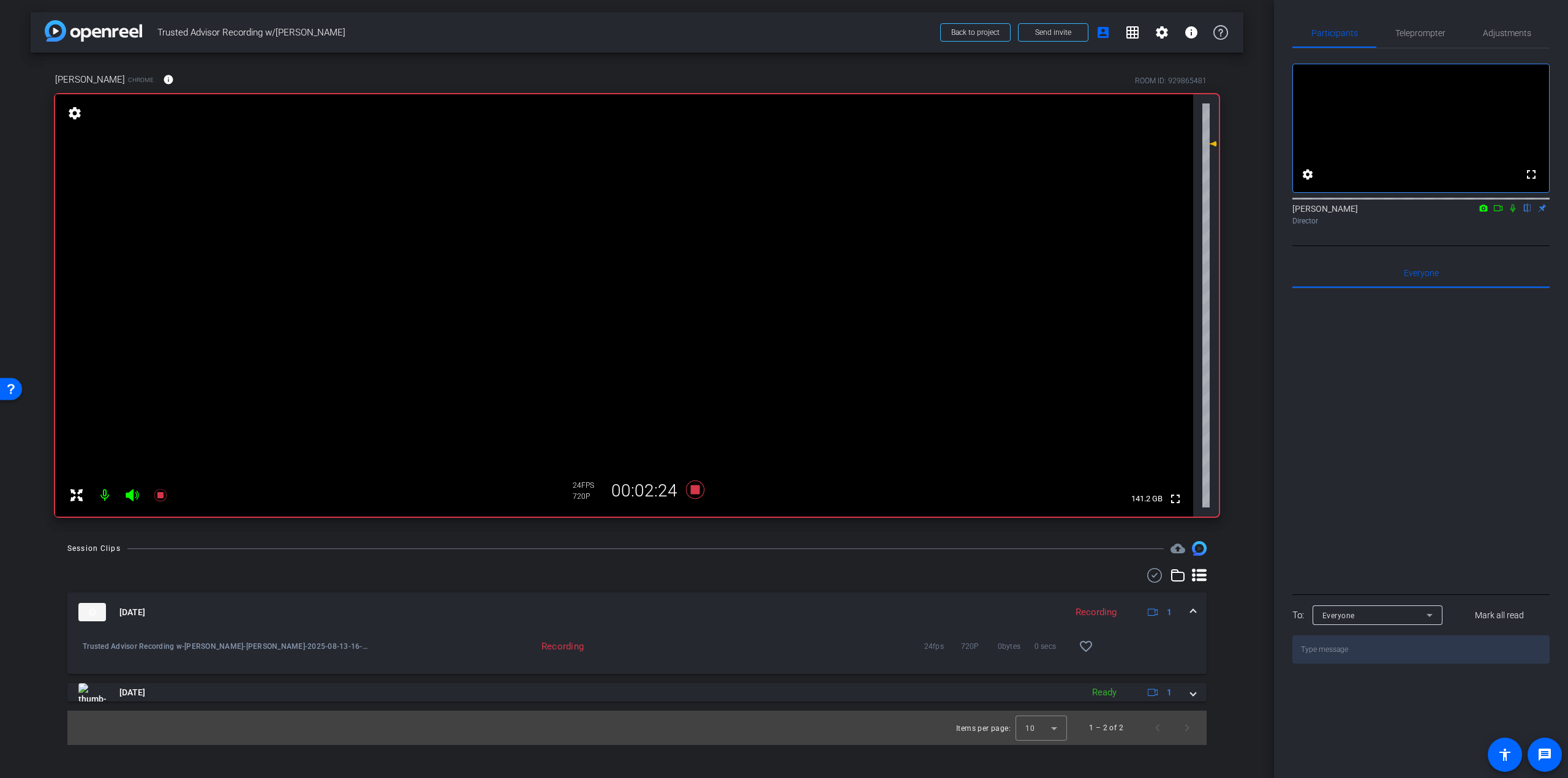
click at [1514, 212] on icon at bounding box center [1512, 208] width 5 height 8
click at [1509, 212] on icon at bounding box center [1512, 208] width 10 height 9
click at [1509, 212] on icon at bounding box center [1512, 208] width 10 height 9
click at [1442, 30] on span "Teleprompter" at bounding box center [1420, 33] width 50 height 9
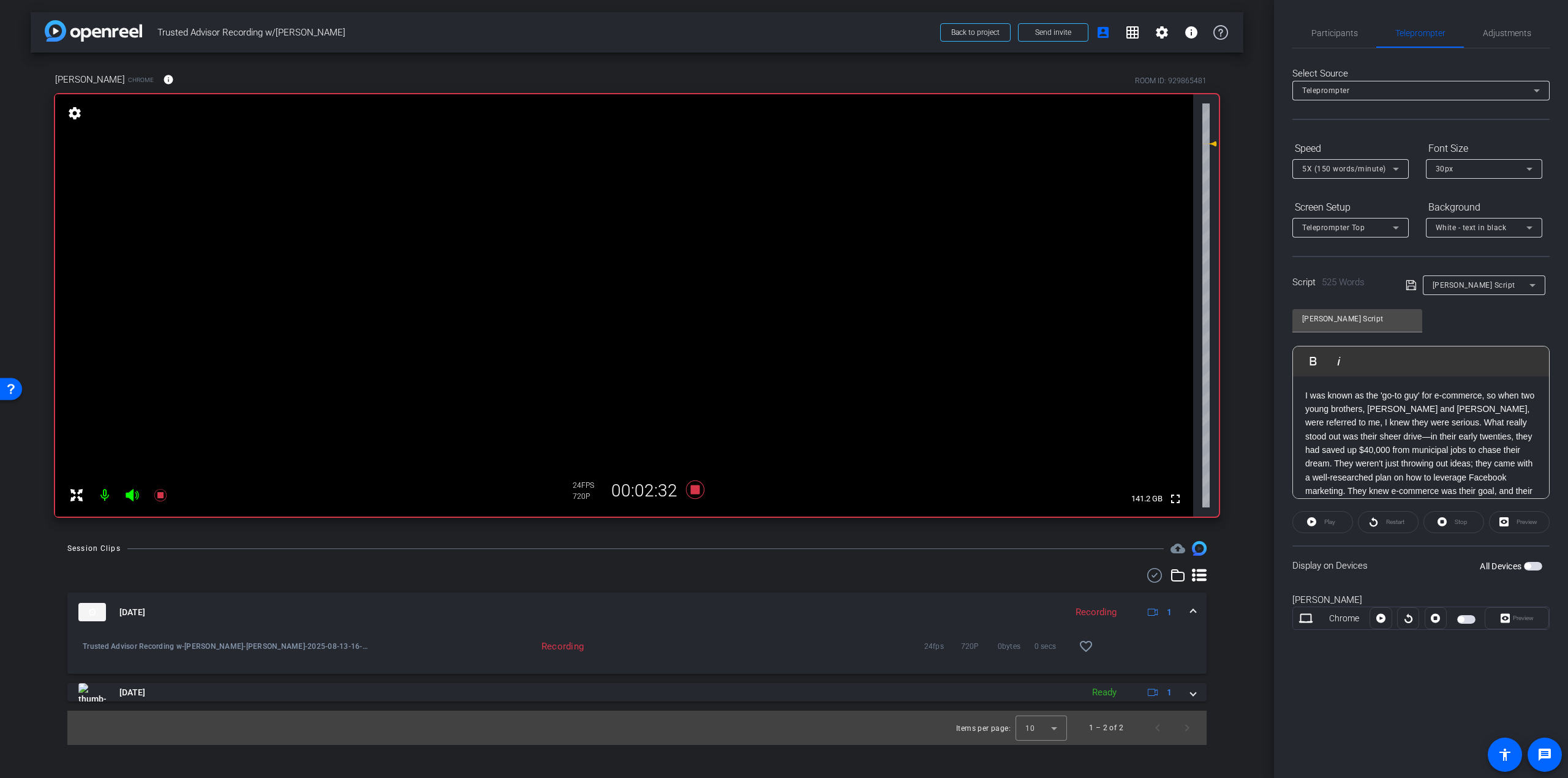
click at [1456, 620] on div at bounding box center [1465, 618] width 38 height 14
click at [1466, 619] on span "button" at bounding box center [1465, 619] width 18 height 9
click at [1313, 515] on icon at bounding box center [1312, 522] width 10 height 15
click at [1313, 525] on icon at bounding box center [1309, 522] width 10 height 10
click at [1324, 39] on span "Participants" at bounding box center [1334, 33] width 46 height 30
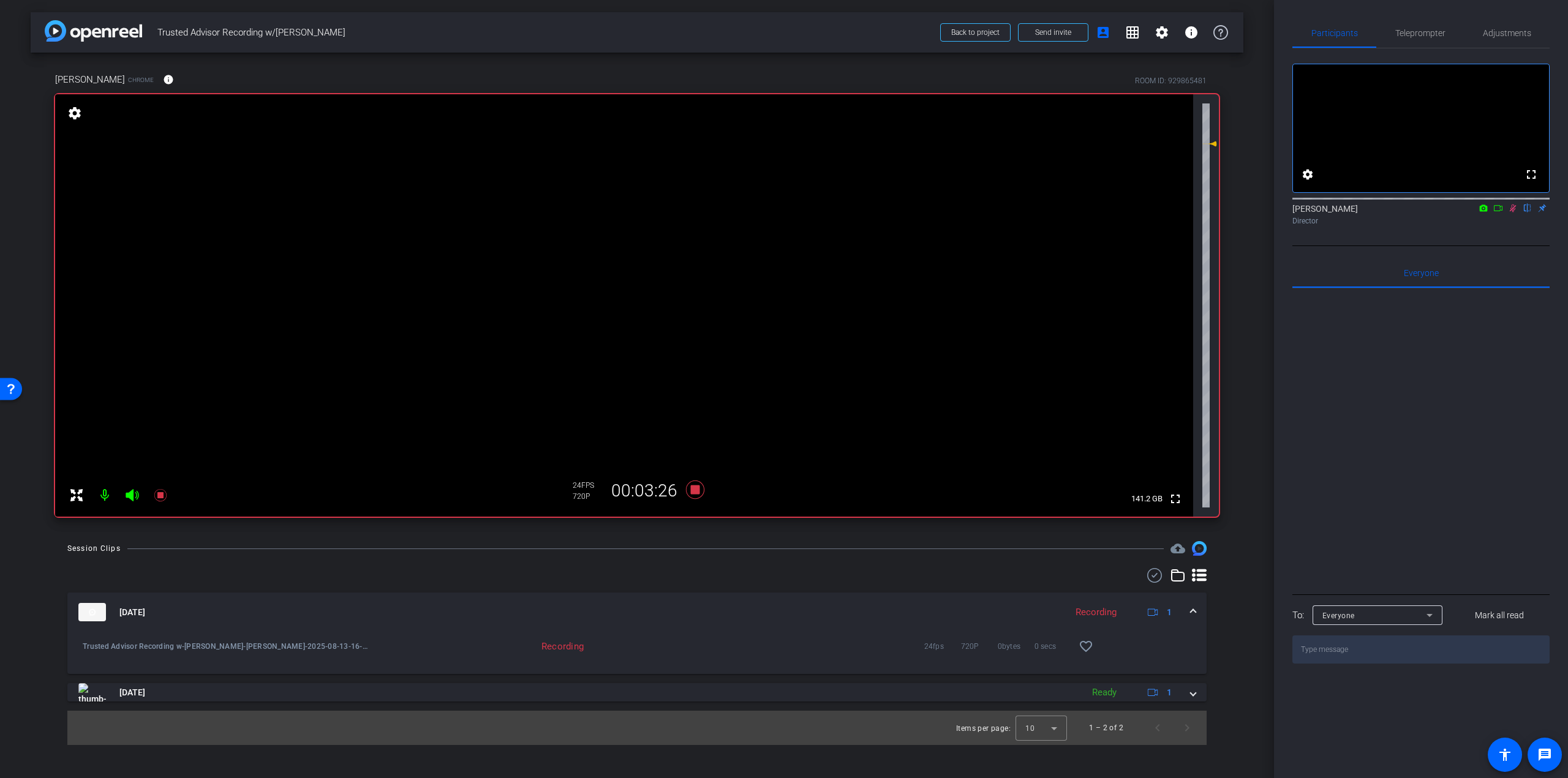
click at [1510, 212] on icon at bounding box center [1512, 208] width 10 height 9
click at [1432, 32] on span "Teleprompter" at bounding box center [1420, 33] width 50 height 9
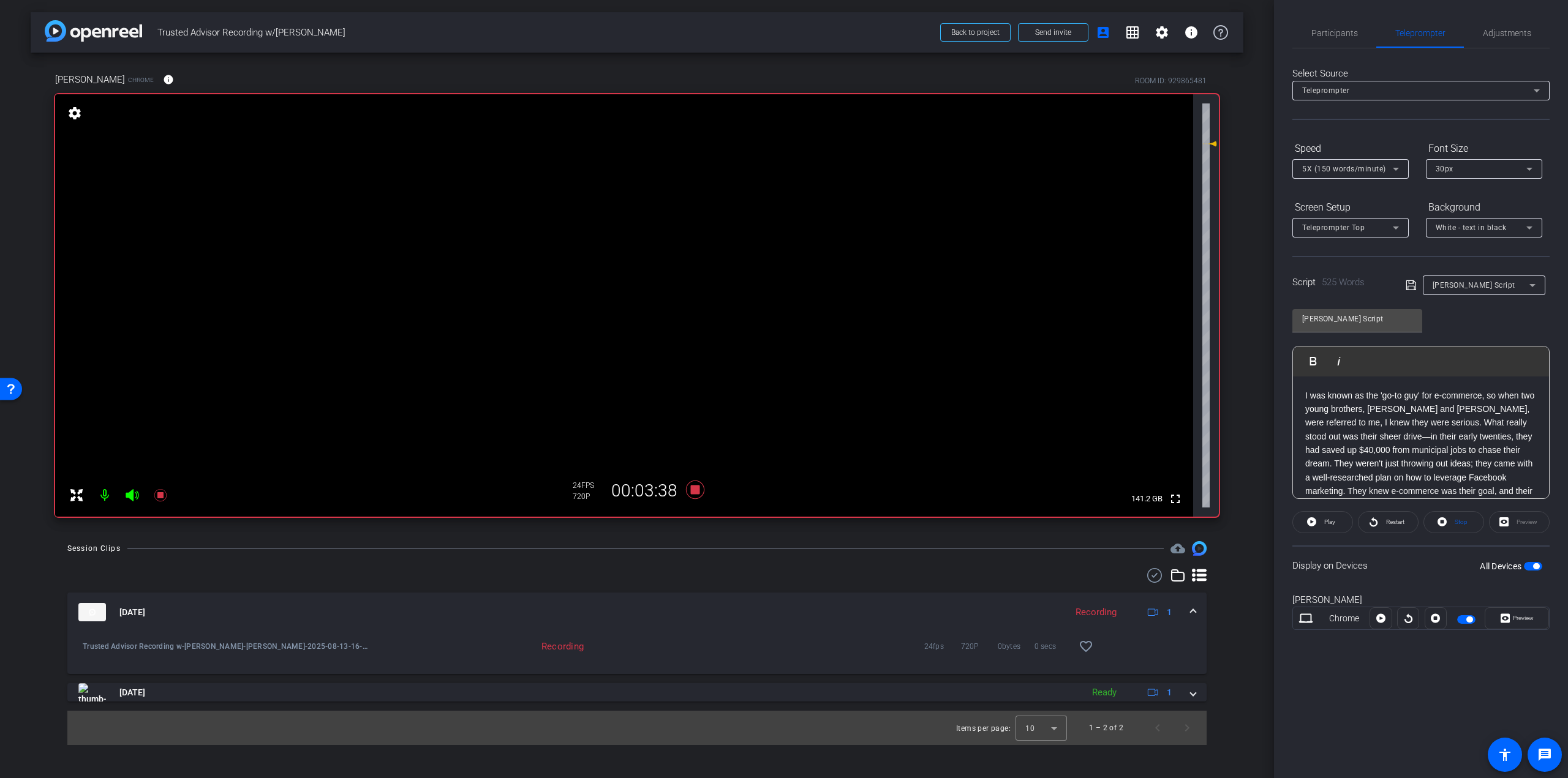
click at [1330, 171] on span "5X (150 words/minute)" at bounding box center [1343, 169] width 83 height 9
click at [1336, 269] on span "5X (150 words/minute)" at bounding box center [1344, 271] width 84 height 14
click at [1348, 26] on span "Participants" at bounding box center [1334, 33] width 46 height 30
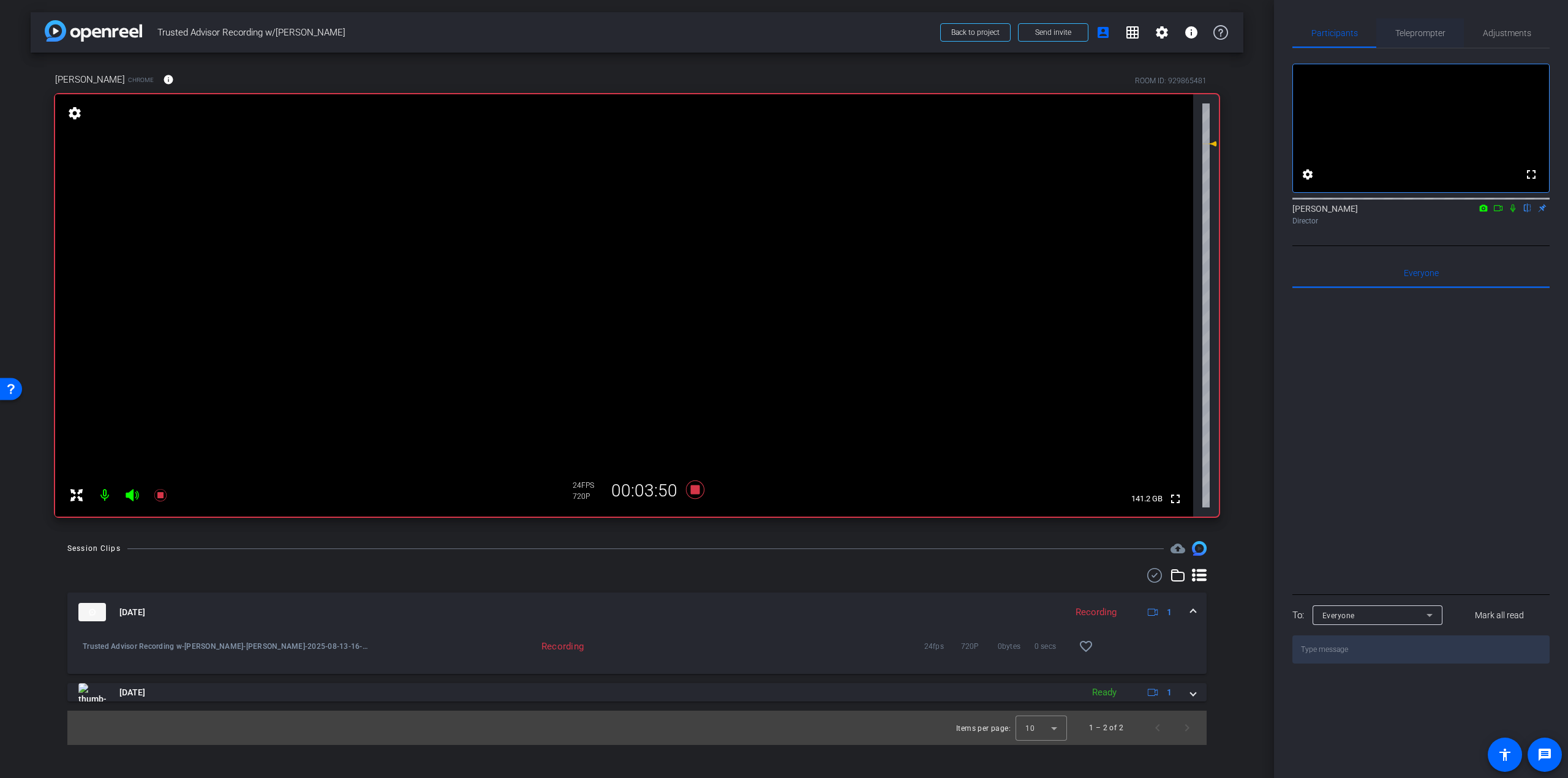
click at [1400, 37] on span "Teleprompter" at bounding box center [1420, 33] width 50 height 9
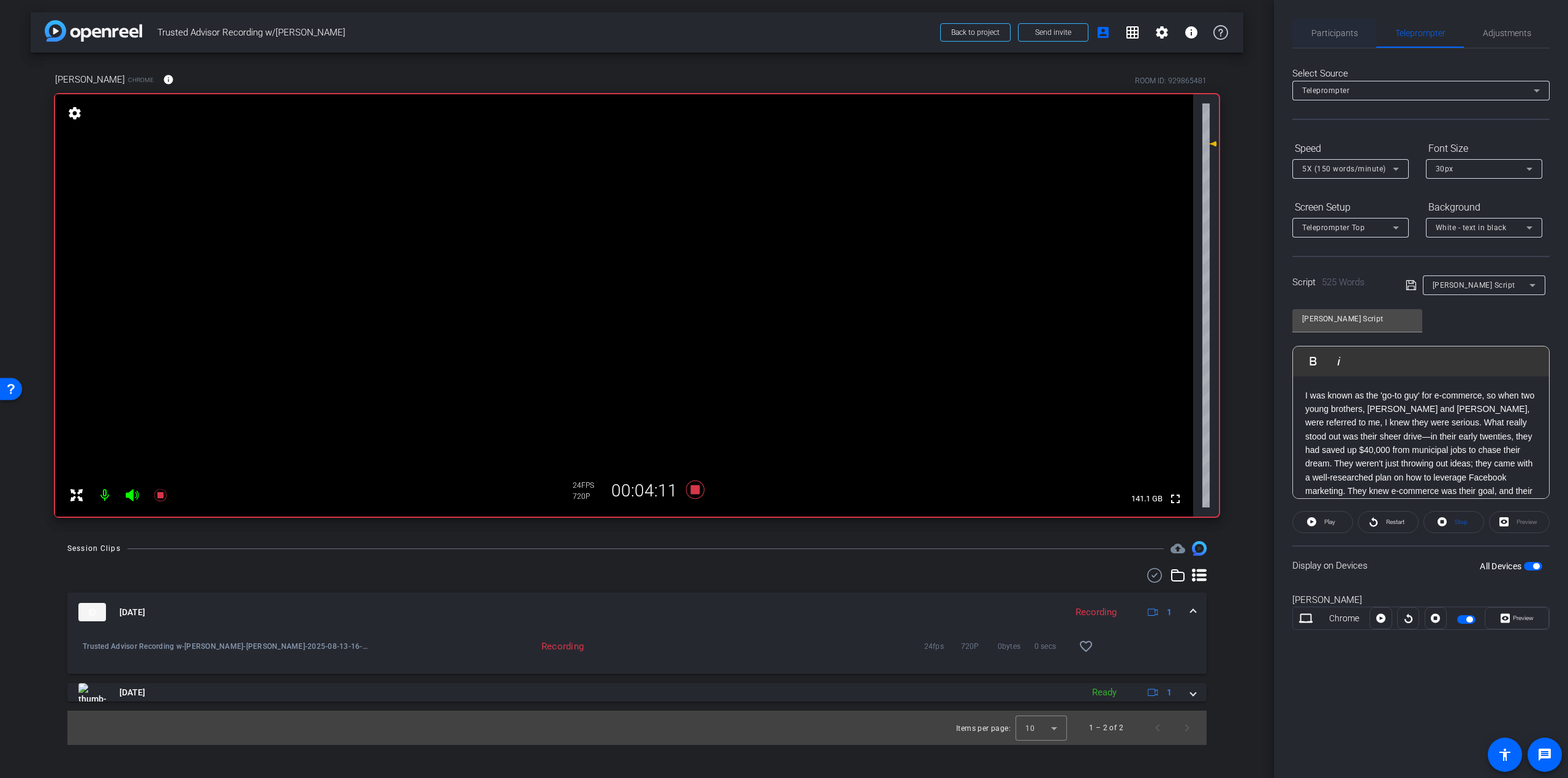
click at [1336, 35] on span "Participants" at bounding box center [1334, 33] width 46 height 9
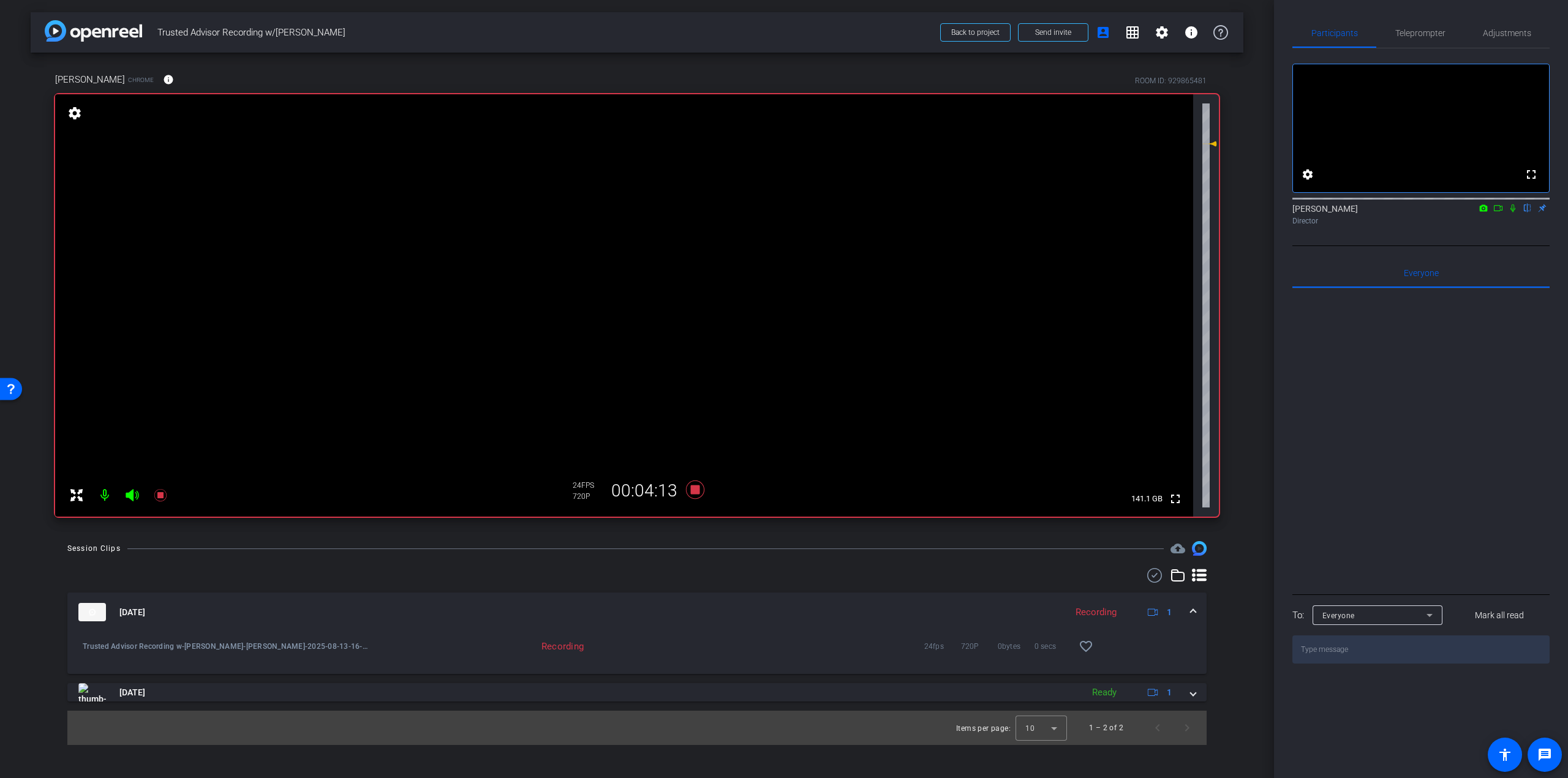
click at [1510, 212] on icon at bounding box center [1512, 208] width 10 height 9
click at [1426, 35] on span "Teleprompter" at bounding box center [1420, 33] width 50 height 9
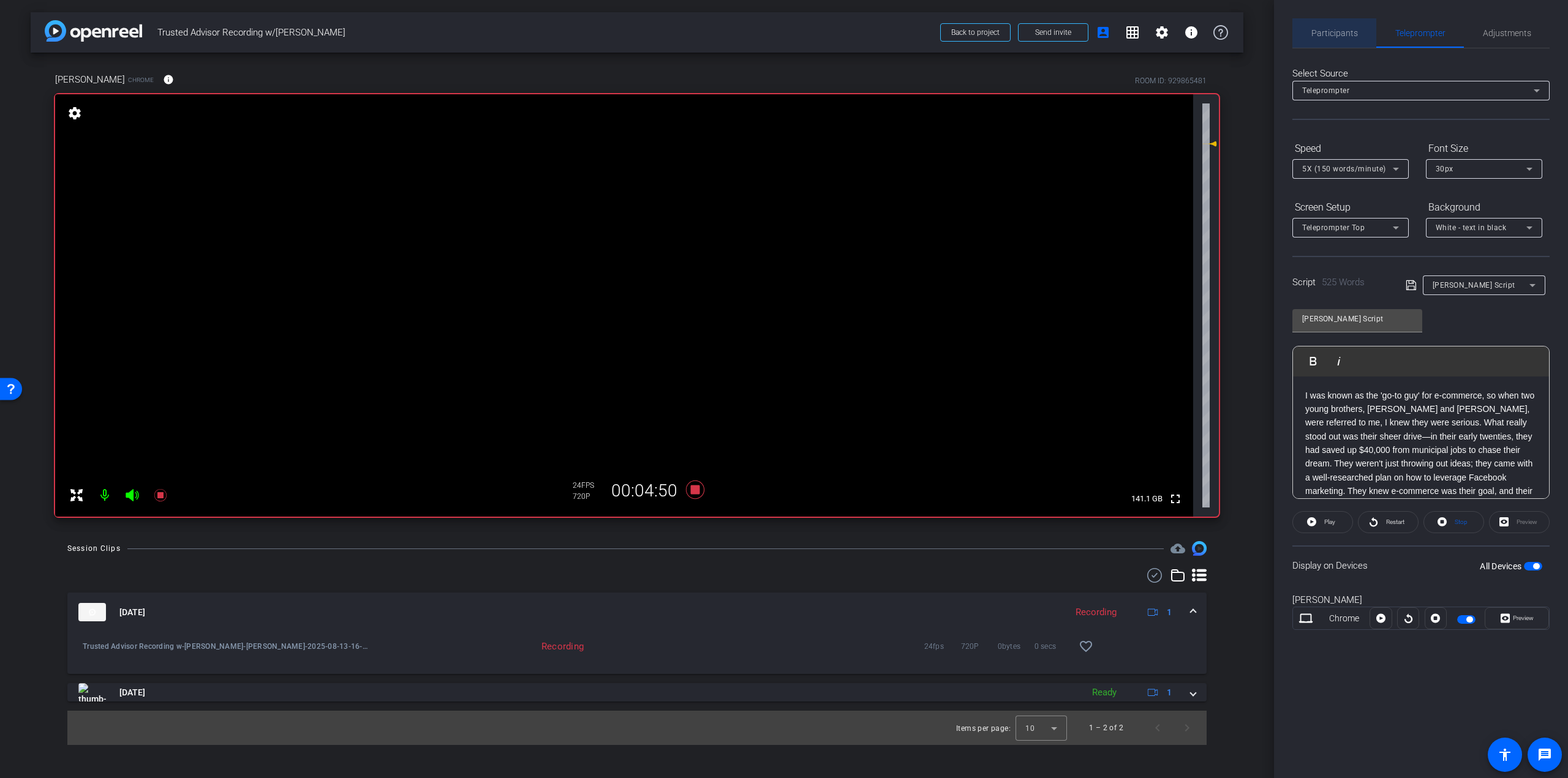
click at [1363, 32] on div "Participants" at bounding box center [1333, 33] width 83 height 30
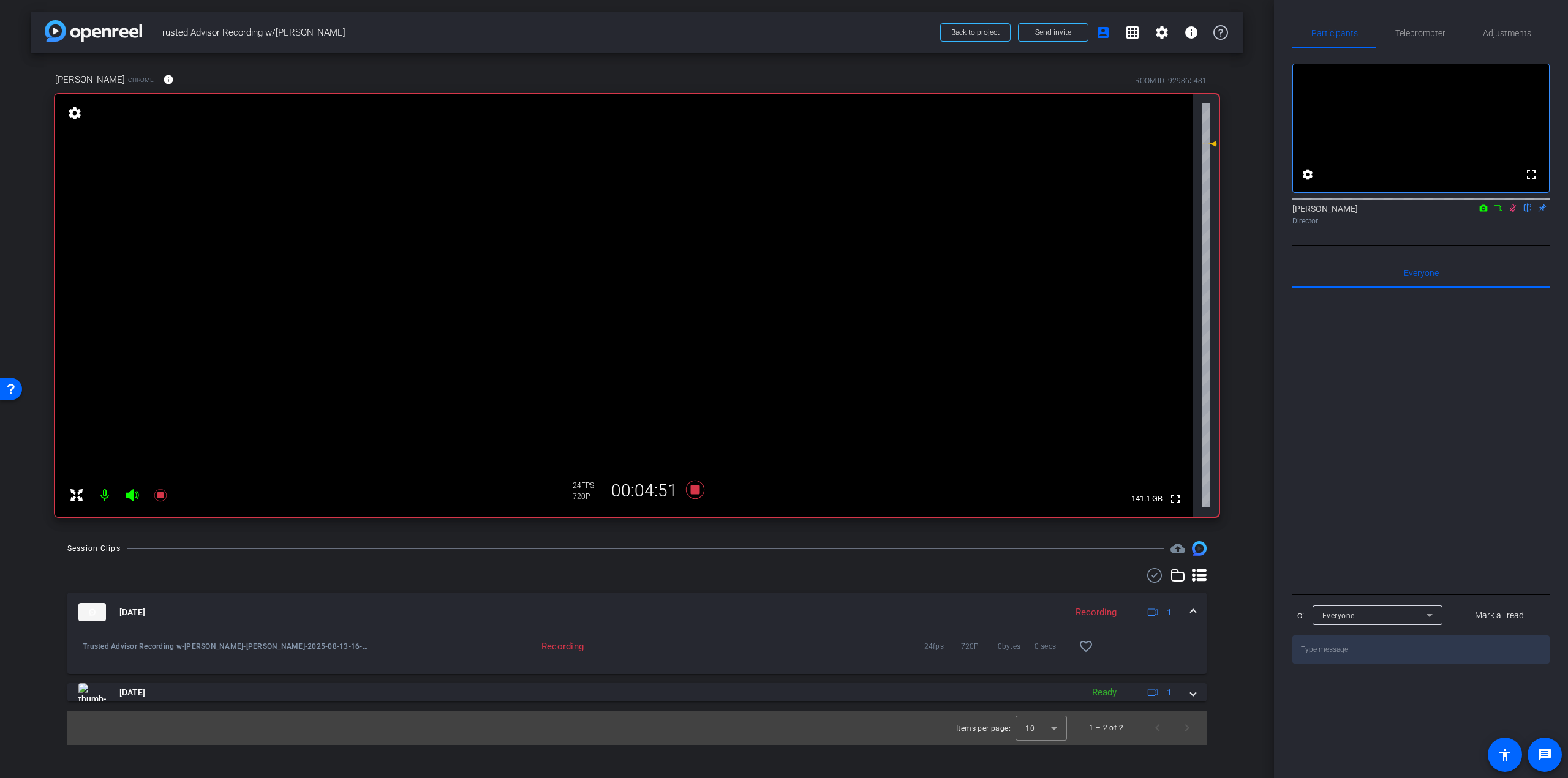
click at [1513, 212] on icon at bounding box center [1512, 208] width 7 height 8
click at [693, 493] on icon at bounding box center [695, 489] width 18 height 18
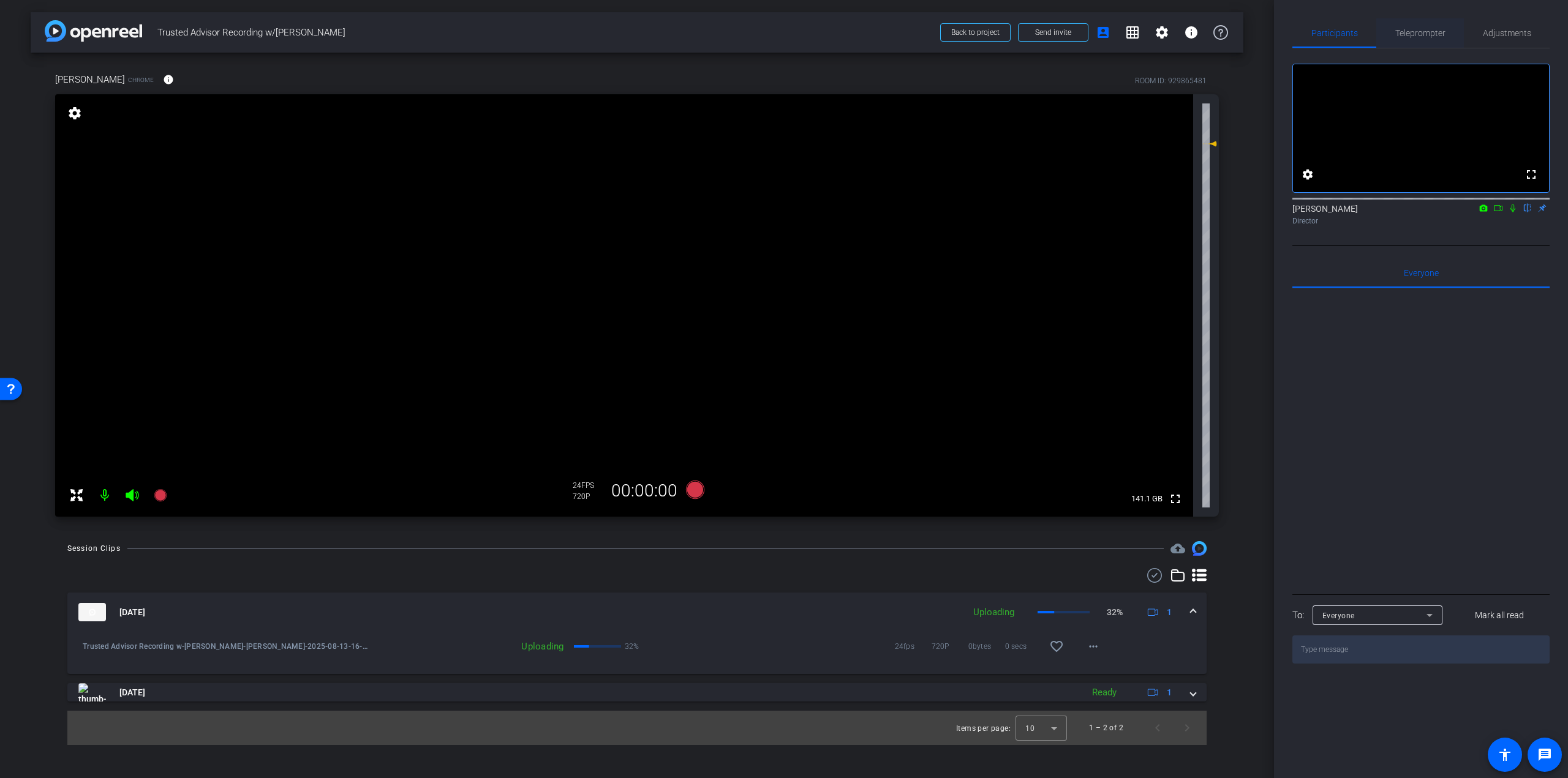
click at [1428, 25] on span "Teleprompter" at bounding box center [1420, 33] width 50 height 30
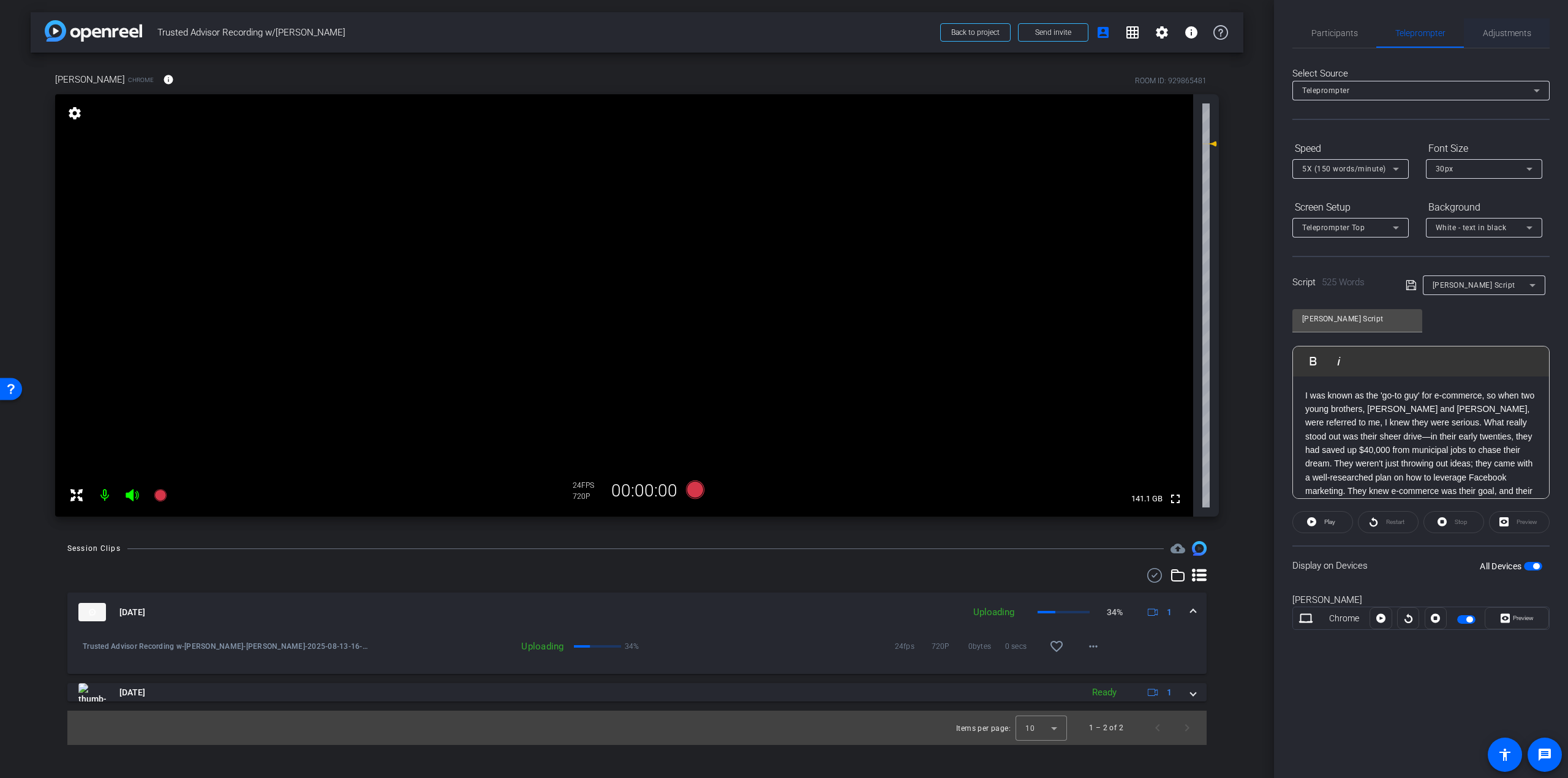
click at [1507, 29] on span "Adjustments" at bounding box center [1507, 33] width 48 height 9
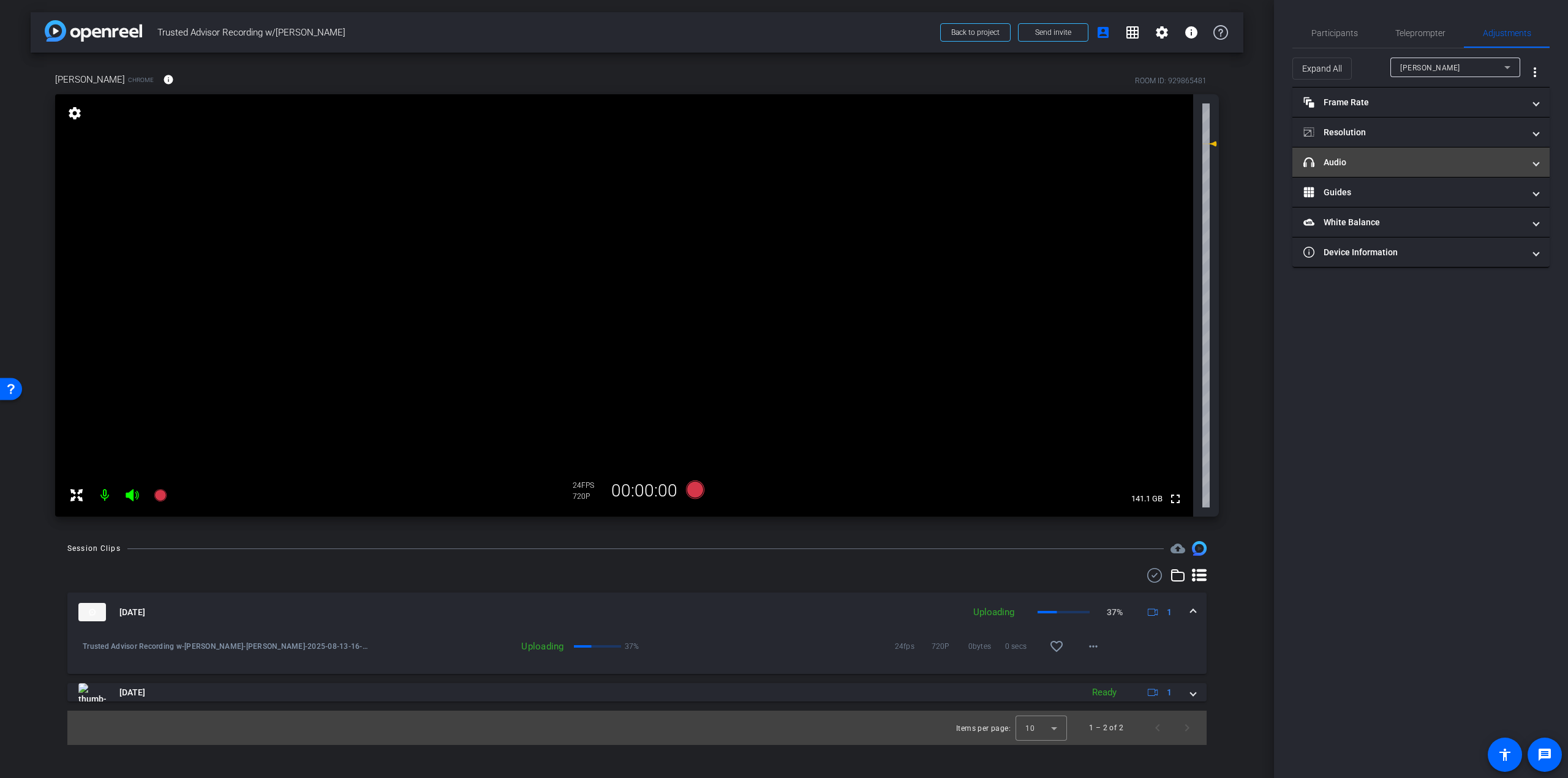
click at [1491, 164] on mat-panel-title "headphone icon Audio" at bounding box center [1414, 162] width 221 height 12
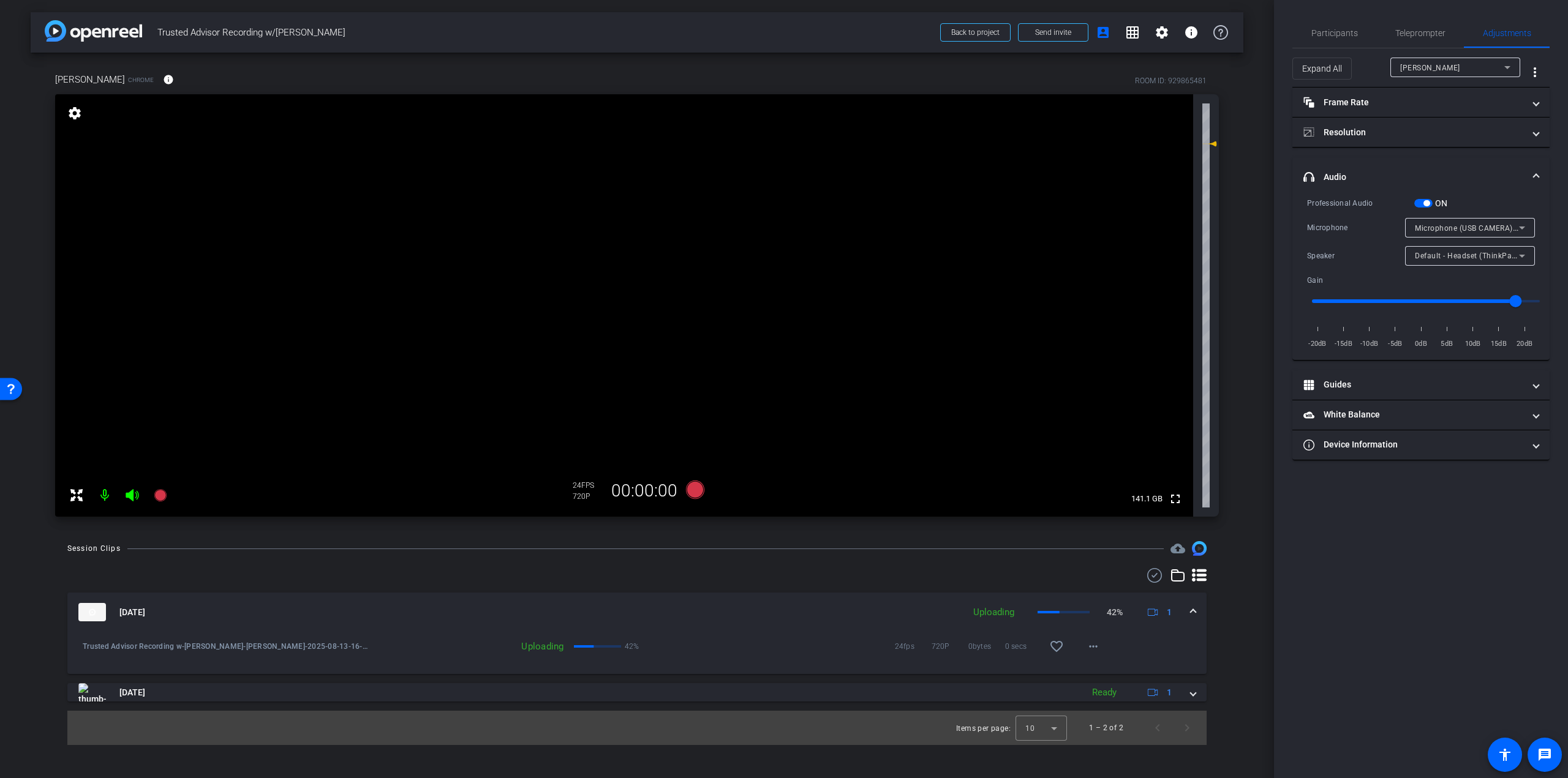
click at [1430, 201] on span "button" at bounding box center [1422, 202] width 18 height 9
click at [1351, 31] on span "Participants" at bounding box center [1334, 33] width 46 height 9
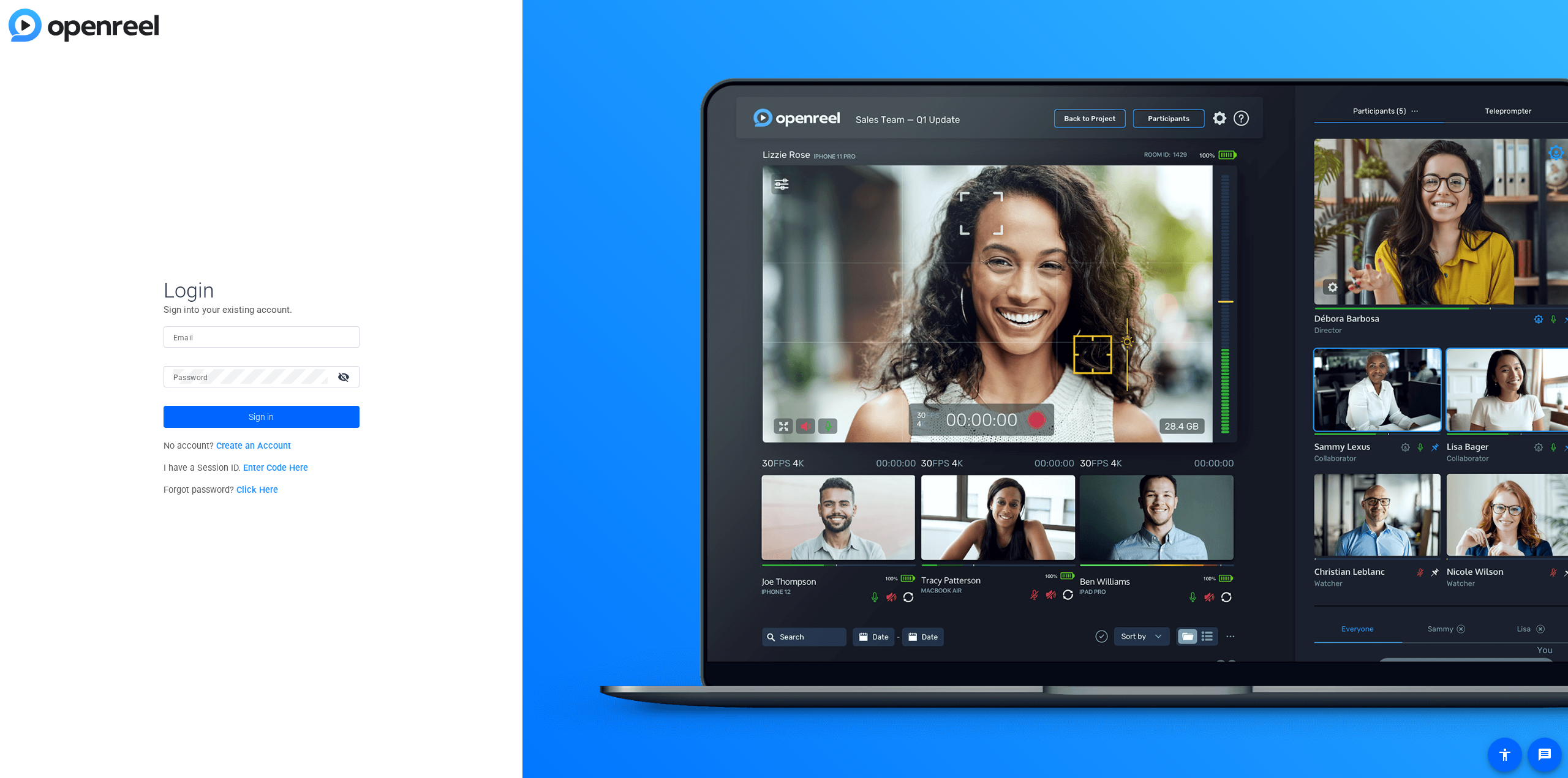
click at [232, 326] on div at bounding box center [262, 337] width 177 height 21
type input "[PERSON_NAME][EMAIL_ADDRESS][DOMAIN_NAME]"
click at [163, 406] on button "Sign in" at bounding box center [261, 416] width 196 height 22
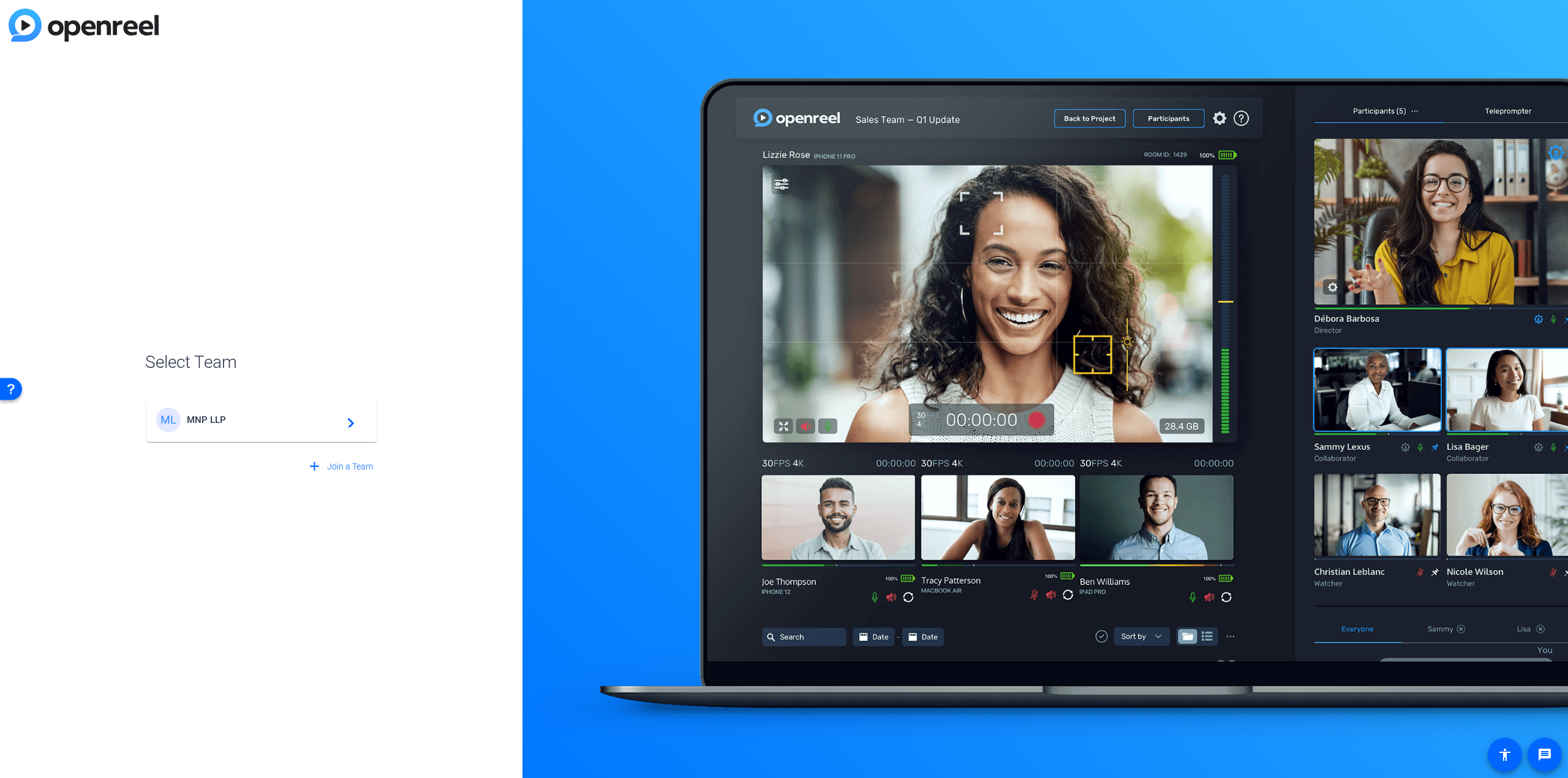
click at [276, 428] on div "ML MNP LLP navigate_next" at bounding box center [262, 420] width 211 height 25
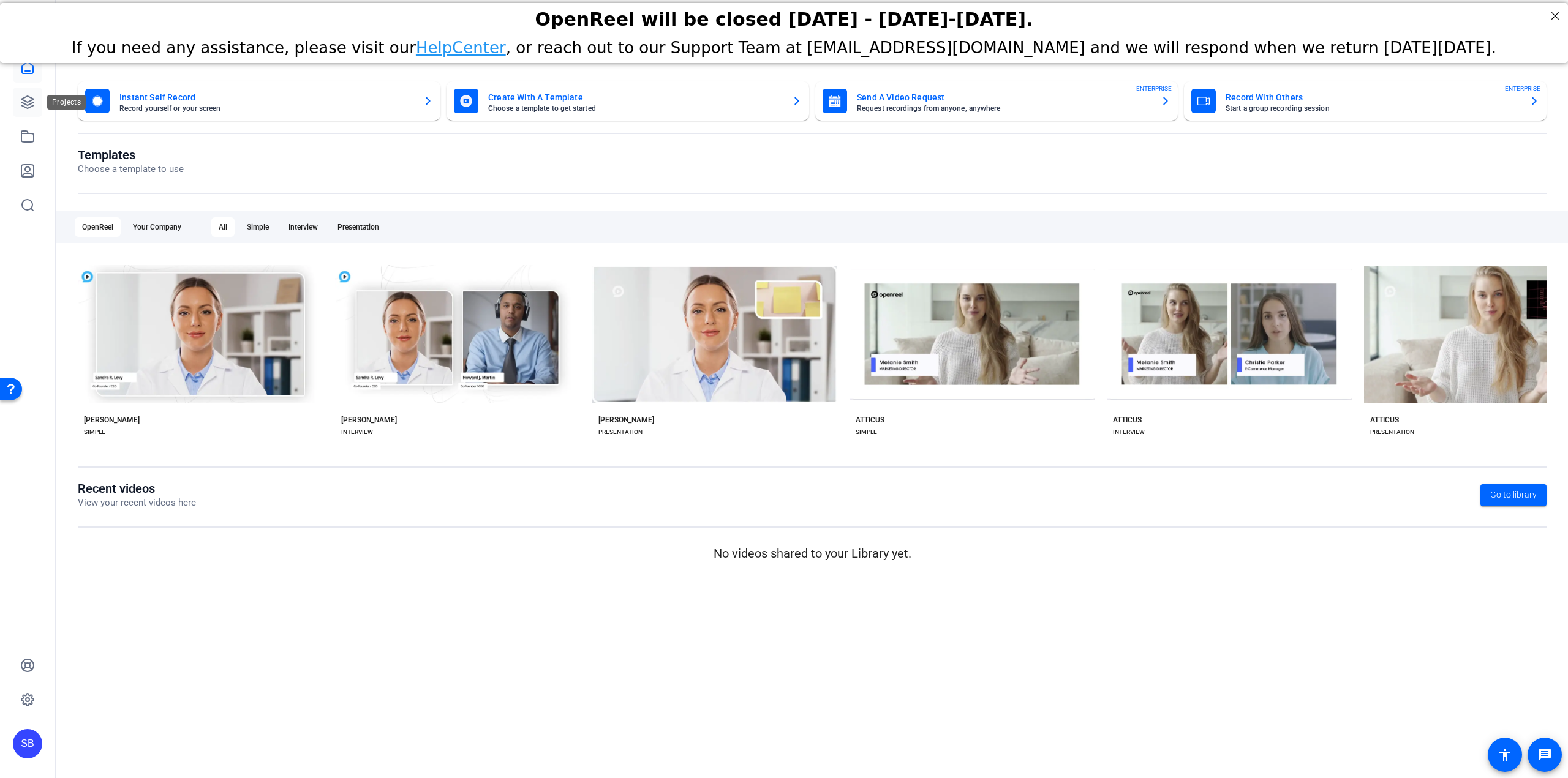
click at [23, 104] on icon at bounding box center [27, 102] width 14 height 14
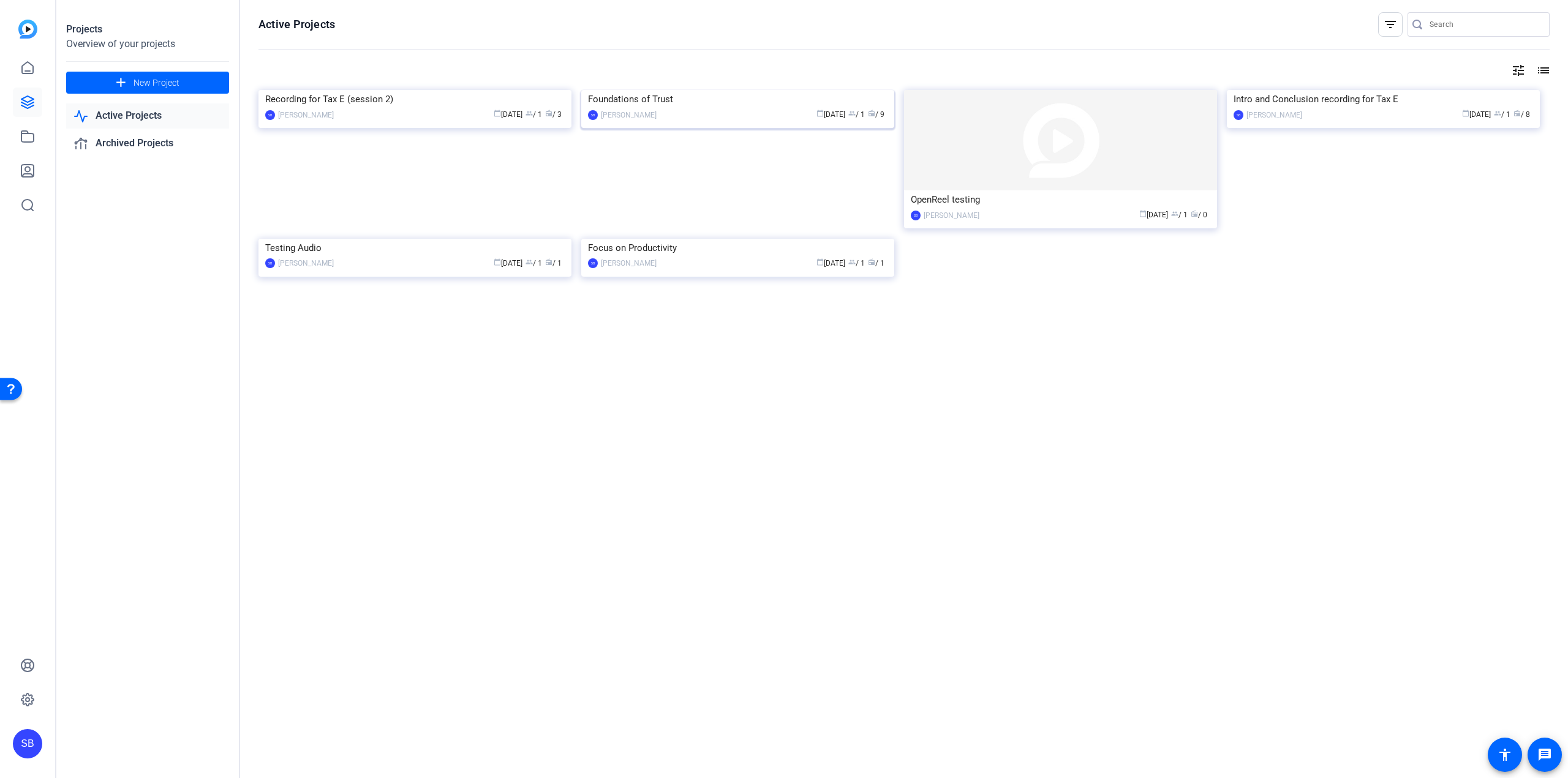
click at [720, 90] on img at bounding box center [738, 90] width 313 height 0
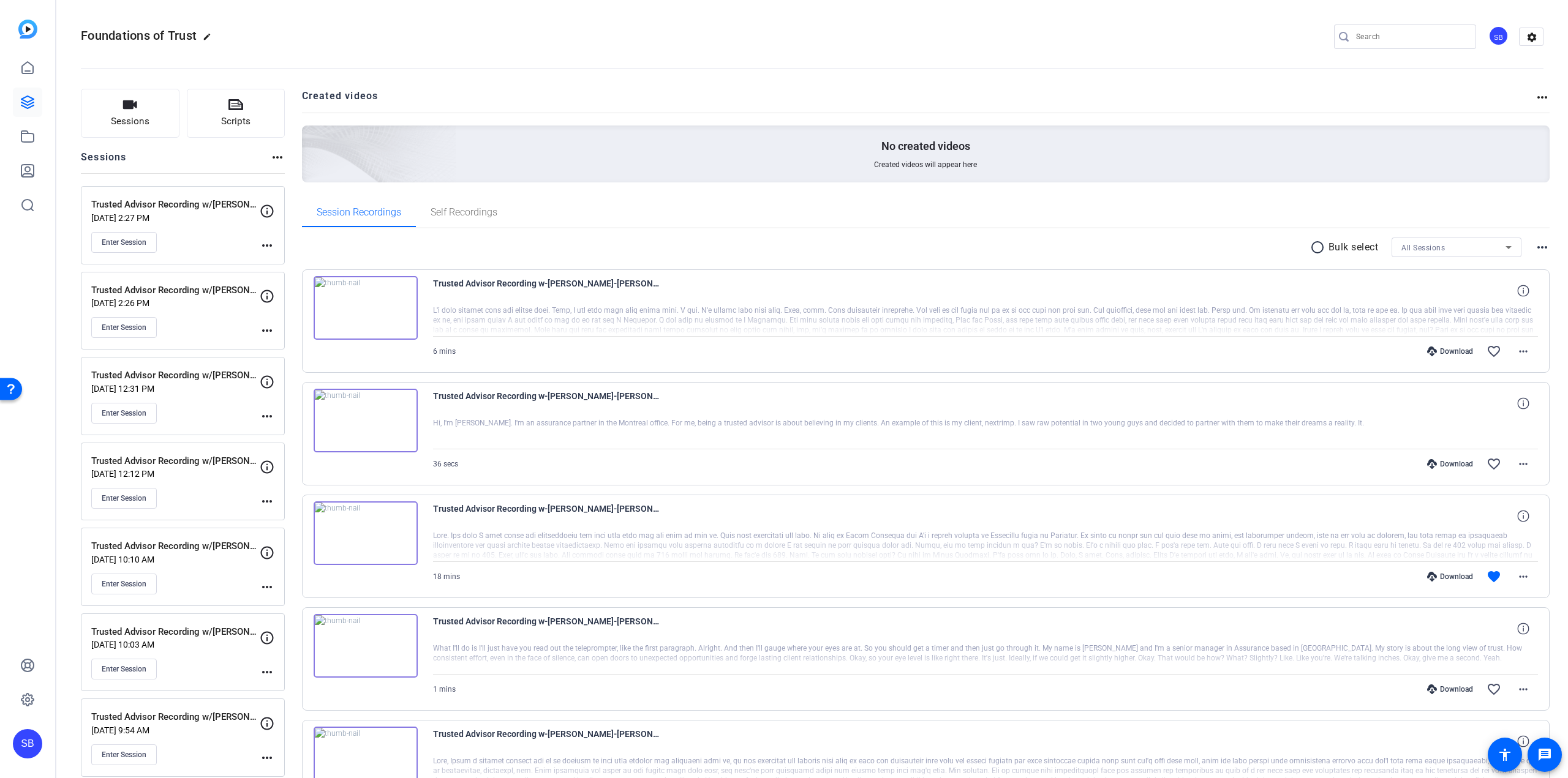
click at [263, 413] on mat-icon "more_horiz" at bounding box center [267, 415] width 14 height 14
click at [273, 426] on div "Edit Session Archive Session" at bounding box center [297, 442] width 75 height 36
click at [272, 418] on mat-icon "more_horiz" at bounding box center [267, 415] width 14 height 14
click at [282, 437] on span "Edit Session" at bounding box center [297, 434] width 56 height 14
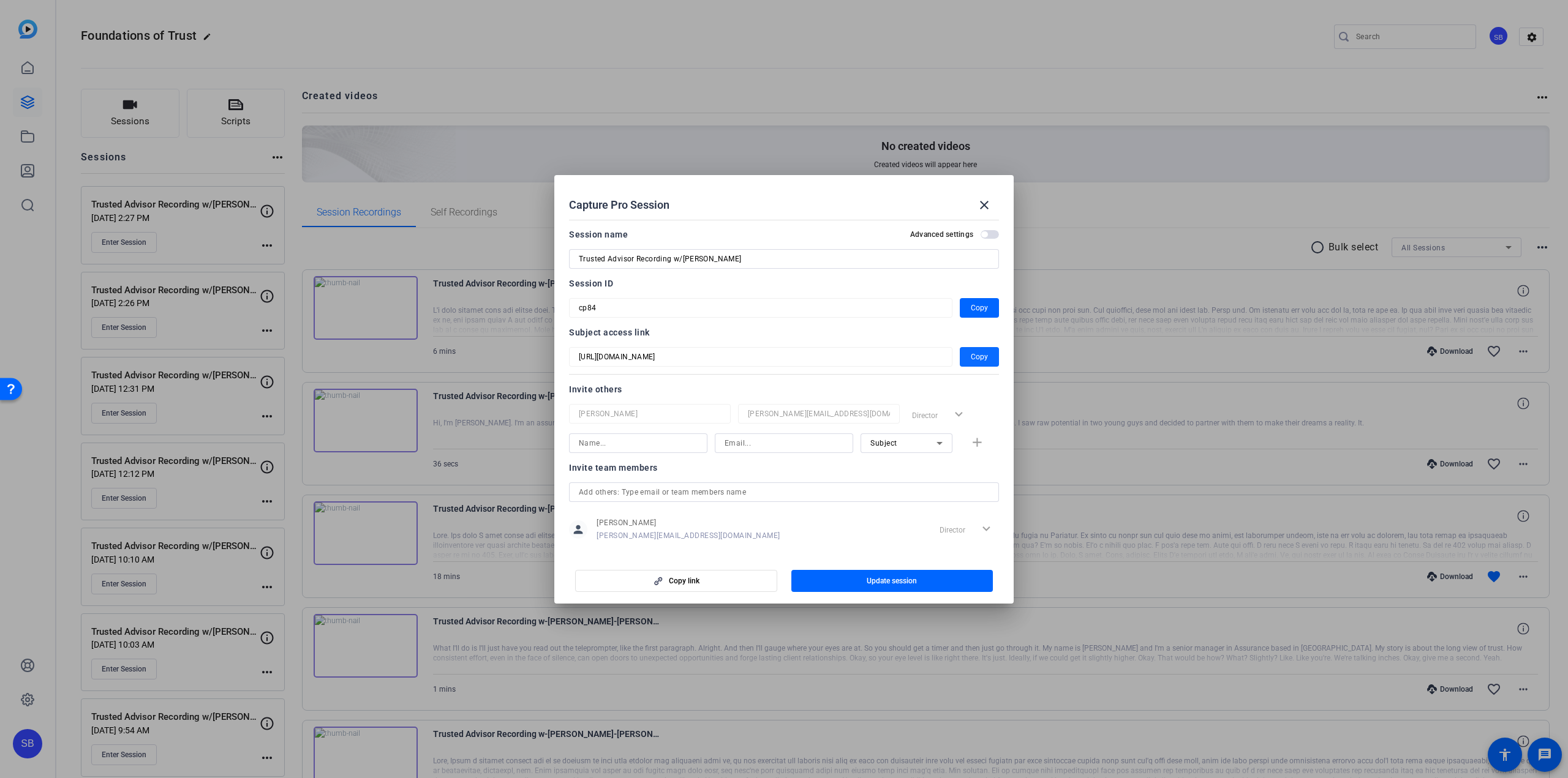
click at [983, 358] on span "button" at bounding box center [979, 357] width 39 height 30
click at [981, 360] on span "Copy" at bounding box center [979, 356] width 17 height 14
click at [981, 206] on mat-icon "close" at bounding box center [984, 204] width 14 height 14
